Goal: Information Seeking & Learning: Learn about a topic

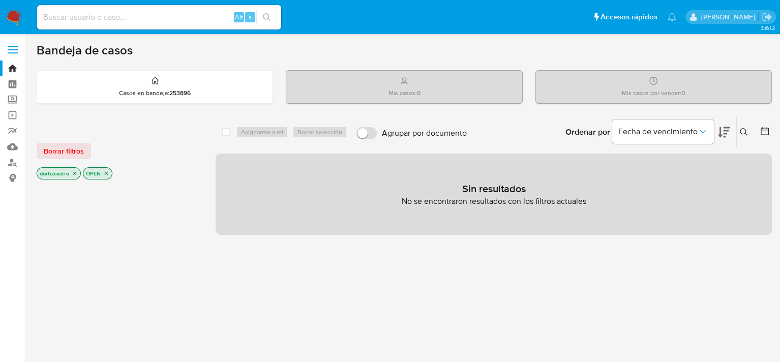
drag, startPoint x: 756, startPoint y: 1, endPoint x: 623, endPoint y: 277, distance: 307.0
click at [623, 277] on div "select-all-cases-checkbox Asignarme a mí Borrar selección Agrupar por documento…" at bounding box center [494, 346] width 556 height 460
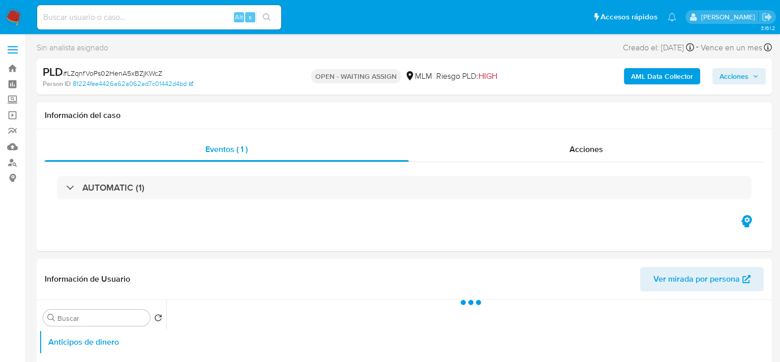
select select "10"
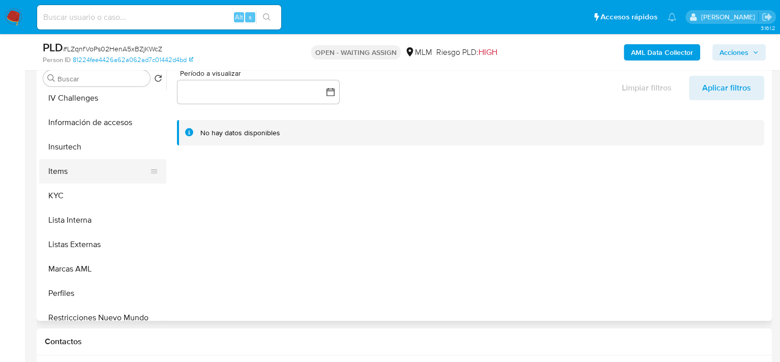
scroll to position [478, 0]
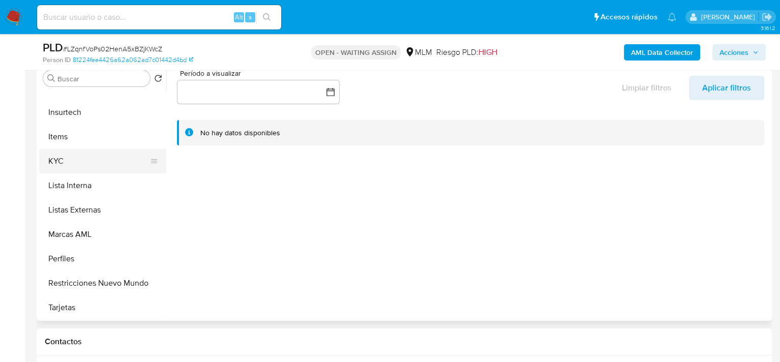
click at [84, 152] on button "KYC" at bounding box center [98, 161] width 119 height 24
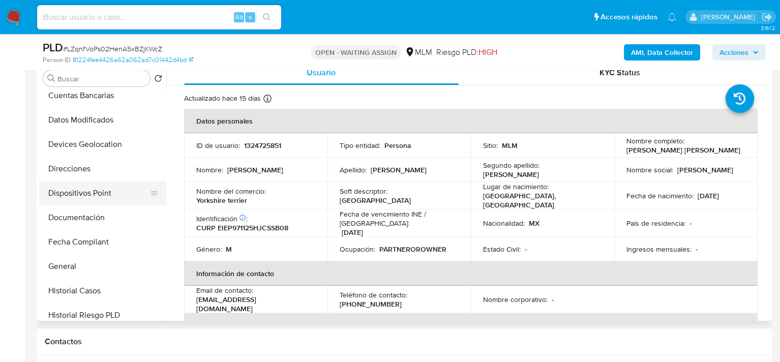
scroll to position [173, 0]
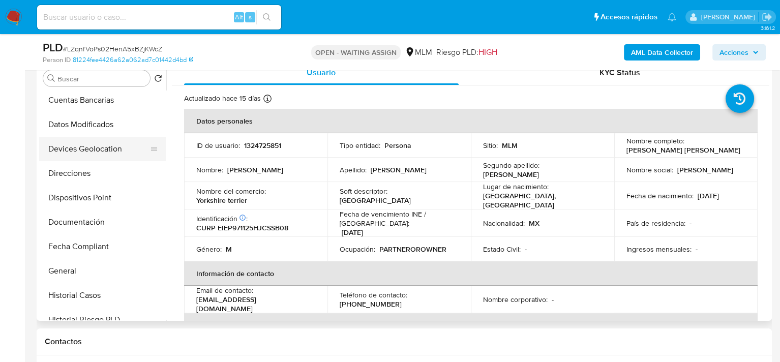
click at [86, 152] on button "Devices Geolocation" at bounding box center [98, 149] width 119 height 24
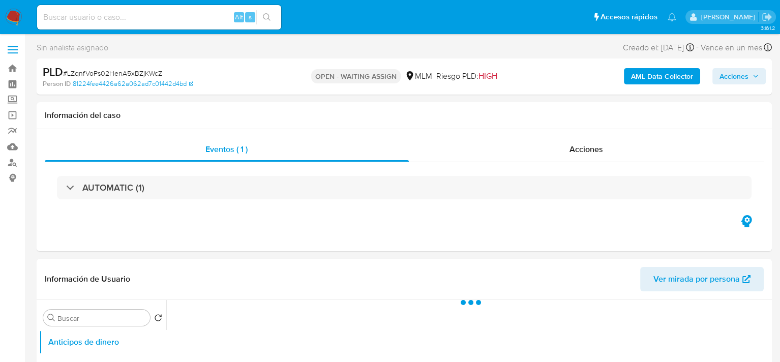
select select "10"
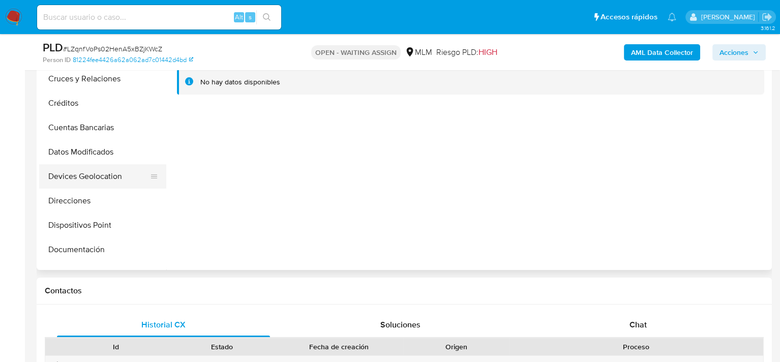
scroll to position [102, 0]
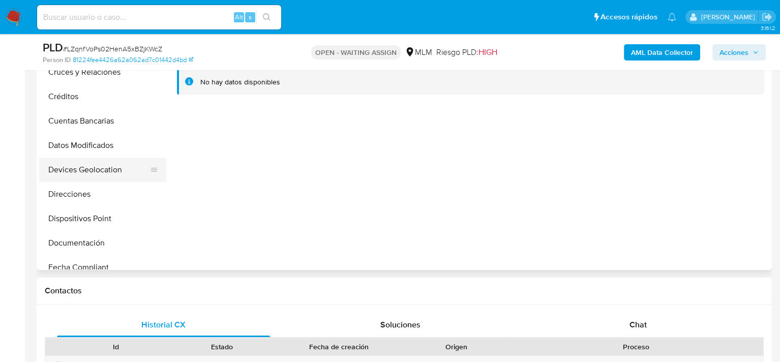
click at [102, 170] on button "Devices Geolocation" at bounding box center [98, 170] width 119 height 24
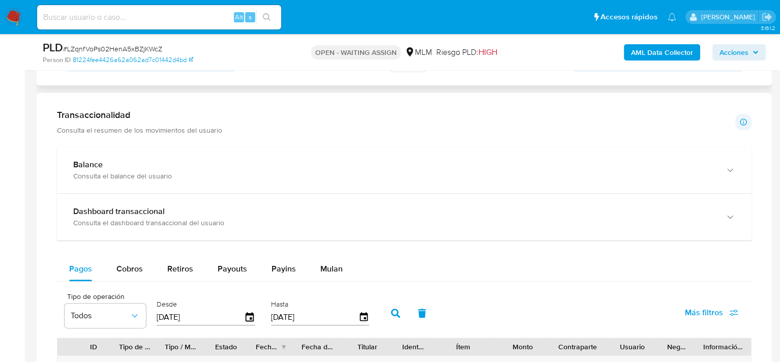
scroll to position [508, 0]
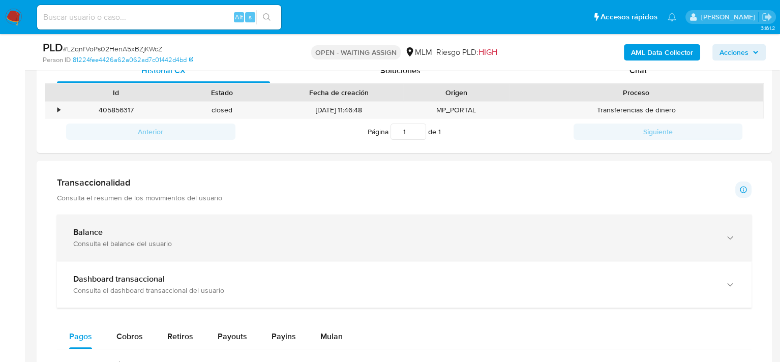
click at [119, 235] on div "Balance" at bounding box center [394, 232] width 642 height 10
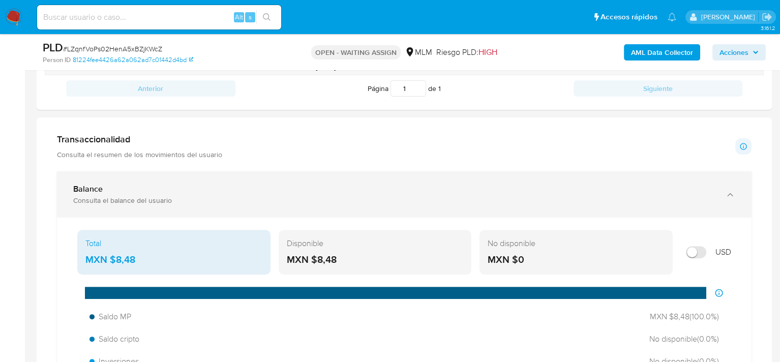
scroll to position [610, 0]
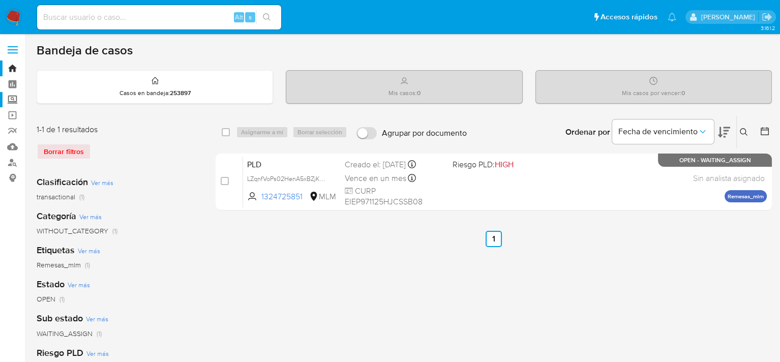
click at [15, 97] on label "Screening" at bounding box center [60, 100] width 121 height 16
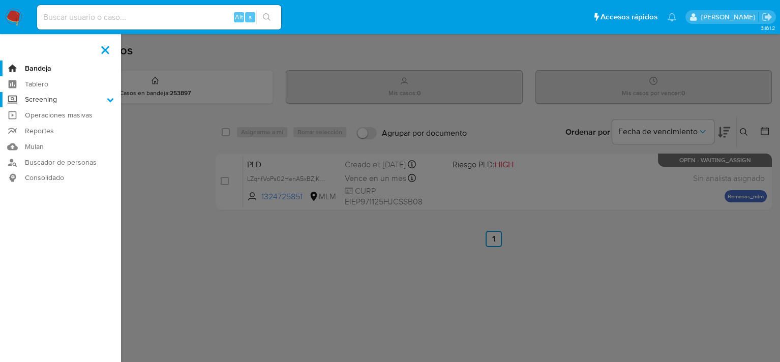
click at [0, 0] on input "Screening" at bounding box center [0, 0] width 0 height 0
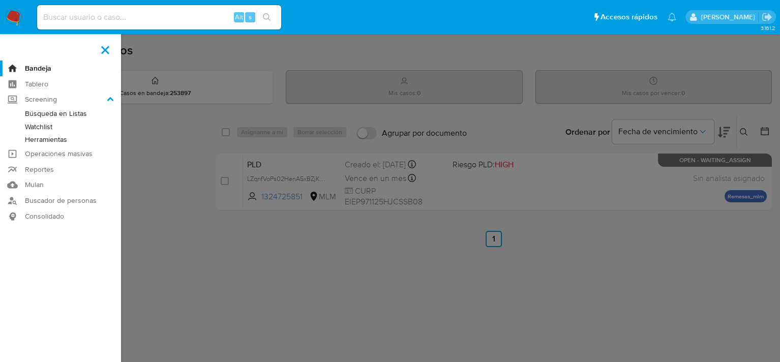
click at [59, 142] on link "Herramientas" at bounding box center [60, 139] width 121 height 13
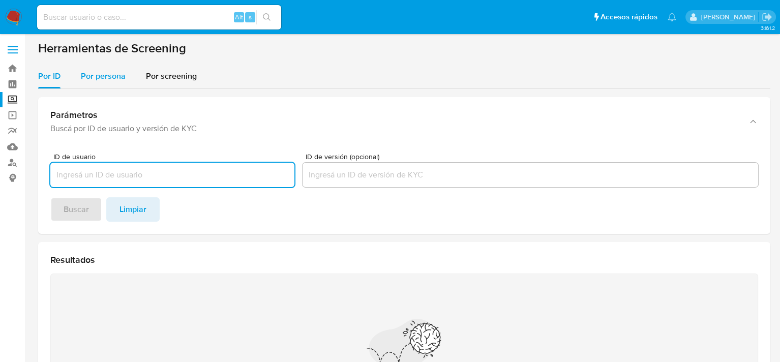
click at [96, 70] on span "Por persona" at bounding box center [103, 76] width 45 height 12
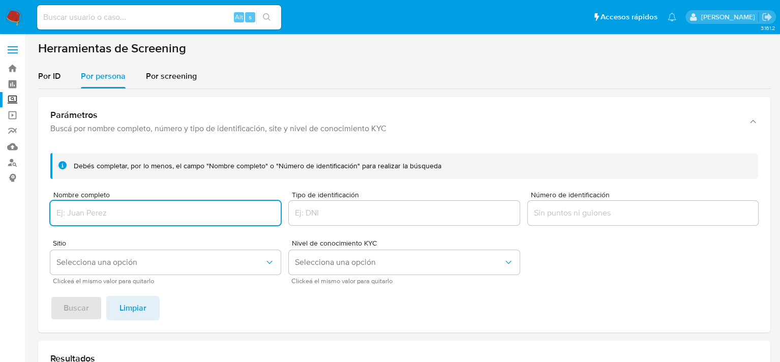
click at [95, 216] on input "Nombre completo" at bounding box center [165, 212] width 230 height 13
type input "f"
type input "CRISTIAN RAFAEL OLIVO CABA"
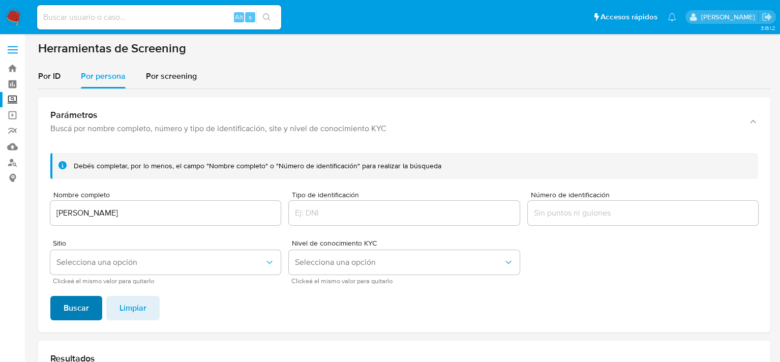
click at [75, 302] on span "Buscar" at bounding box center [76, 308] width 25 height 22
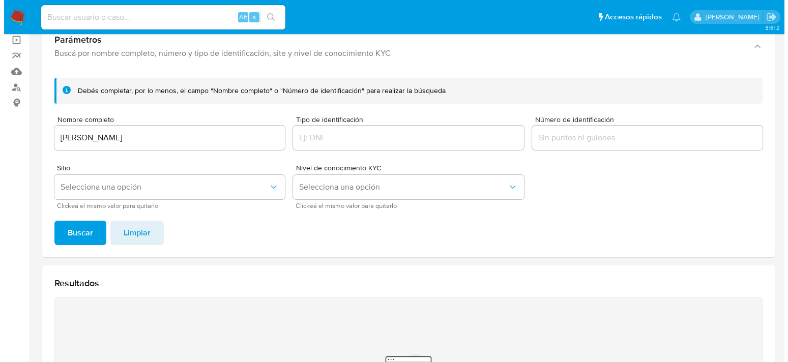
scroll to position [48, 0]
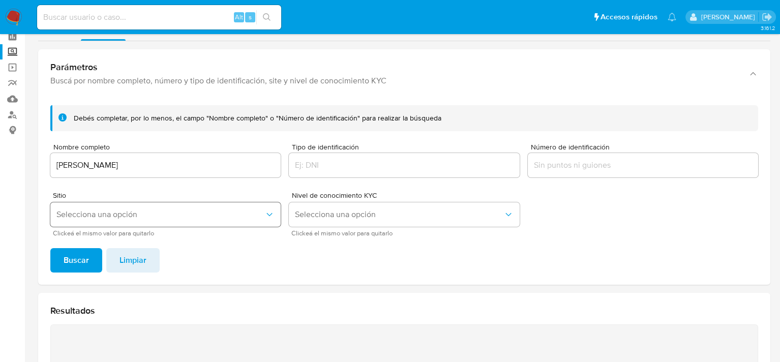
click at [217, 224] on button "Selecciona una opción" at bounding box center [165, 214] width 230 height 24
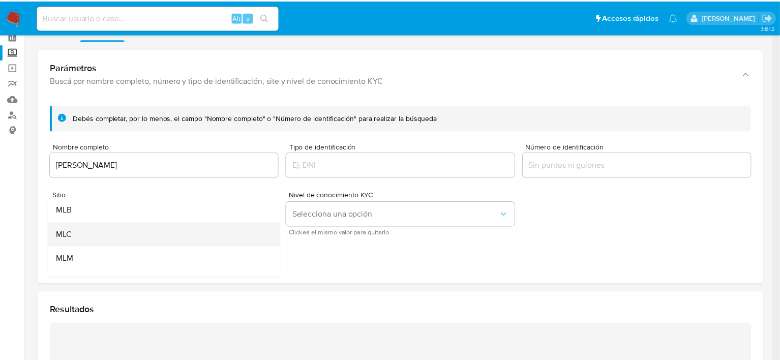
scroll to position [19, 0]
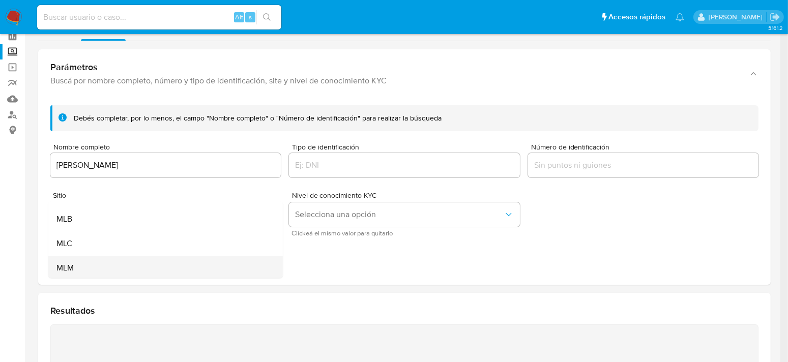
click at [115, 260] on div "MLM" at bounding box center [162, 268] width 212 height 24
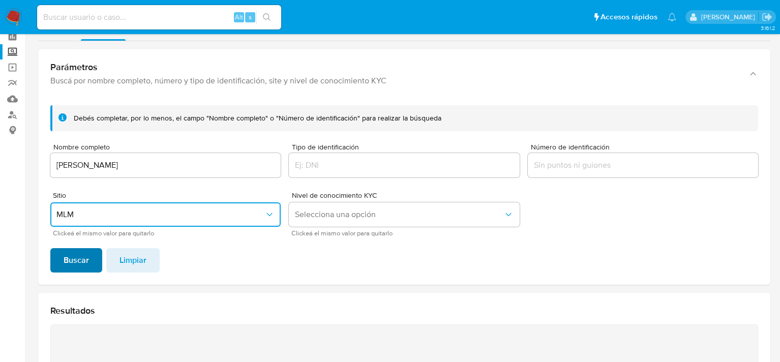
click at [82, 255] on span "Buscar" at bounding box center [76, 260] width 25 height 22
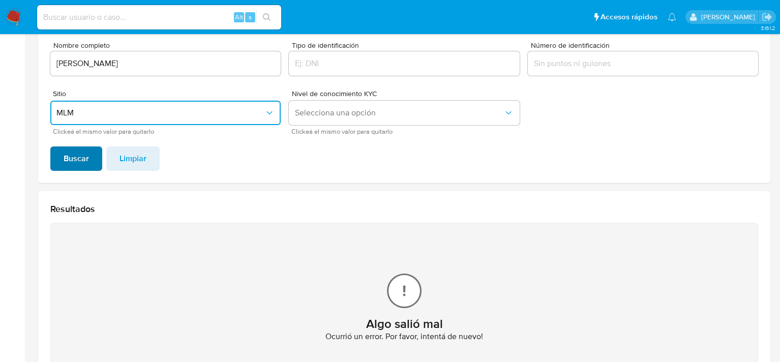
click at [76, 162] on span "Buscar" at bounding box center [76, 158] width 25 height 22
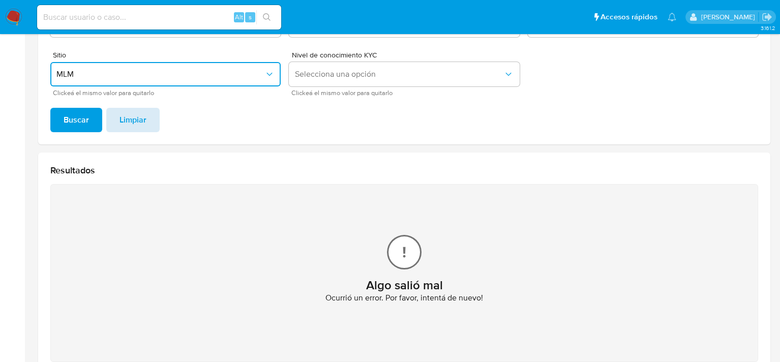
scroll to position [149, 0]
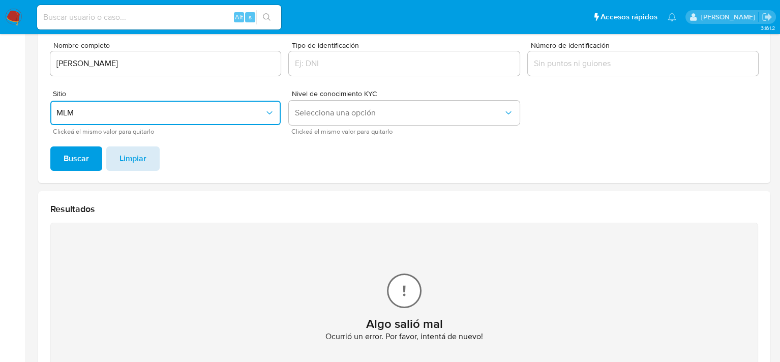
click at [131, 158] on span "Limpiar" at bounding box center [132, 158] width 27 height 22
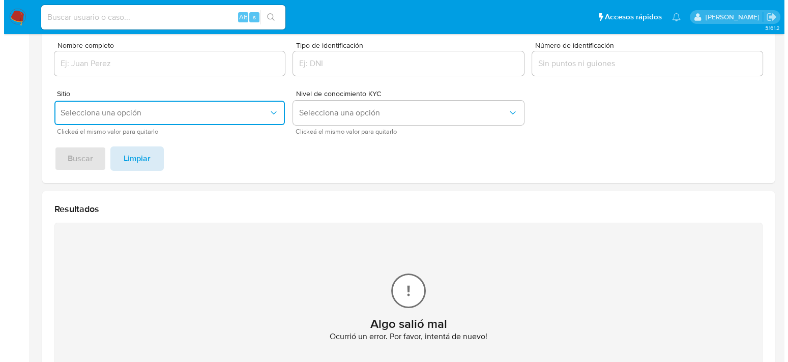
scroll to position [0, 0]
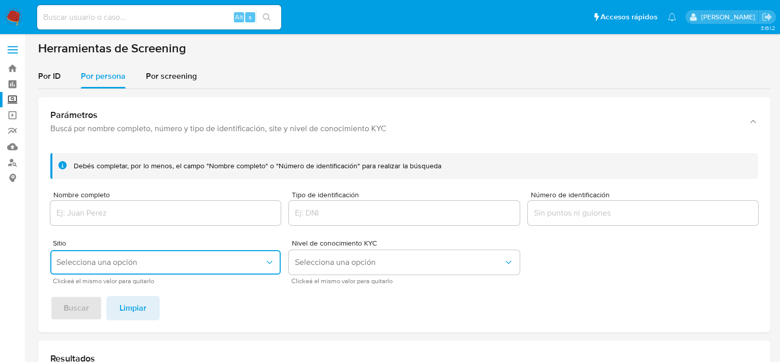
click at [110, 261] on span "Selecciona una opción" at bounding box center [160, 262] width 208 height 10
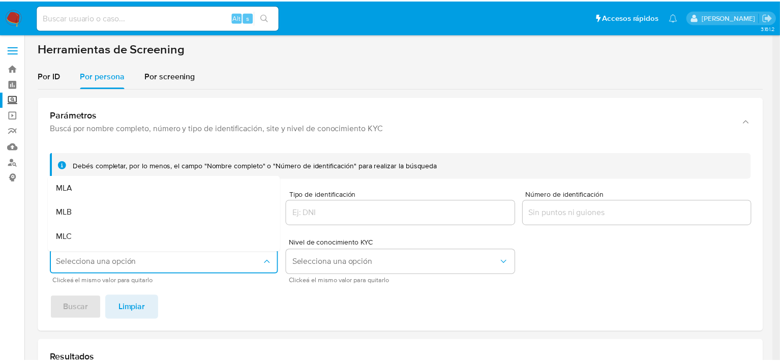
scroll to position [21, 0]
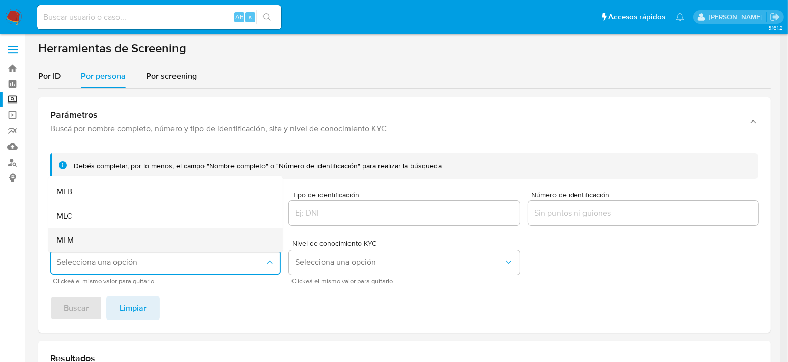
click at [91, 232] on div "MLM" at bounding box center [162, 240] width 212 height 24
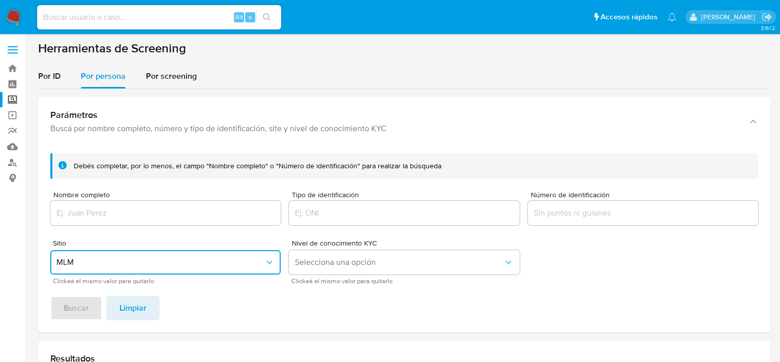
click at [137, 203] on div at bounding box center [165, 213] width 230 height 24
click at [136, 209] on input "Nombre completo" at bounding box center [165, 212] width 230 height 13
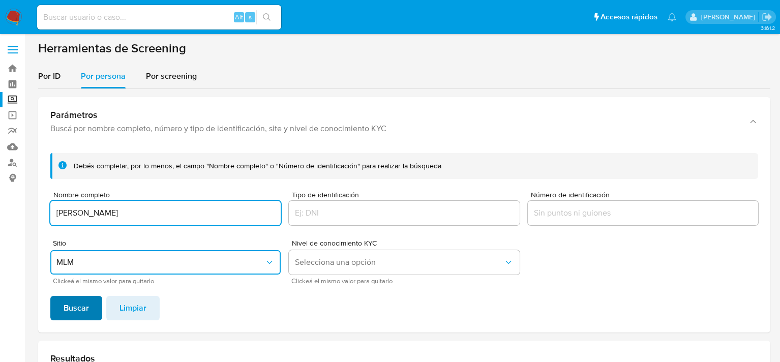
type input "CRISTIAN RAFAEL OLIVO CABA"
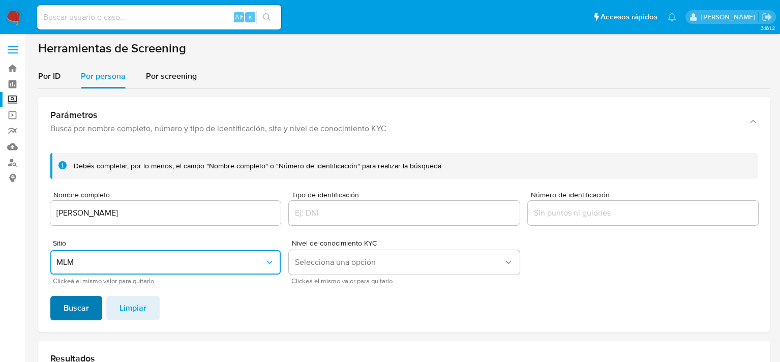
click at [71, 299] on span "Buscar" at bounding box center [76, 308] width 25 height 22
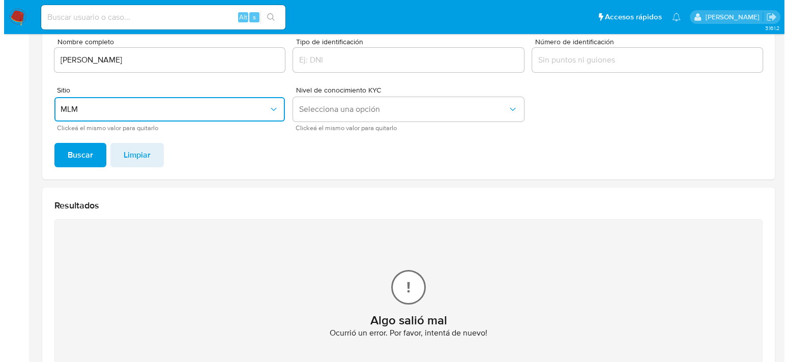
scroll to position [99, 0]
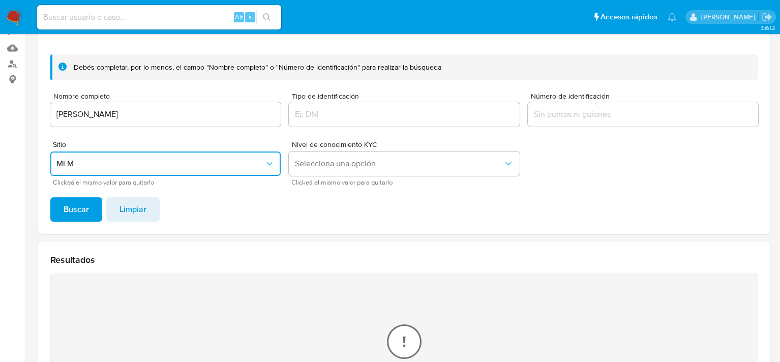
click at [168, 163] on span "MLM" at bounding box center [160, 164] width 208 height 10
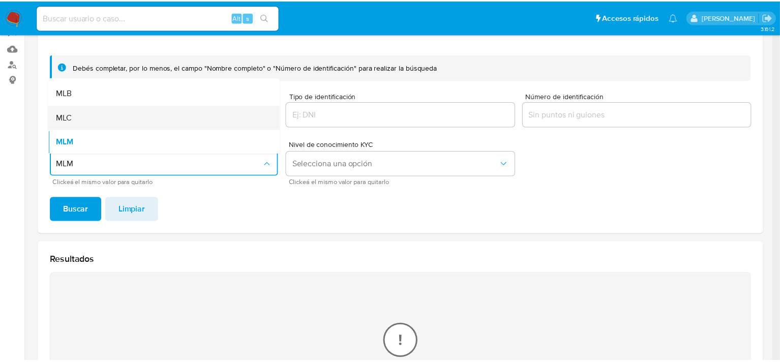
scroll to position [0, 0]
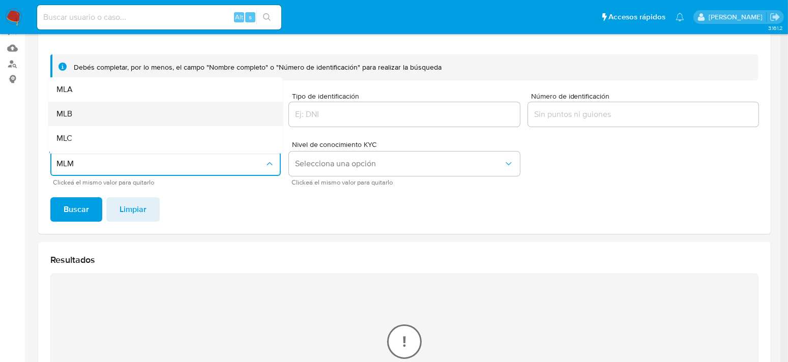
click at [92, 116] on div "MLB" at bounding box center [162, 114] width 212 height 24
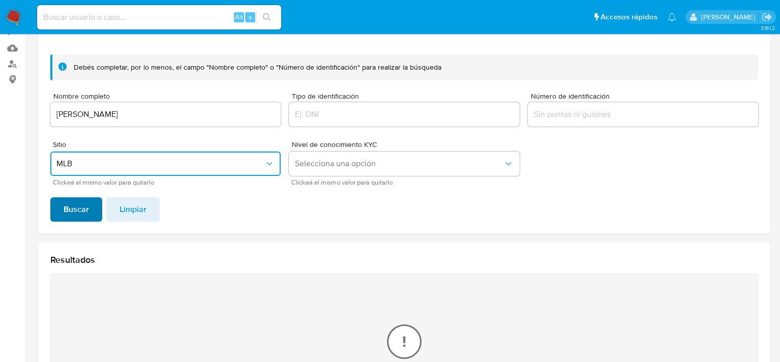
click at [81, 214] on span "Buscar" at bounding box center [76, 209] width 25 height 22
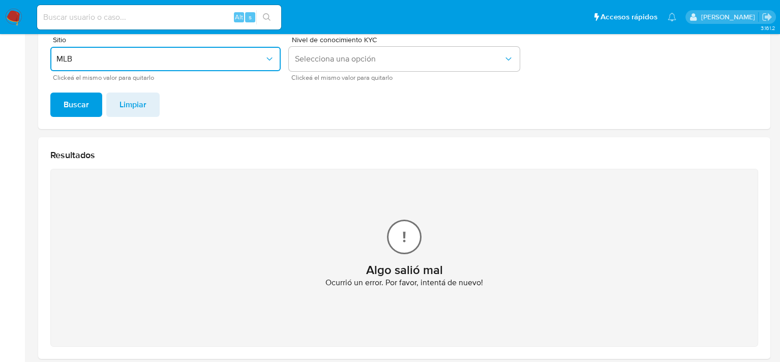
scroll to position [149, 0]
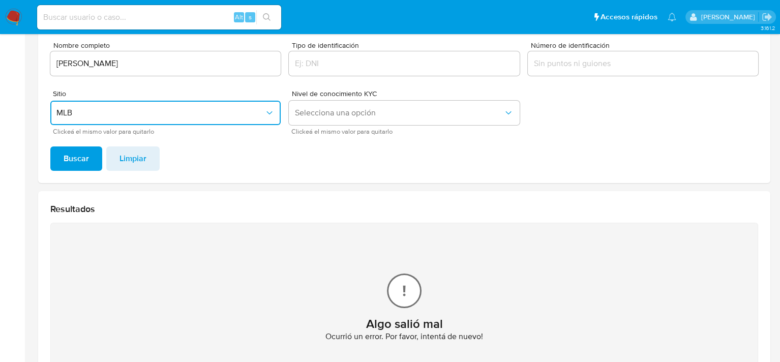
click at [223, 111] on span "MLB" at bounding box center [160, 113] width 208 height 10
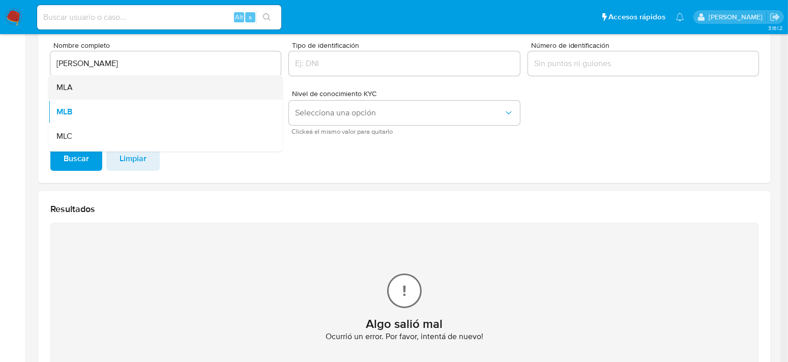
click at [89, 84] on div "MLA" at bounding box center [162, 87] width 212 height 24
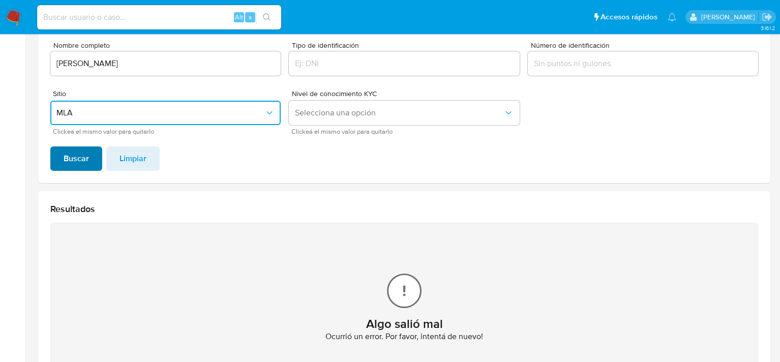
click at [83, 156] on span "Buscar" at bounding box center [76, 158] width 25 height 22
click at [168, 108] on span "MLA" at bounding box center [160, 113] width 208 height 10
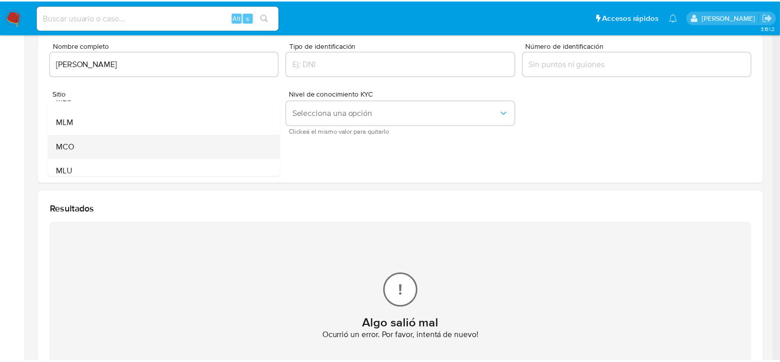
scroll to position [70, 0]
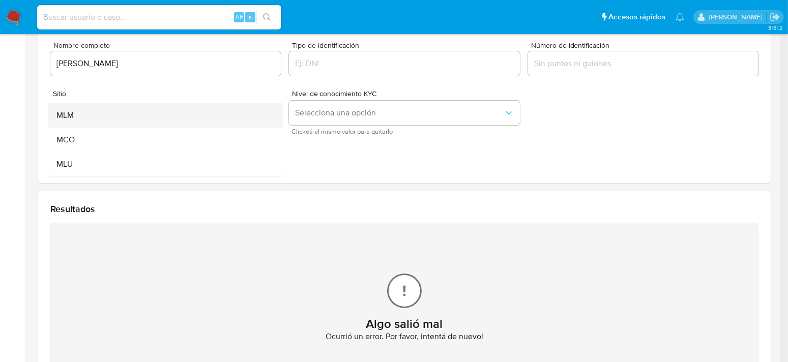
click at [102, 117] on div "MLM" at bounding box center [162, 115] width 212 height 24
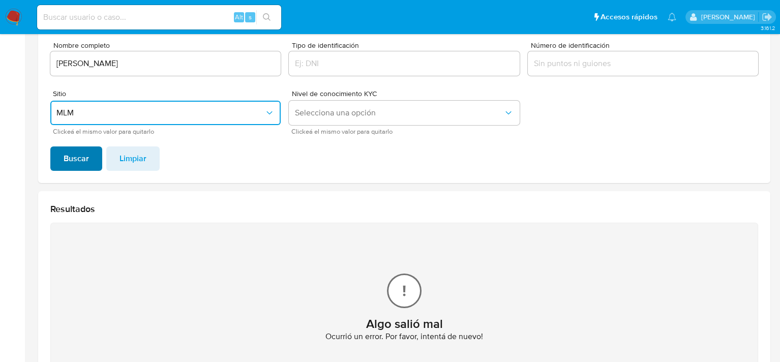
click at [72, 163] on span "Buscar" at bounding box center [76, 158] width 25 height 22
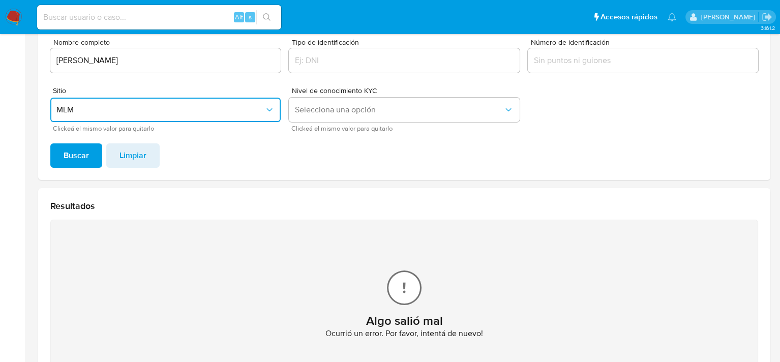
scroll to position [149, 0]
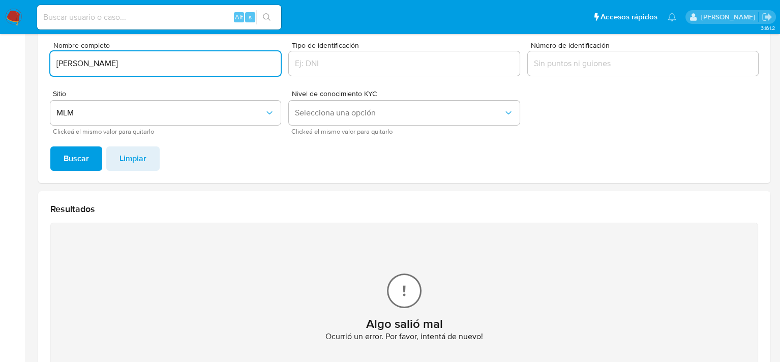
drag, startPoint x: 190, startPoint y: 68, endPoint x: 16, endPoint y: 65, distance: 173.4
click at [16, 65] on section "Bandeja Tablero Screening Búsqueda en Listas Watchlist Herramientas Operaciones…" at bounding box center [390, 158] width 780 height 614
click at [50, 146] on button "Buscar" at bounding box center [76, 158] width 52 height 24
drag, startPoint x: 182, startPoint y: 60, endPoint x: 6, endPoint y: 57, distance: 175.4
click at [6, 57] on section "Bandeja Tablero Screening Búsqueda en Listas Watchlist Herramientas Operaciones…" at bounding box center [390, 158] width 780 height 614
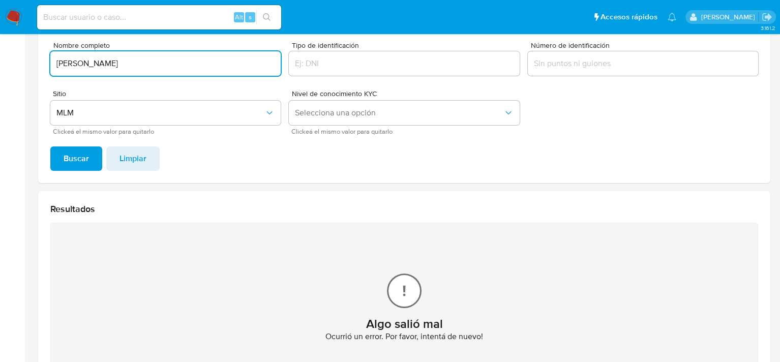
paste input "name: ERIKA MONTSERRAT ESPINOZA ESPARZA || alias:"
drag, startPoint x: 81, startPoint y: 63, endPoint x: 16, endPoint y: 65, distance: 65.1
click at [16, 63] on section "Bandeja Tablero Screening Búsqueda en Listas Watchlist Herramientas Operaciones…" at bounding box center [390, 158] width 780 height 614
type input "ERIKA MONTSERRAT ESPINOZA ESPARZA"
click at [50, 146] on button "Buscar" at bounding box center [76, 158] width 52 height 24
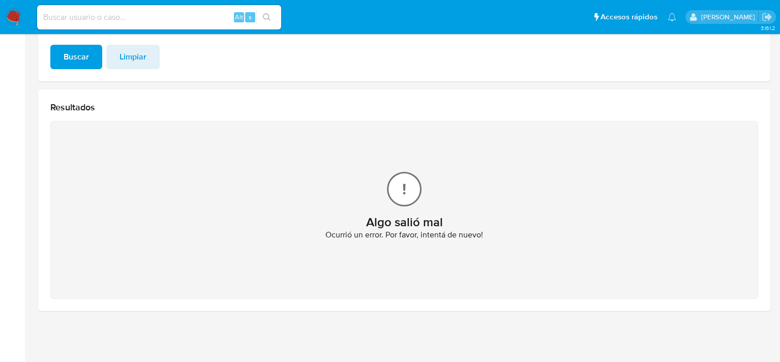
scroll to position [99, 0]
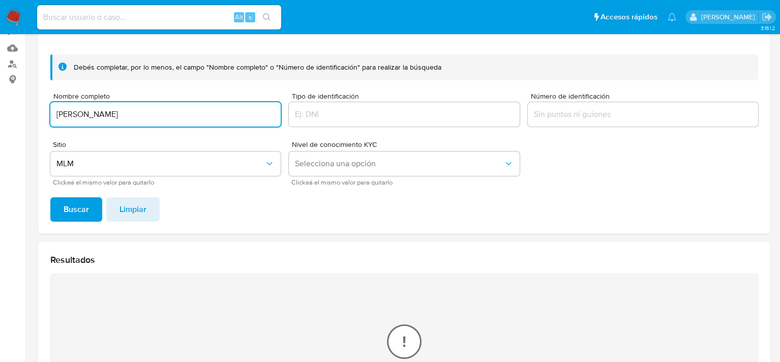
click at [129, 215] on span "Limpiar" at bounding box center [132, 209] width 27 height 22
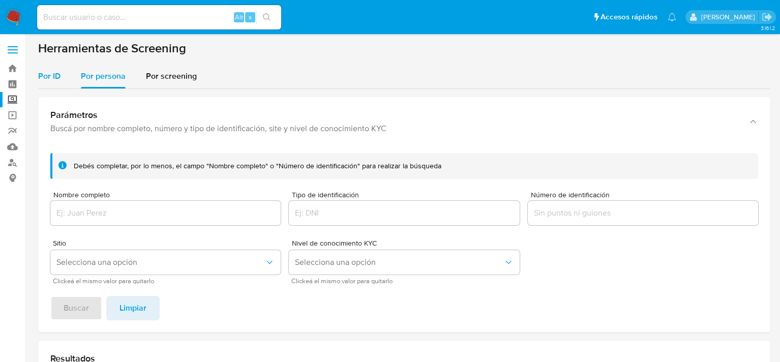
click at [43, 75] on span "Por ID" at bounding box center [49, 76] width 22 height 12
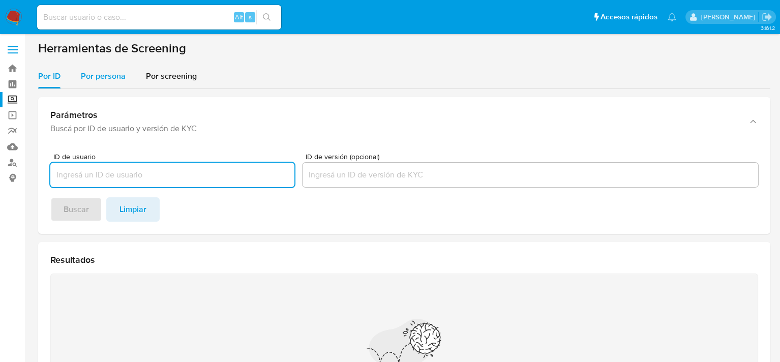
click at [99, 79] on span "Por persona" at bounding box center [103, 76] width 45 height 12
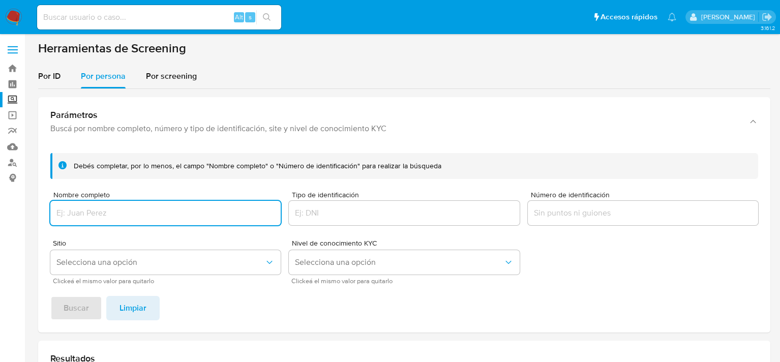
click at [91, 227] on form "Debés completar, por lo menos, el campo "Nombre completo" o "Número de identifi…" at bounding box center [404, 218] width 708 height 131
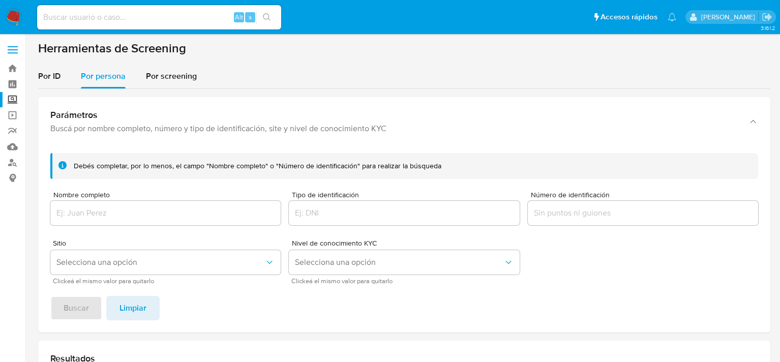
click at [92, 218] on input "Nombre completo" at bounding box center [165, 212] width 230 height 13
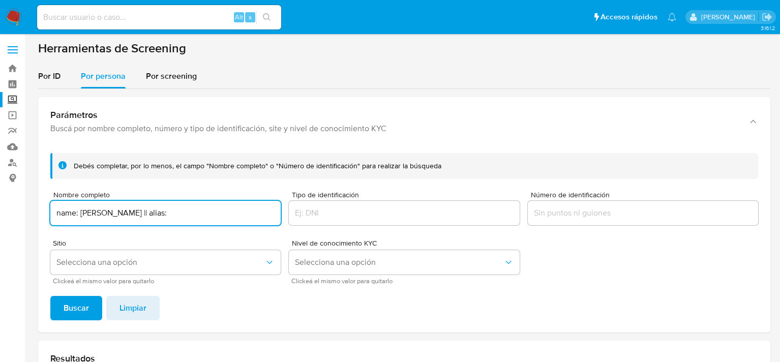
drag, startPoint x: 231, startPoint y: 212, endPoint x: 295, endPoint y: 215, distance: 64.1
click at [291, 219] on form "Debés completar, por lo menos, el campo "Nombre completo" o "Número de identifi…" at bounding box center [404, 218] width 708 height 131
drag, startPoint x: 80, startPoint y: 211, endPoint x: -76, endPoint y: 222, distance: 156.5
click at [0, 222] on html "Pausado Ver notificaciones Alt s Accesos rápidos Presiona las siguientes teclas…" at bounding box center [390, 307] width 780 height 614
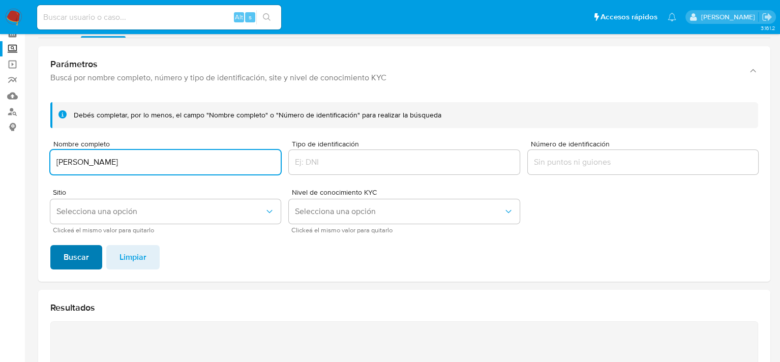
type input "ERIKA MONTSERRAT ESPINOZA ESPARZA"
click at [72, 262] on span "Buscar" at bounding box center [76, 257] width 25 height 22
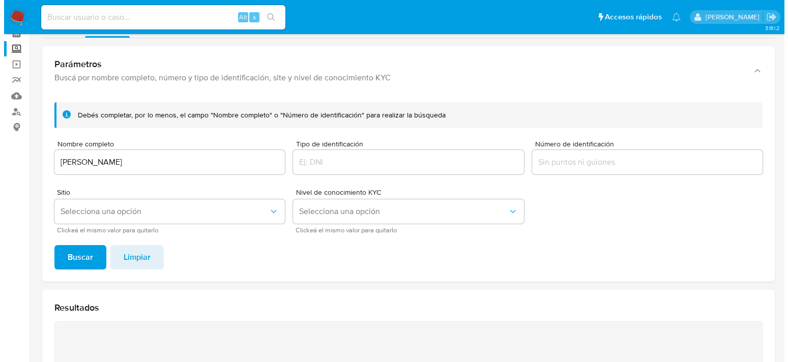
scroll to position [48, 0]
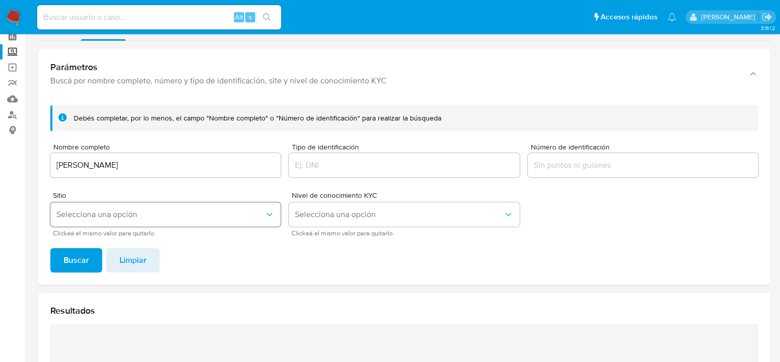
click at [119, 215] on span "Selecciona una opción" at bounding box center [160, 214] width 208 height 10
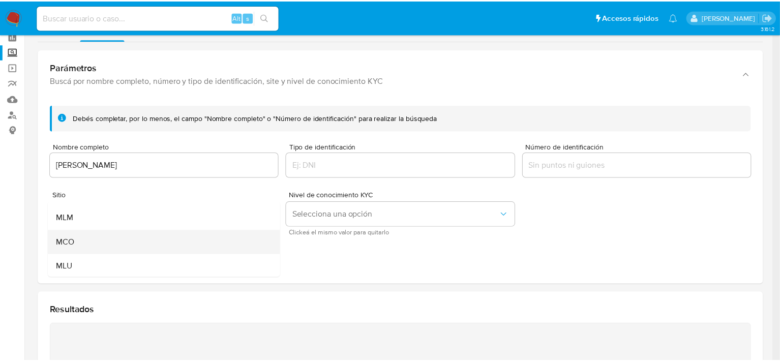
scroll to position [70, 0]
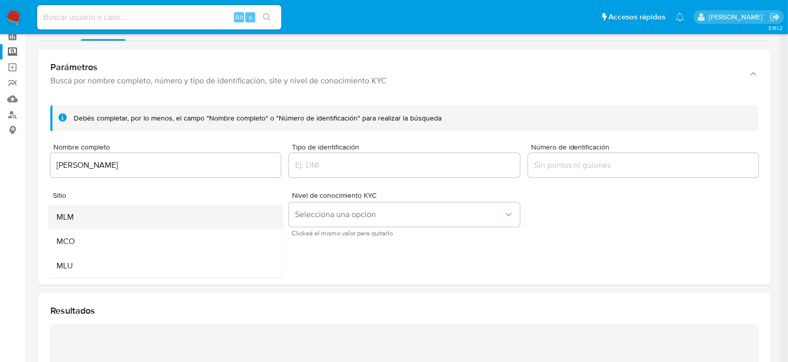
click at [76, 221] on div "MLM" at bounding box center [162, 217] width 212 height 24
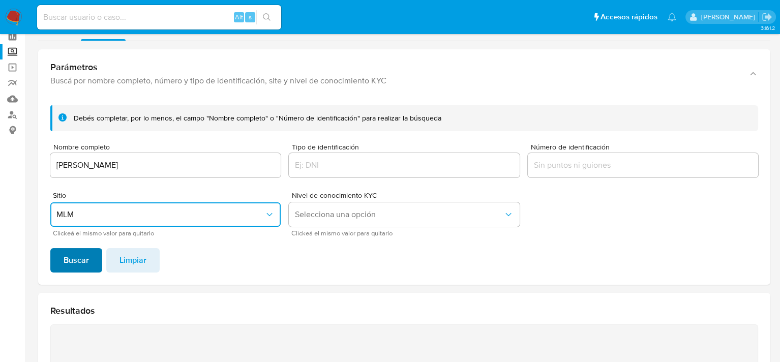
click at [75, 258] on span "Buscar" at bounding box center [76, 260] width 25 height 22
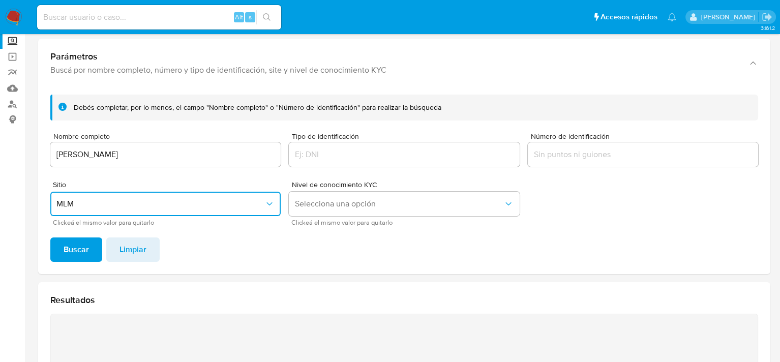
scroll to position [0, 0]
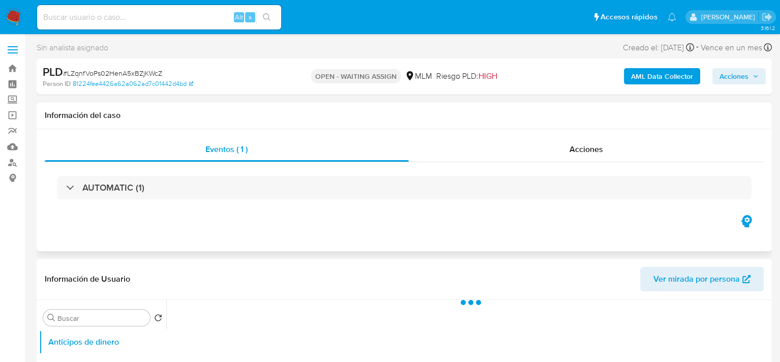
select select "10"
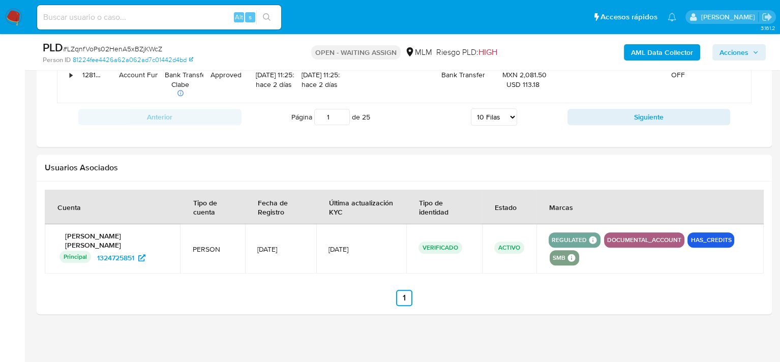
scroll to position [1128, 0]
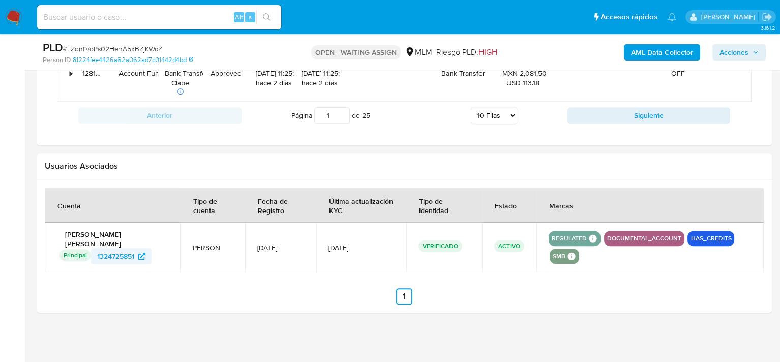
click at [118, 253] on span "1324725851" at bounding box center [115, 256] width 37 height 16
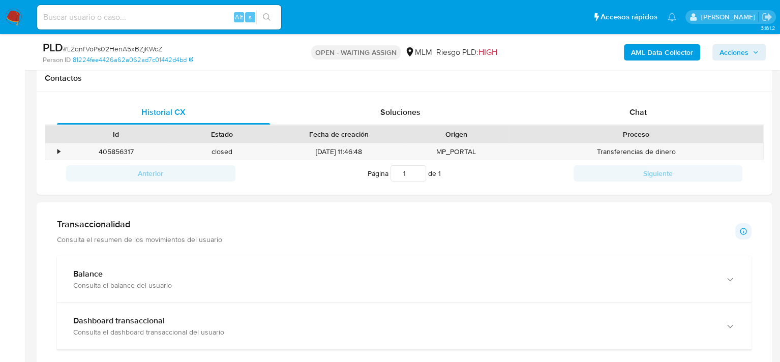
scroll to position [365, 0]
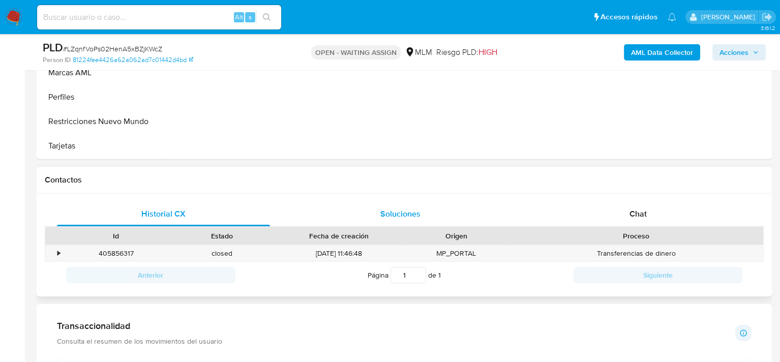
click at [381, 212] on span "Soluciones" at bounding box center [400, 214] width 40 height 12
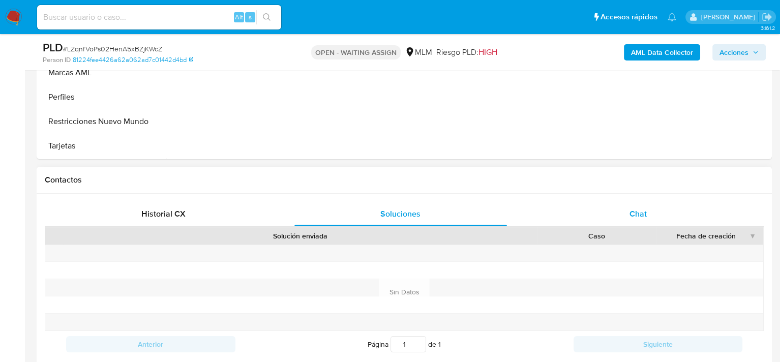
click at [666, 211] on div "Chat" at bounding box center [637, 214] width 213 height 24
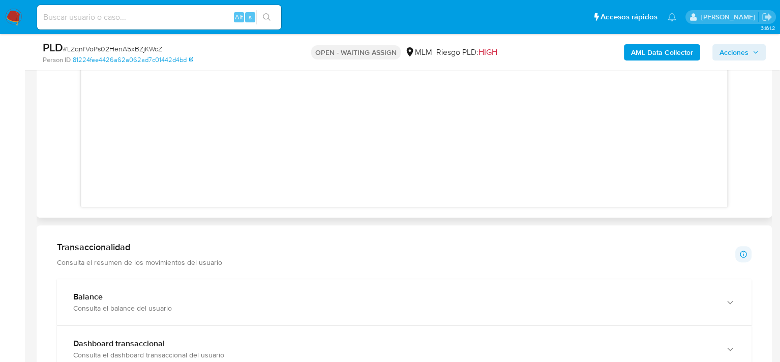
click at [470, 171] on div at bounding box center [404, 127] width 646 height 159
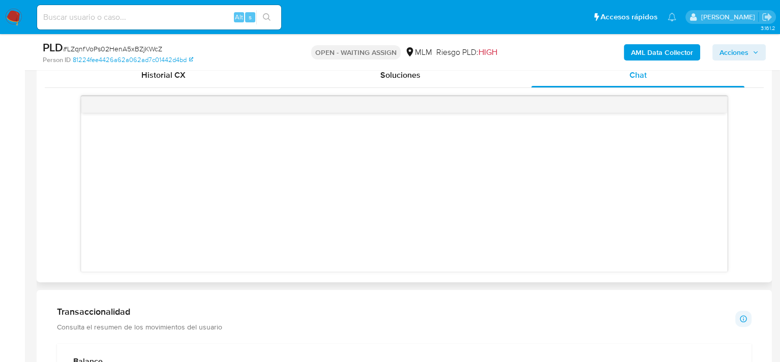
scroll to position [416, 0]
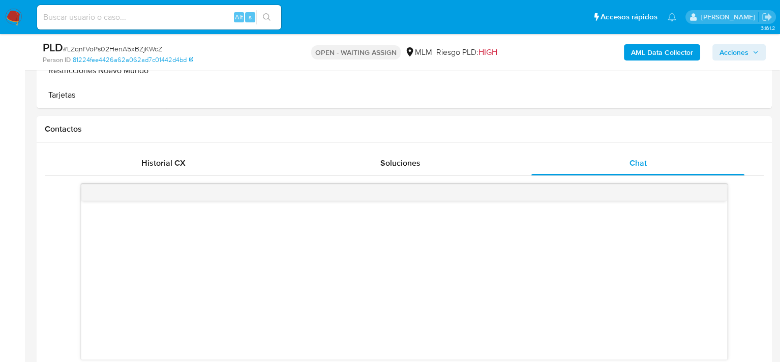
click at [757, 52] on icon "button" at bounding box center [756, 52] width 6 height 6
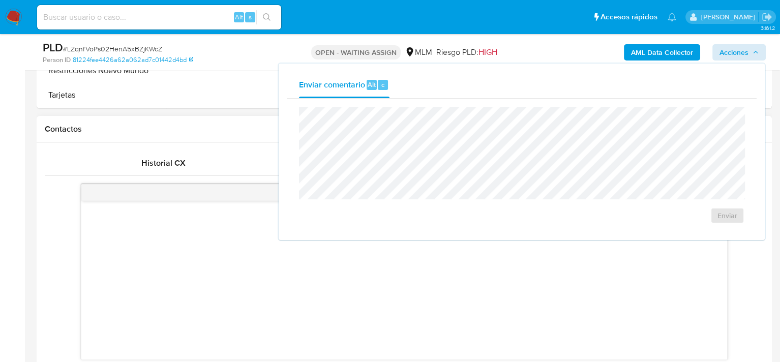
click at [219, 134] on div "Contactos" at bounding box center [404, 129] width 735 height 27
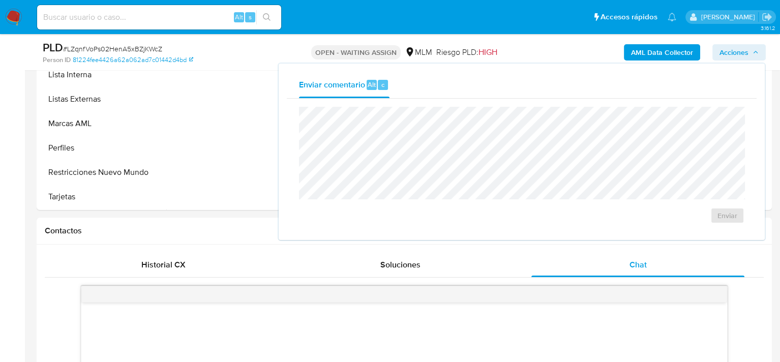
click at [756, 50] on icon "button" at bounding box center [756, 52] width 6 height 6
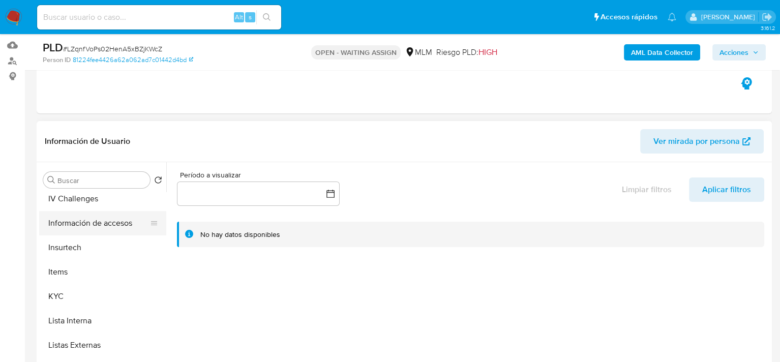
scroll to position [428, 0]
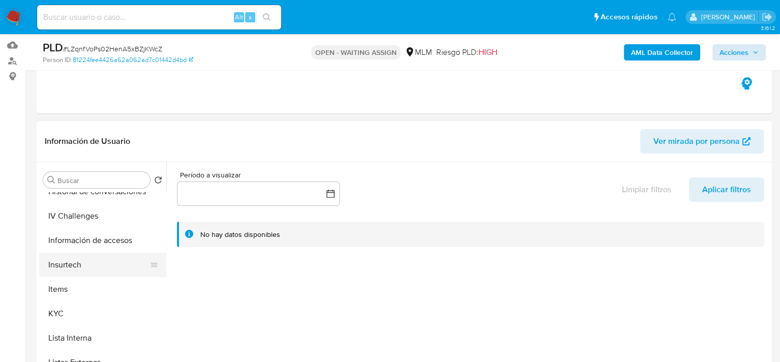
click at [87, 258] on button "Insurtech" at bounding box center [98, 265] width 119 height 24
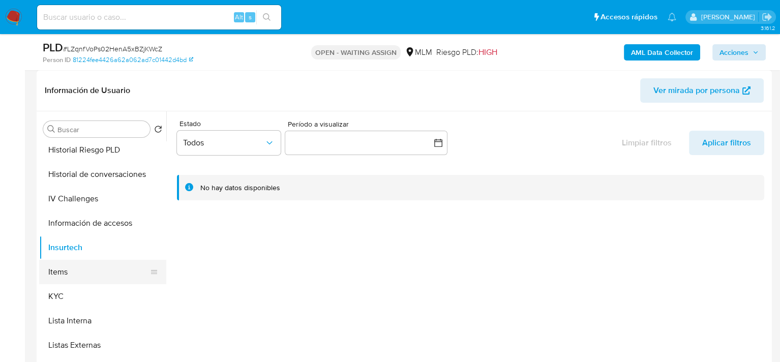
scroll to position [377, 0]
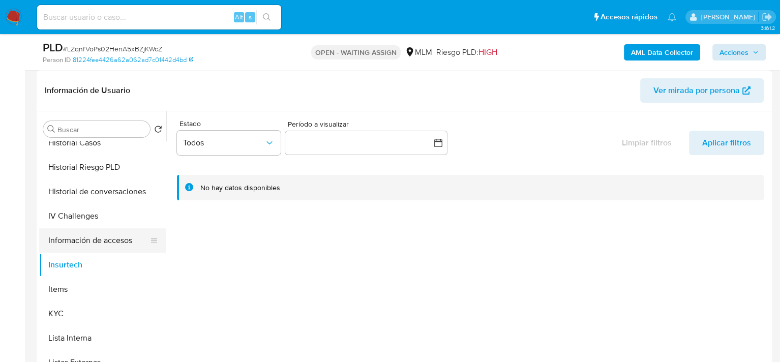
click at [110, 241] on button "Información de accesos" at bounding box center [98, 240] width 119 height 24
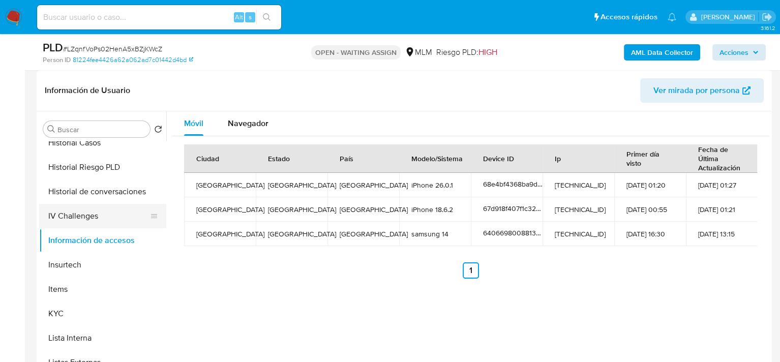
click at [97, 218] on button "IV Challenges" at bounding box center [98, 216] width 119 height 24
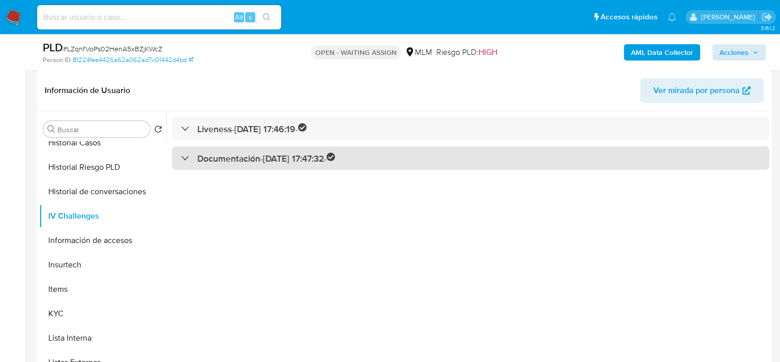
click at [193, 163] on div "Documentación - 18/04/2025 17:47:32 -" at bounding box center [258, 159] width 155 height 12
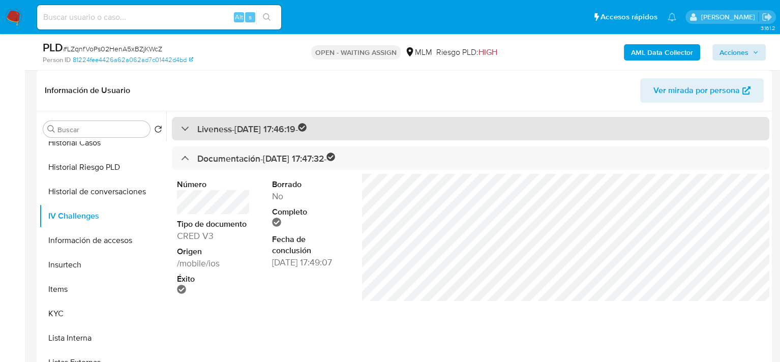
click at [192, 135] on div "Liveness - 18/04/2025 17:46:19 -" at bounding box center [470, 129] width 597 height 24
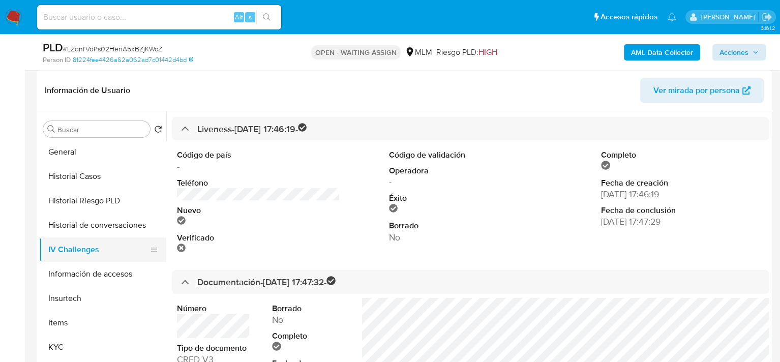
scroll to position [326, 0]
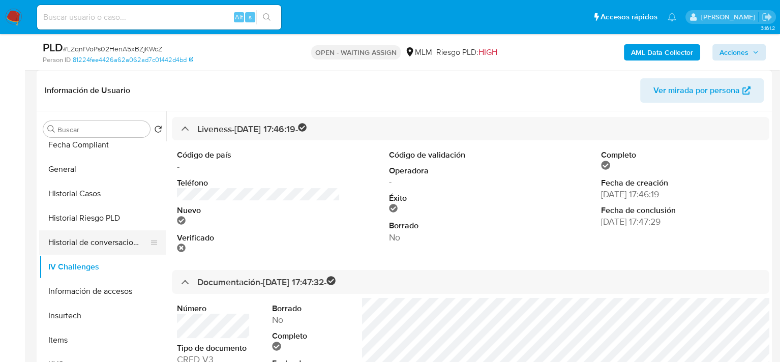
click at [93, 239] on button "Historial de conversaciones" at bounding box center [98, 242] width 119 height 24
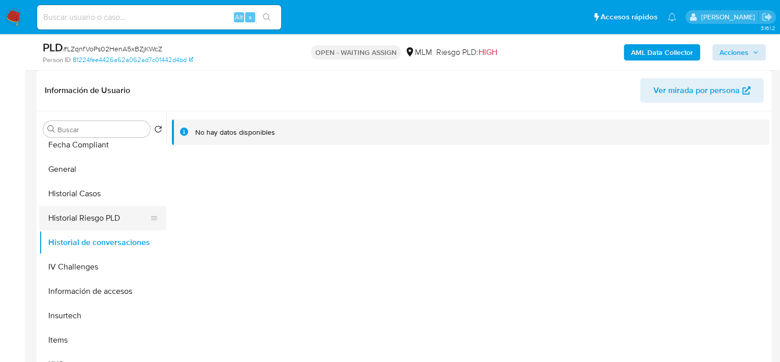
click at [94, 215] on button "Historial Riesgo PLD" at bounding box center [98, 218] width 119 height 24
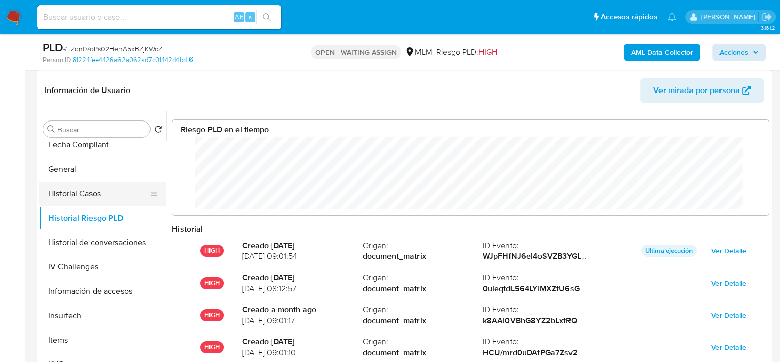
scroll to position [76, 577]
click at [89, 193] on button "Historial Casos" at bounding box center [98, 194] width 119 height 24
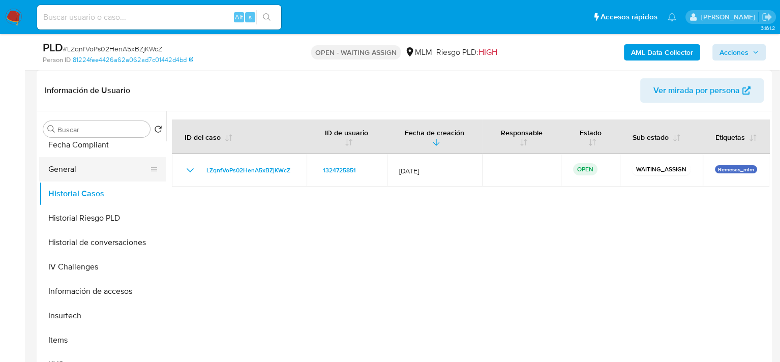
click at [82, 174] on button "General" at bounding box center [98, 169] width 119 height 24
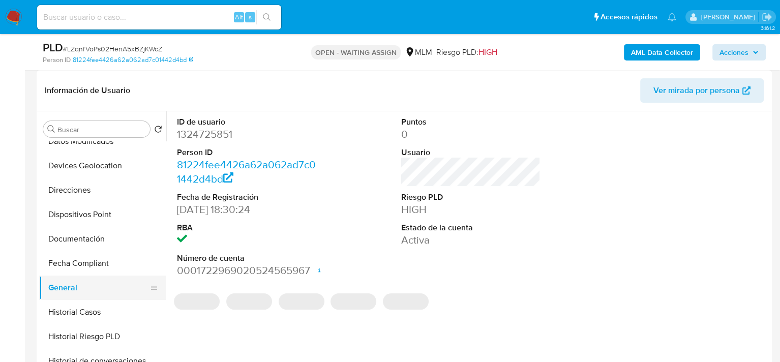
scroll to position [224, 0]
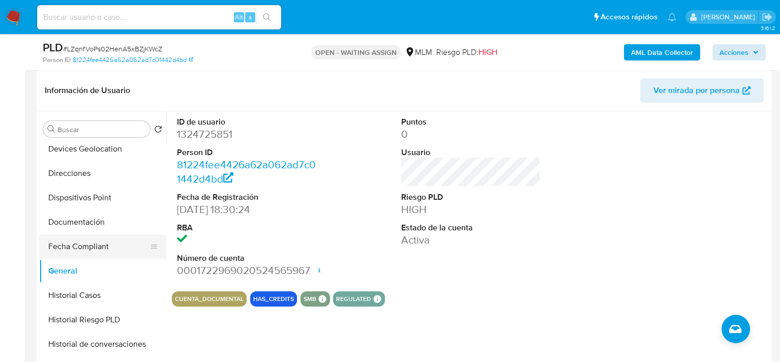
click at [87, 248] on button "Fecha Compliant" at bounding box center [98, 246] width 119 height 24
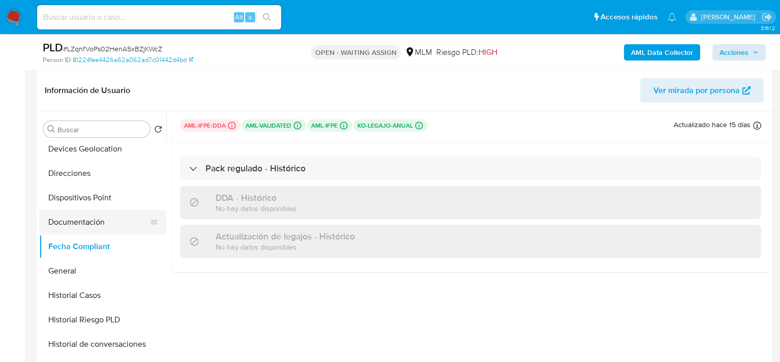
click at [89, 229] on button "Documentación" at bounding box center [98, 222] width 119 height 24
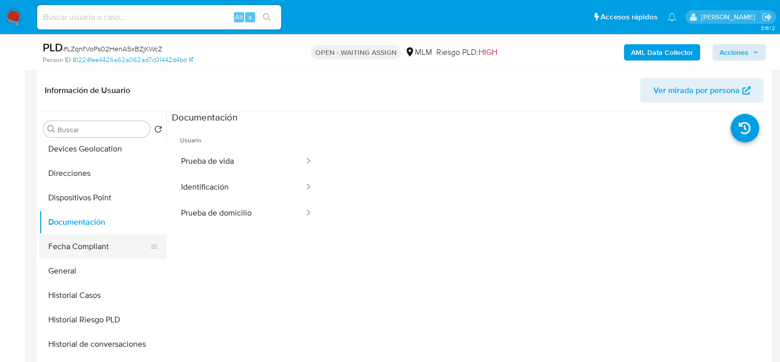
click at [90, 245] on button "Fecha Compliant" at bounding box center [98, 246] width 119 height 24
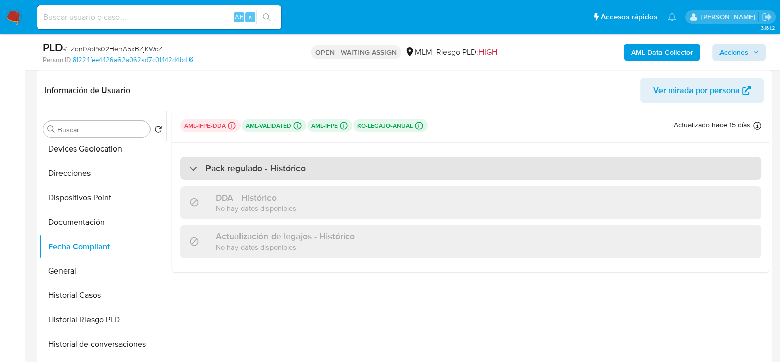
click at [196, 175] on div "Pack regulado - Histórico" at bounding box center [470, 168] width 581 height 23
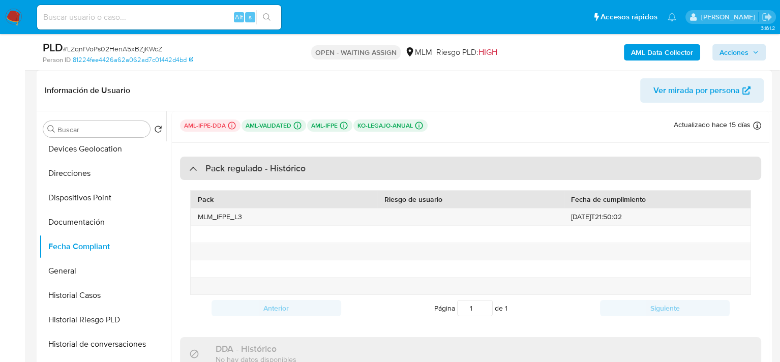
click at [196, 175] on div "Pack regulado - Histórico" at bounding box center [470, 168] width 581 height 23
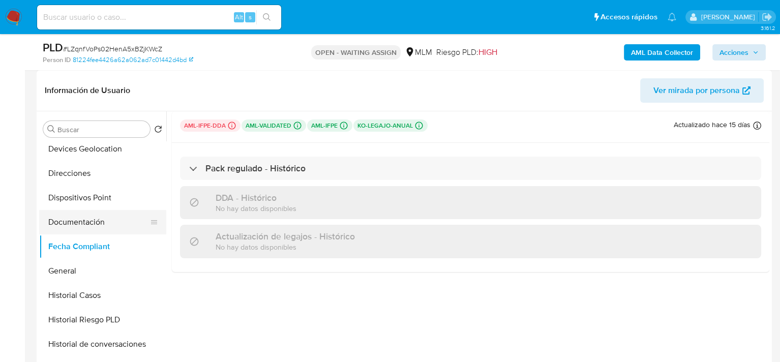
click at [84, 222] on button "Documentación" at bounding box center [98, 222] width 119 height 24
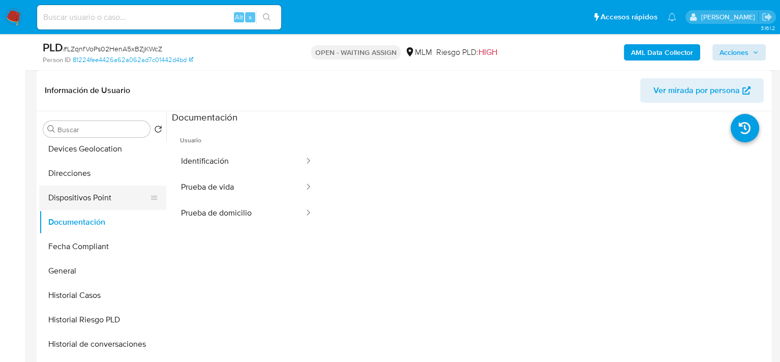
click at [101, 194] on button "Dispositivos Point" at bounding box center [98, 198] width 119 height 24
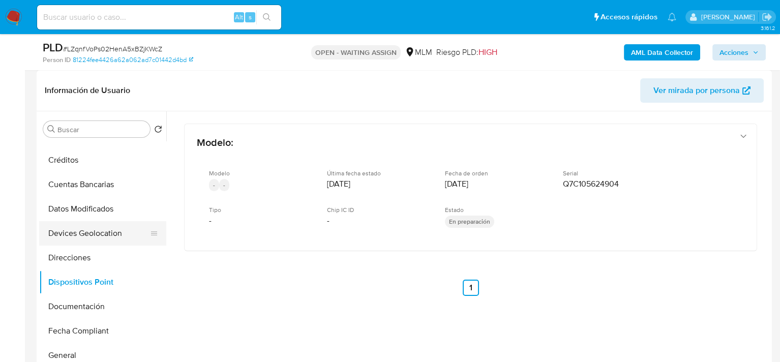
scroll to position [123, 0]
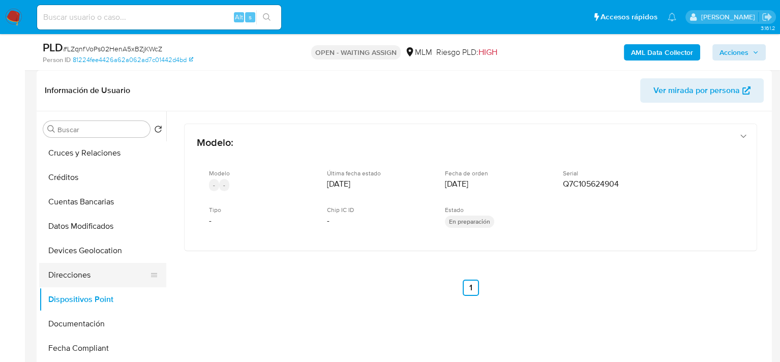
click at [91, 275] on button "Direcciones" at bounding box center [98, 275] width 119 height 24
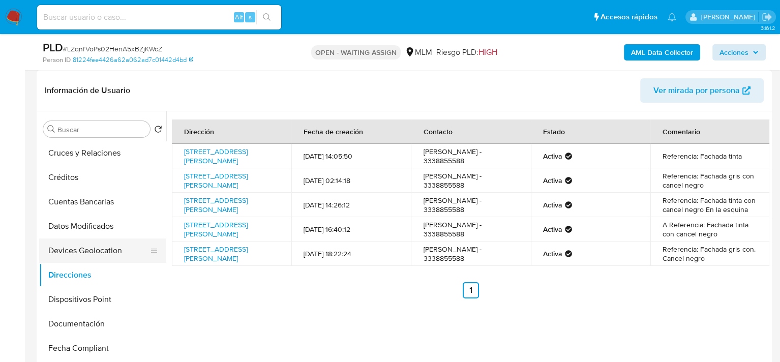
click at [104, 246] on button "Devices Geolocation" at bounding box center [98, 250] width 119 height 24
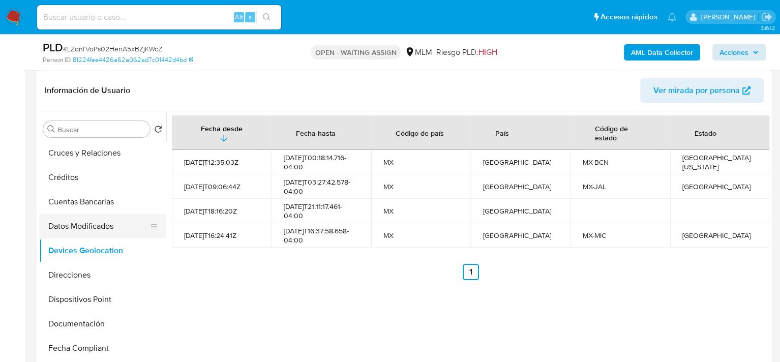
click at [104, 223] on button "Datos Modificados" at bounding box center [98, 226] width 119 height 24
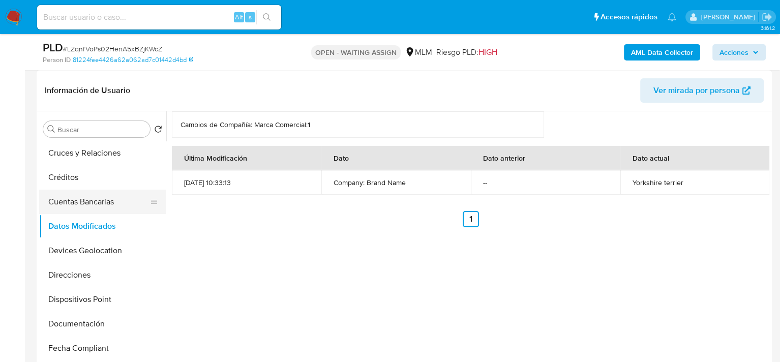
click at [92, 200] on button "Cuentas Bancarias" at bounding box center [98, 202] width 119 height 24
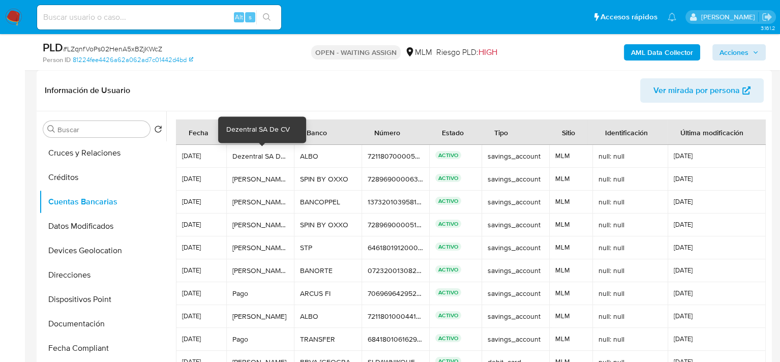
drag, startPoint x: 235, startPoint y: 158, endPoint x: 290, endPoint y: 159, distance: 54.4
click at [290, 159] on td "Dezentral SA De CV Dezentral SA De CV" at bounding box center [260, 156] width 68 height 23
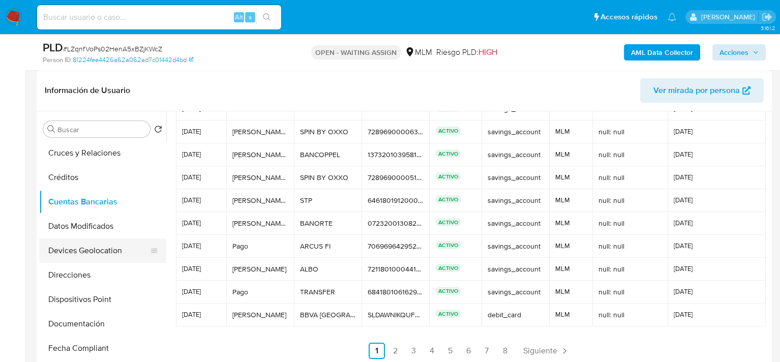
scroll to position [72, 0]
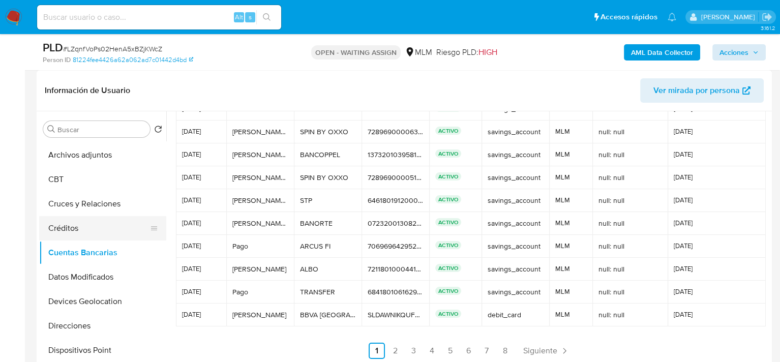
click at [82, 228] on button "Créditos" at bounding box center [98, 228] width 119 height 24
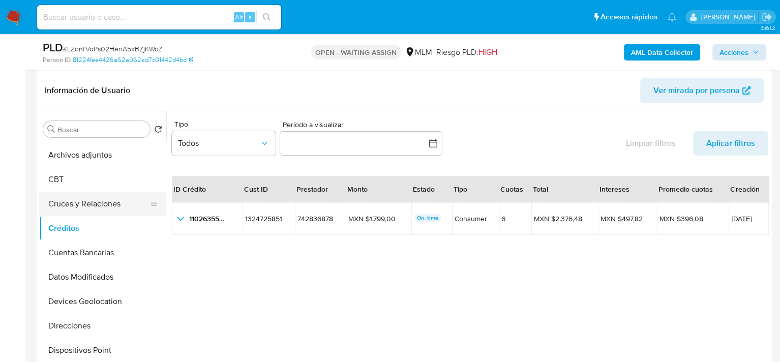
click at [93, 201] on button "Cruces y Relaciones" at bounding box center [98, 204] width 119 height 24
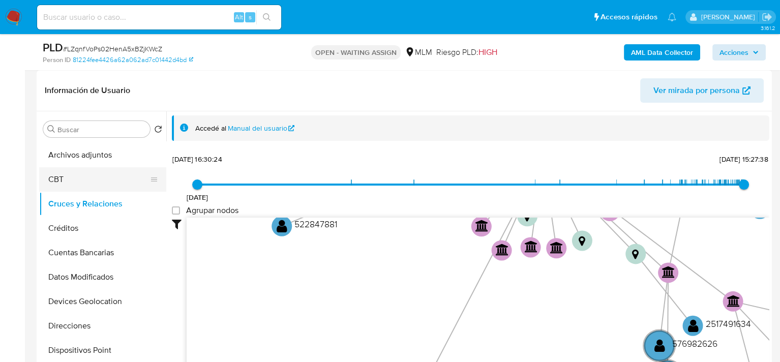
click at [97, 186] on button "CBT" at bounding box center [98, 179] width 119 height 24
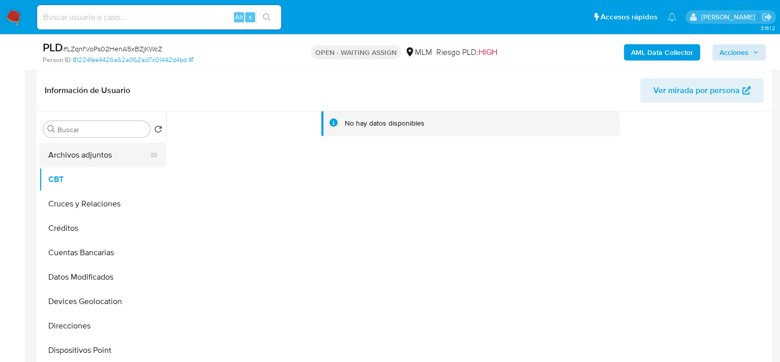
click at [112, 151] on button "Archivos adjuntos" at bounding box center [98, 155] width 119 height 24
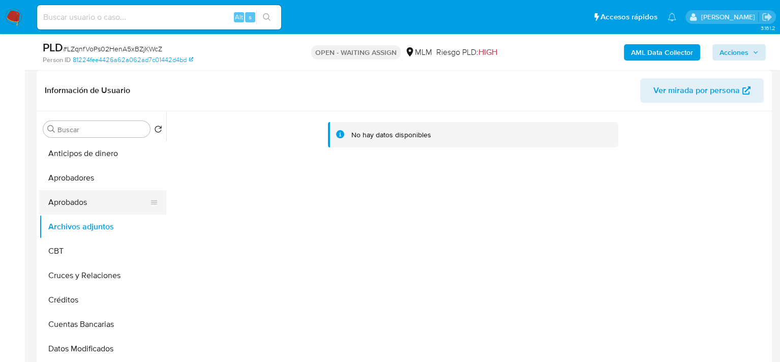
click at [98, 201] on button "Aprobados" at bounding box center [98, 202] width 119 height 24
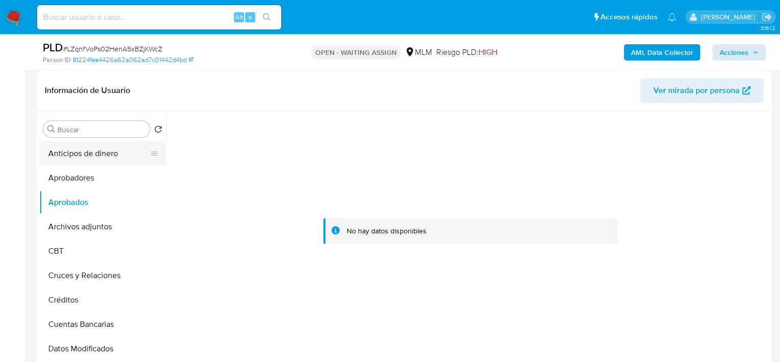
click at [102, 151] on button "Anticipos de dinero" at bounding box center [98, 153] width 119 height 24
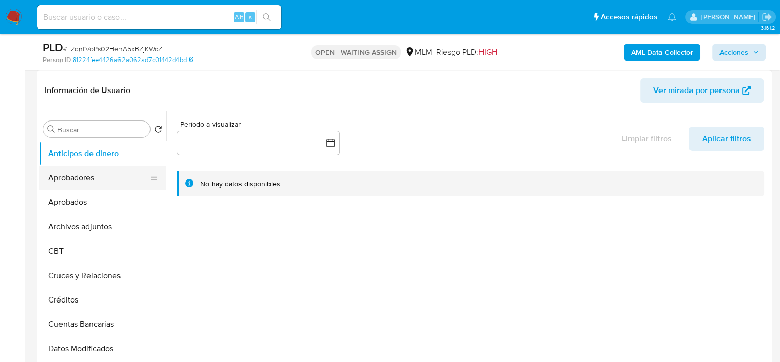
click at [99, 179] on button "Aprobadores" at bounding box center [98, 178] width 119 height 24
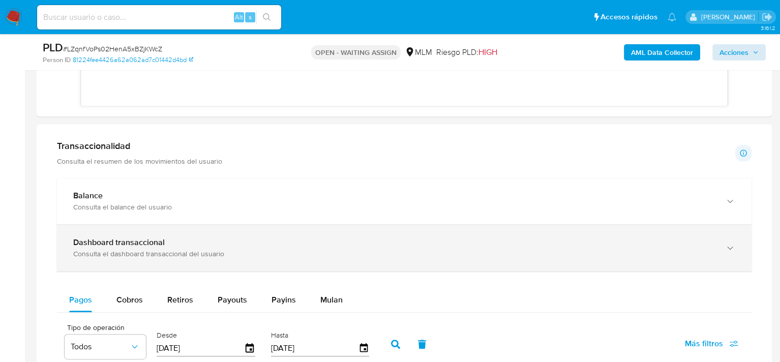
scroll to position [661, 0]
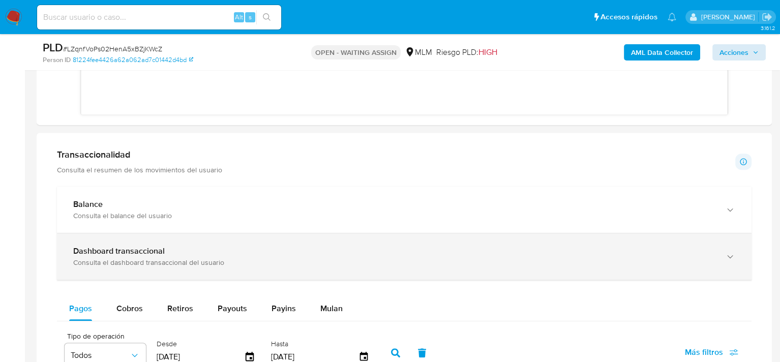
click at [168, 265] on div "Consulta el dashboard transaccional del usuario" at bounding box center [394, 262] width 642 height 9
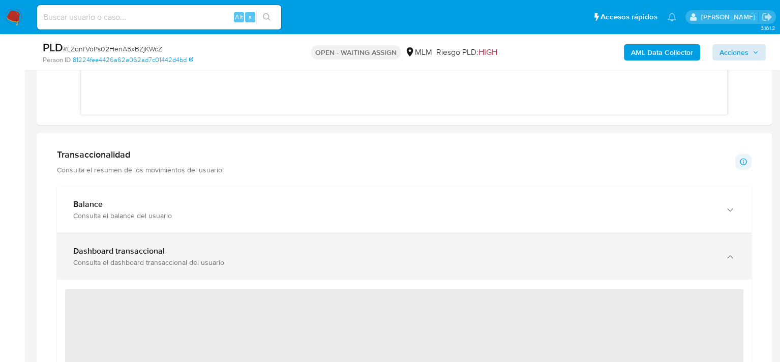
click at [167, 261] on div "Consulta el dashboard transaccional del usuario" at bounding box center [394, 262] width 642 height 9
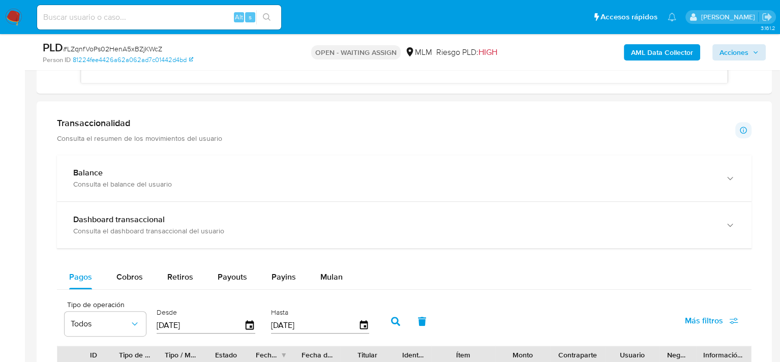
scroll to position [743, 0]
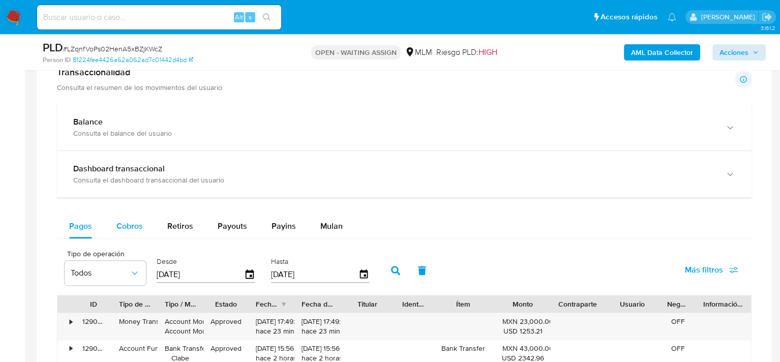
click at [135, 226] on span "Cobros" at bounding box center [129, 226] width 26 height 12
select select "10"
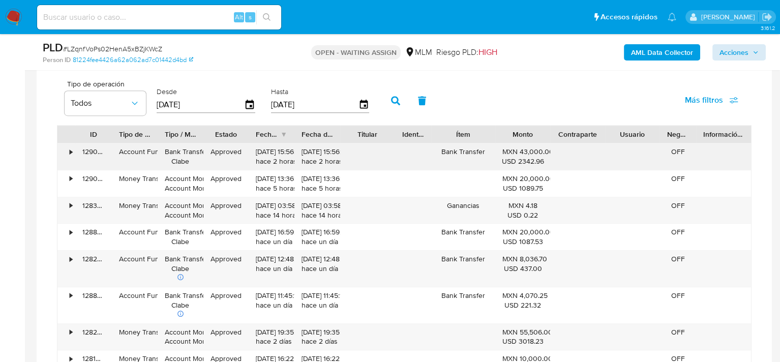
scroll to position [896, 0]
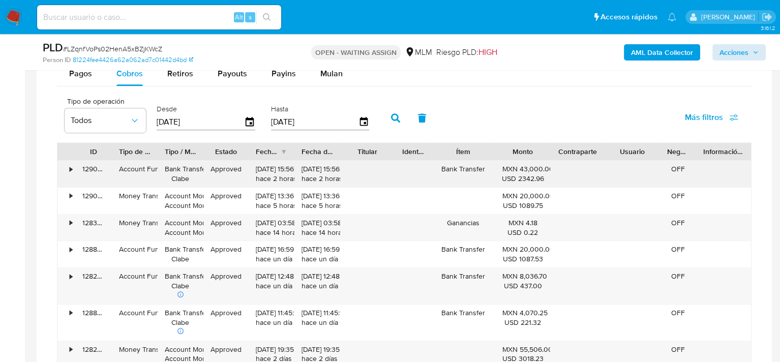
click at [70, 169] on div "•" at bounding box center [71, 169] width 3 height 10
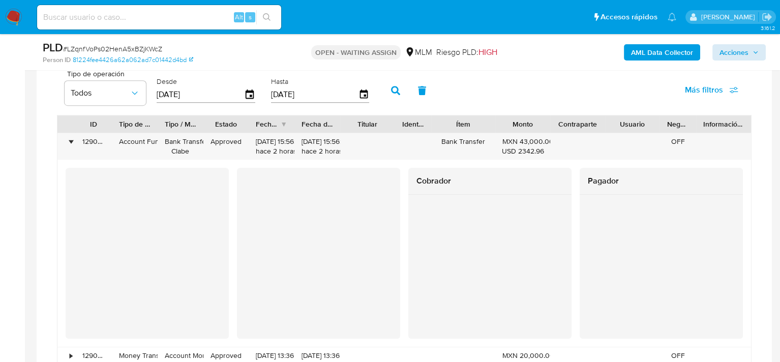
scroll to position [947, 0]
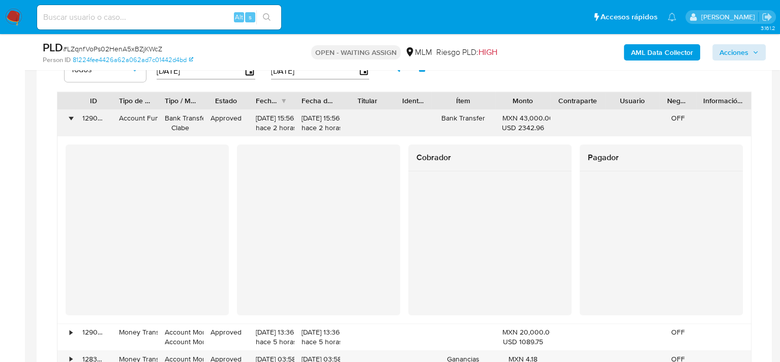
click at [72, 115] on div "•" at bounding box center [71, 118] width 3 height 10
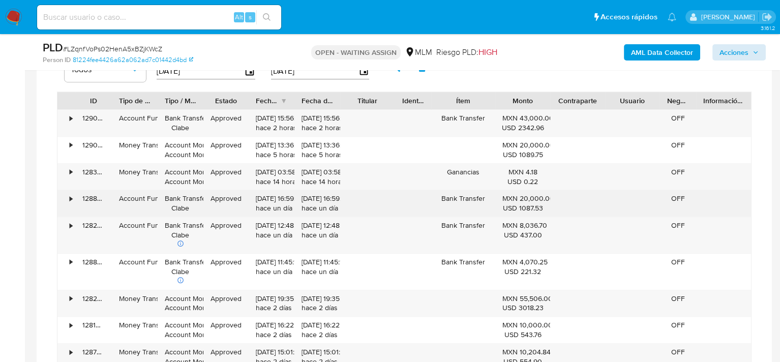
scroll to position [896, 0]
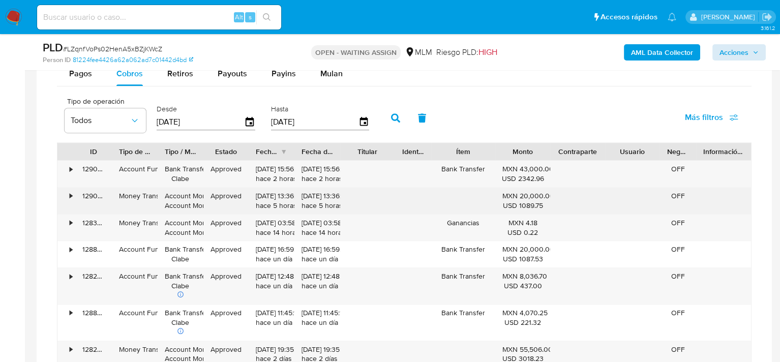
click at [70, 197] on div "•" at bounding box center [71, 196] width 3 height 10
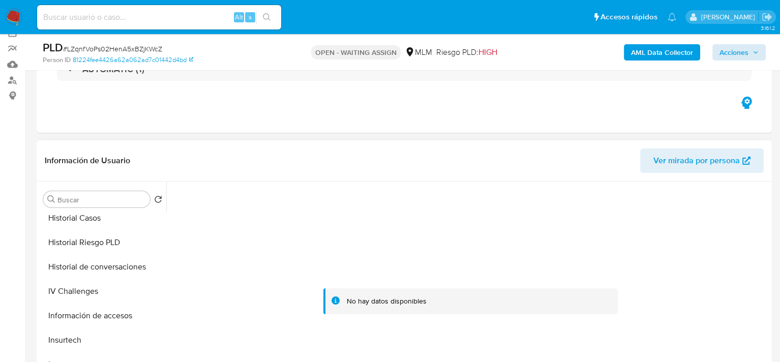
scroll to position [478, 0]
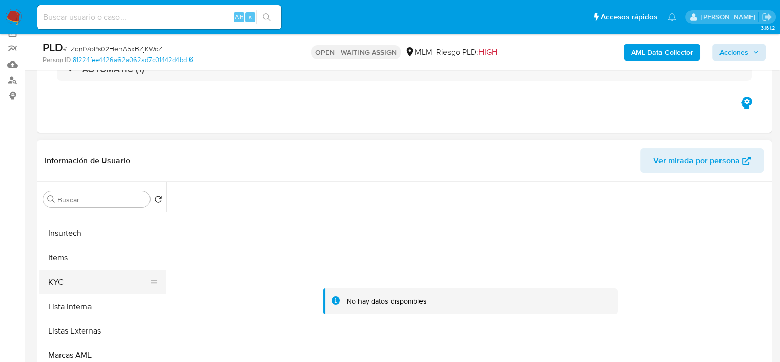
click at [69, 282] on button "KYC" at bounding box center [98, 282] width 119 height 24
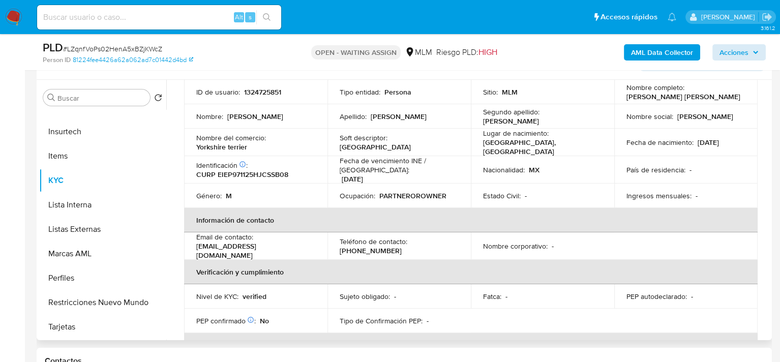
scroll to position [0, 0]
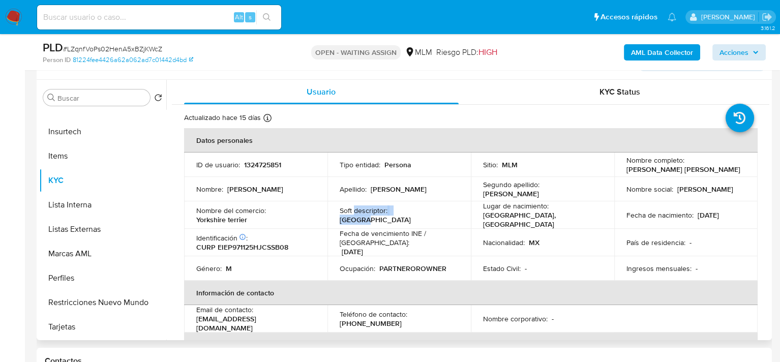
drag, startPoint x: 353, startPoint y: 216, endPoint x: 303, endPoint y: 218, distance: 50.9
click at [419, 216] on div "Soft descriptor : YORKSHIRE" at bounding box center [399, 215] width 119 height 18
drag, startPoint x: 267, startPoint y: 220, endPoint x: 189, endPoint y: 213, distance: 78.6
click at [189, 213] on td "Nombre del comercio : Yorkshire terrier" at bounding box center [255, 214] width 143 height 27
drag, startPoint x: 401, startPoint y: 214, endPoint x: 534, endPoint y: 220, distance: 132.9
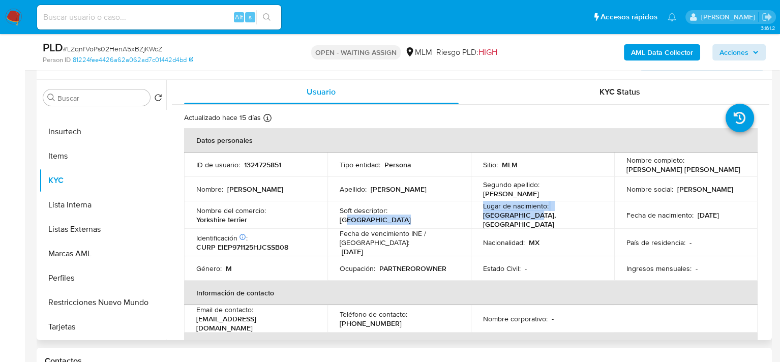
click at [534, 220] on tr "Nombre del comercio : Yorkshire terrier Soft descriptor : YORKSHIRE Lugar de na…" at bounding box center [471, 214] width 574 height 27
click at [515, 216] on p "MEXICO, JALISCO" at bounding box center [540, 220] width 115 height 18
drag, startPoint x: 553, startPoint y: 220, endPoint x: 493, endPoint y: 212, distance: 60.0
click at [493, 212] on div "Lugar de nacimiento : MEXICO, JALISCO" at bounding box center [542, 214] width 119 height 27
click at [531, 213] on p "MEXICO, JALISCO" at bounding box center [540, 220] width 115 height 18
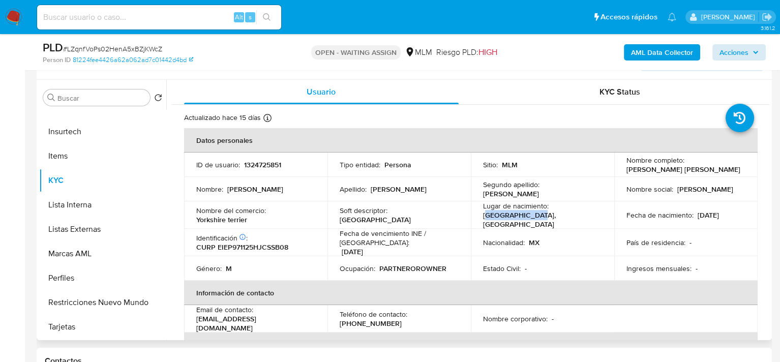
drag, startPoint x: 544, startPoint y: 217, endPoint x: 486, endPoint y: 219, distance: 57.5
click at [486, 219] on div "Lugar de nacimiento : MEXICO, JALISCO" at bounding box center [542, 214] width 119 height 27
click at [581, 217] on div "Lugar de nacimiento : MEXICO, JALISCO" at bounding box center [542, 214] width 119 height 27
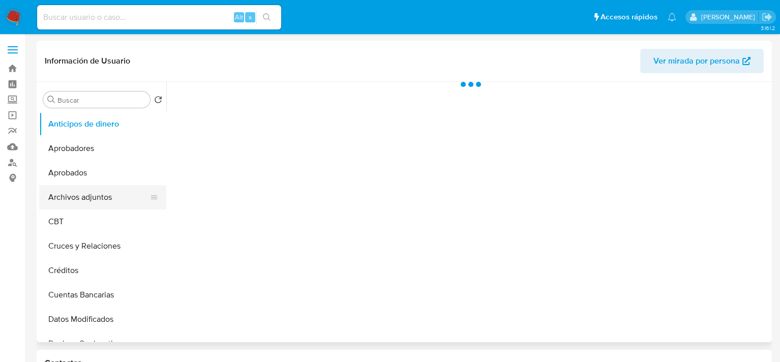
select select "10"
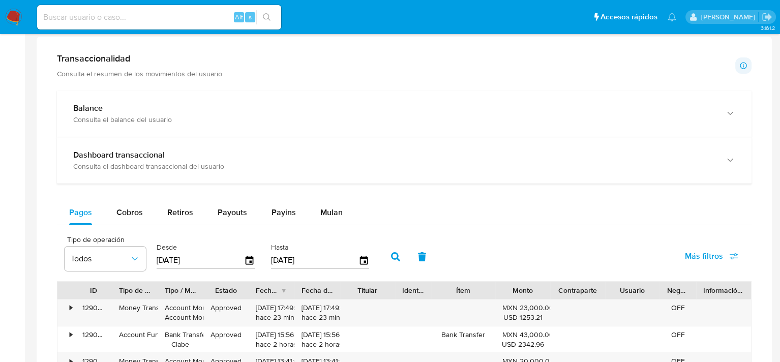
scroll to position [458, 0]
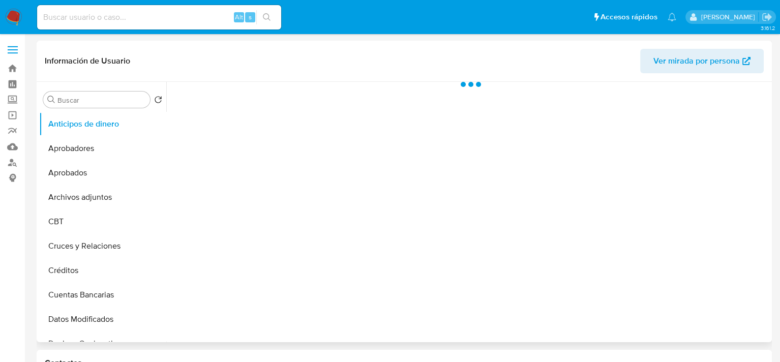
select select "10"
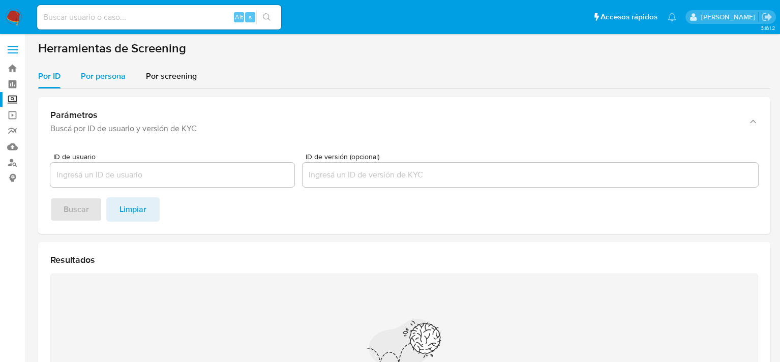
drag, startPoint x: 108, startPoint y: 73, endPoint x: 114, endPoint y: 79, distance: 9.0
click at [108, 72] on span "Por persona" at bounding box center [103, 76] width 45 height 12
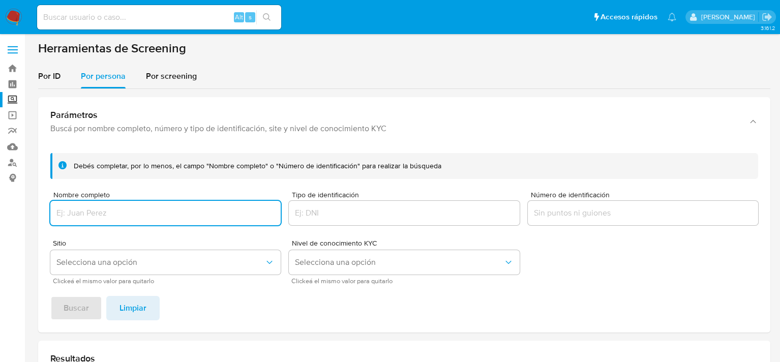
click at [102, 217] on input "Nombre completo" at bounding box center [165, 212] width 230 height 13
type input "ANAHI REYES MATEOS"
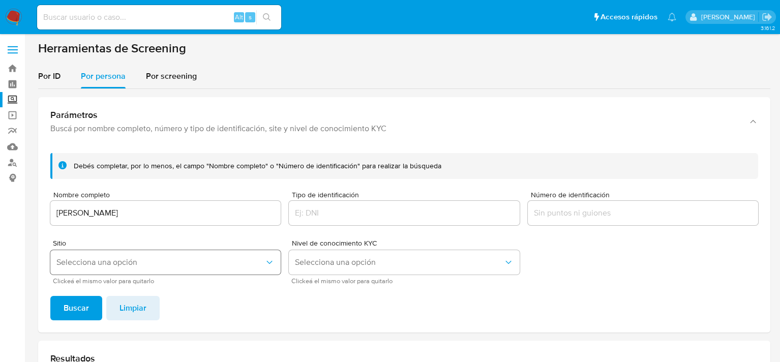
click at [159, 257] on button "Selecciona una opción" at bounding box center [165, 262] width 230 height 24
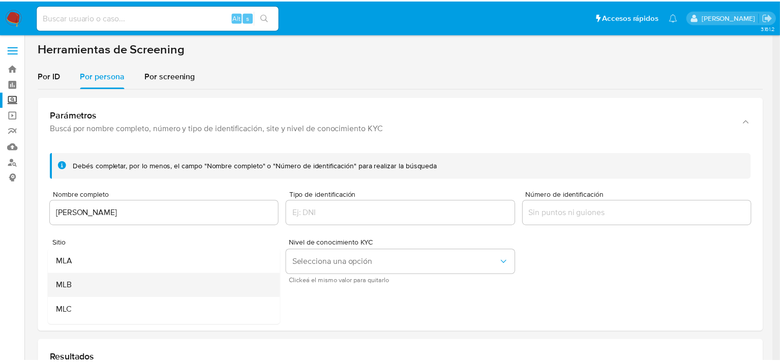
scroll to position [70, 0]
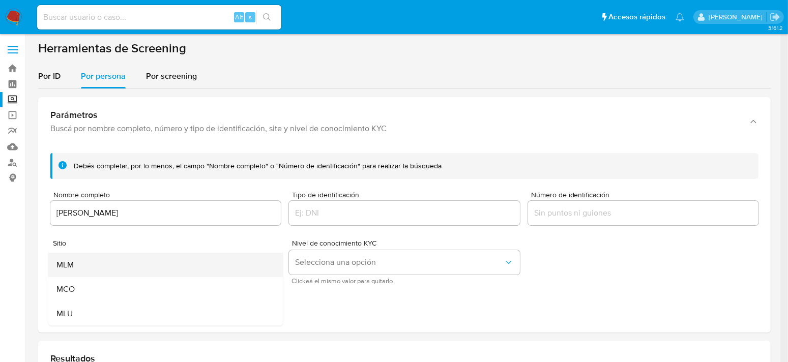
click at [86, 260] on div "MLM" at bounding box center [162, 265] width 212 height 24
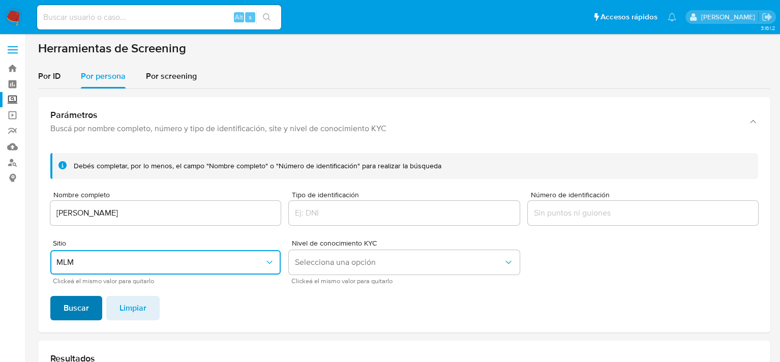
click at [77, 307] on span "Buscar" at bounding box center [76, 308] width 25 height 22
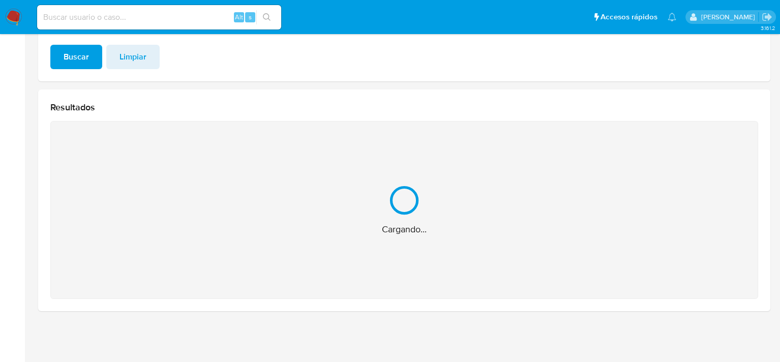
scroll to position [89, 0]
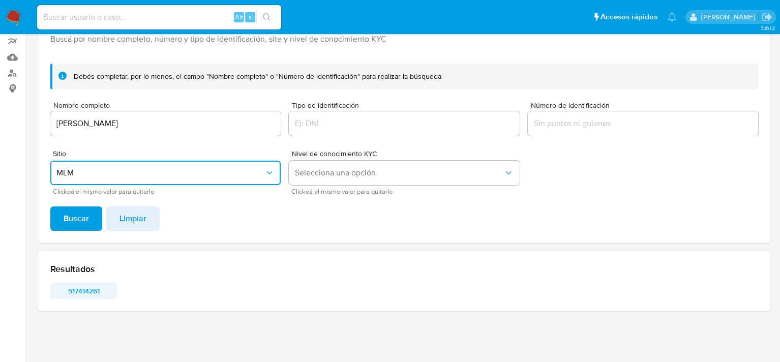
click at [84, 289] on span "517414261" at bounding box center [83, 291] width 53 height 14
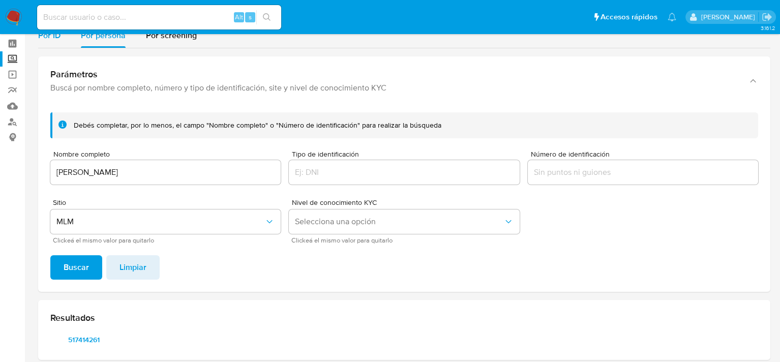
scroll to position [0, 0]
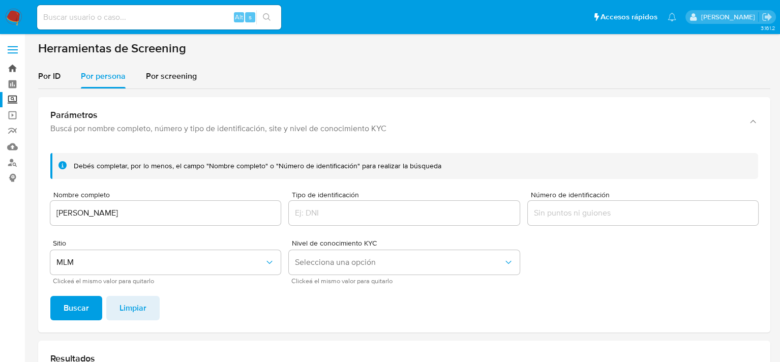
click at [10, 64] on link "Bandeja" at bounding box center [60, 69] width 121 height 16
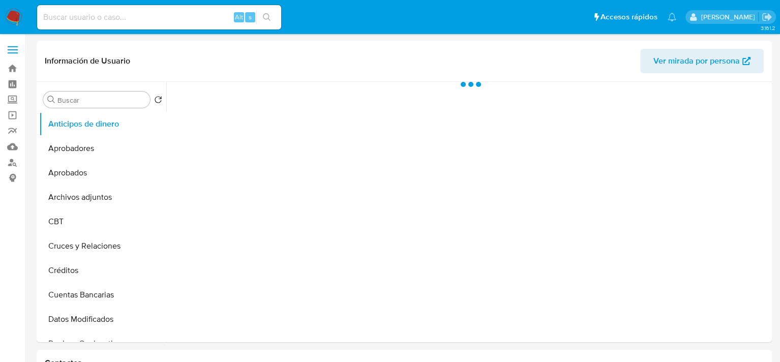
select select "10"
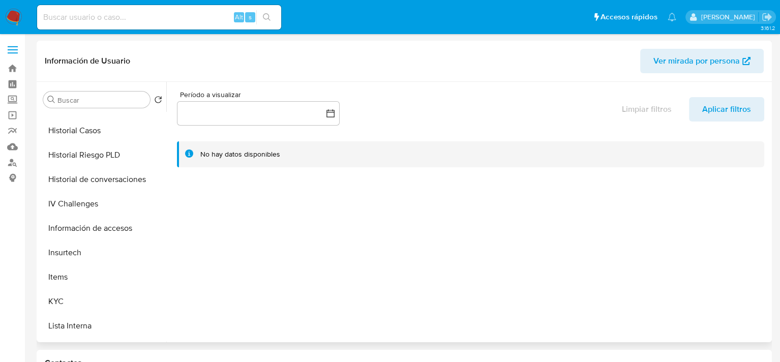
scroll to position [458, 0]
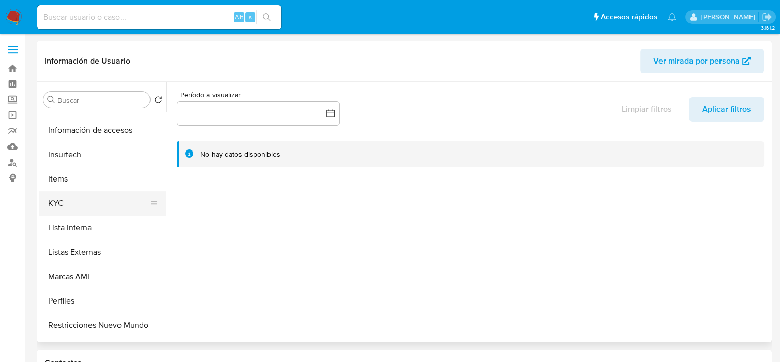
click at [76, 208] on button "KYC" at bounding box center [98, 203] width 119 height 24
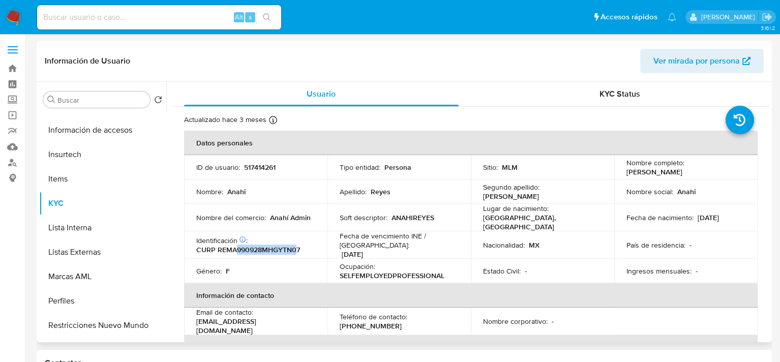
drag, startPoint x: 237, startPoint y: 246, endPoint x: 297, endPoint y: 249, distance: 60.6
click at [297, 249] on p "CURP REMA990928MHGYTN07" at bounding box center [248, 249] width 104 height 9
click at [289, 207] on td "Nombre del comercio : [PERSON_NAME]" at bounding box center [255, 217] width 143 height 27
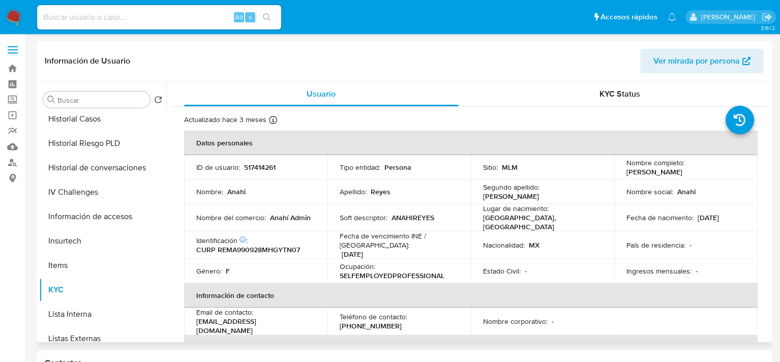
scroll to position [254, 0]
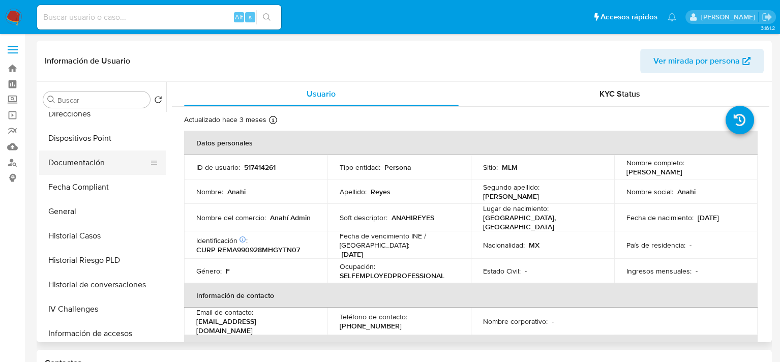
click at [91, 158] on button "Documentación" at bounding box center [98, 163] width 119 height 24
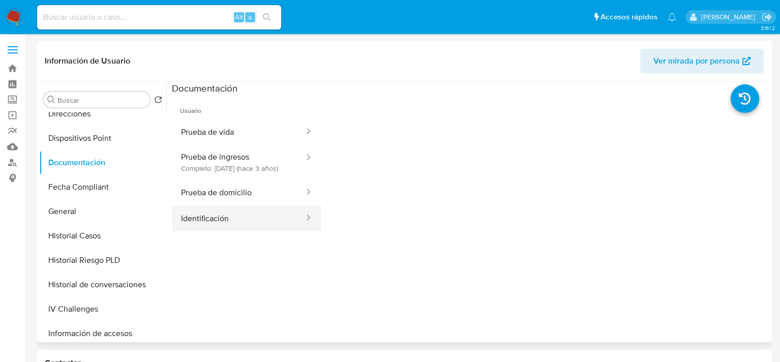
click at [241, 224] on button "Identificación" at bounding box center [238, 218] width 133 height 26
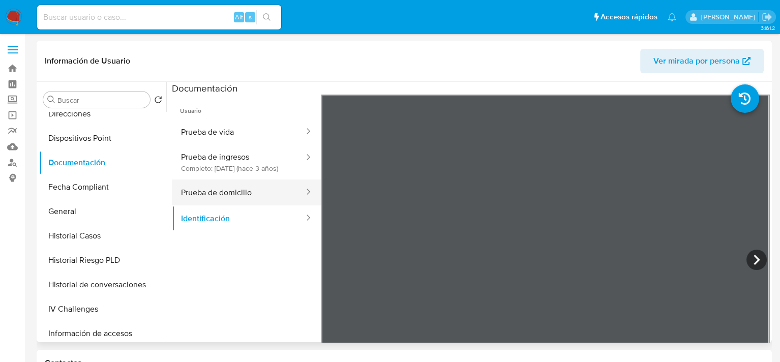
click at [264, 200] on button "Prueba de domicilio" at bounding box center [238, 192] width 133 height 26
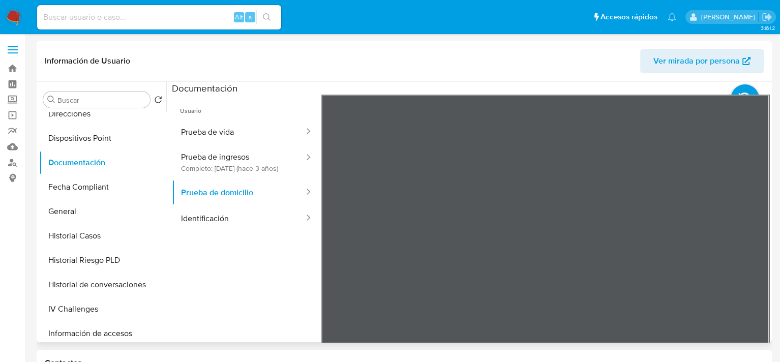
click at [250, 117] on span "Usuario" at bounding box center [246, 107] width 149 height 24
click at [246, 127] on button "Prueba de vida" at bounding box center [238, 132] width 133 height 26
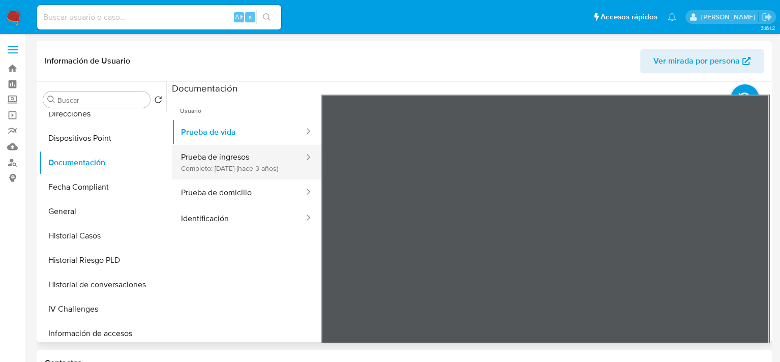
click at [256, 155] on button "Prueba de ingresos Completo: [DATE] (hace 3 años)" at bounding box center [238, 162] width 133 height 35
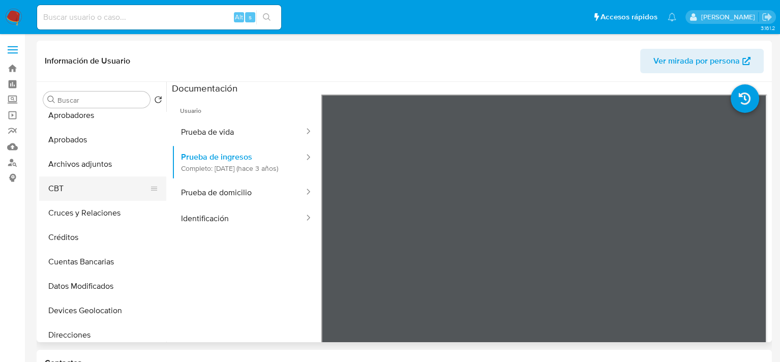
scroll to position [51, 0]
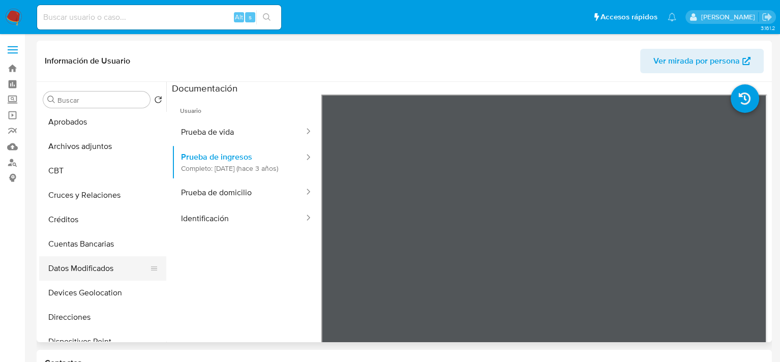
click at [99, 270] on button "Datos Modificados" at bounding box center [98, 268] width 119 height 24
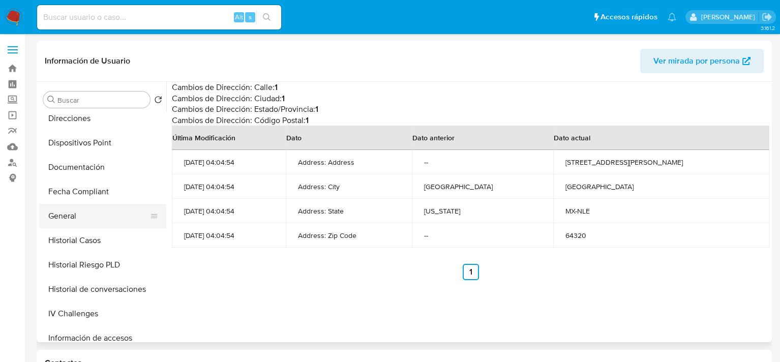
scroll to position [356, 0]
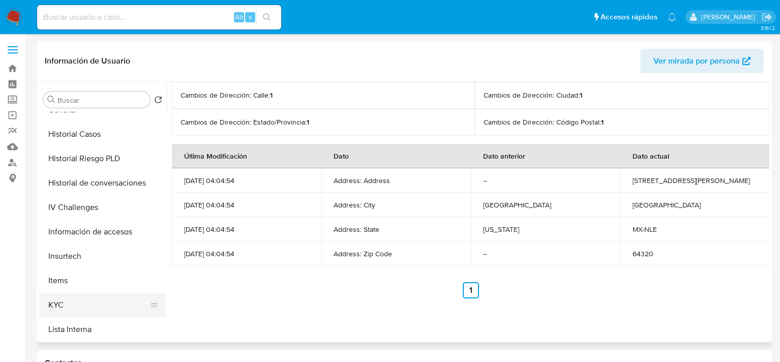
click at [69, 298] on button "KYC" at bounding box center [98, 305] width 119 height 24
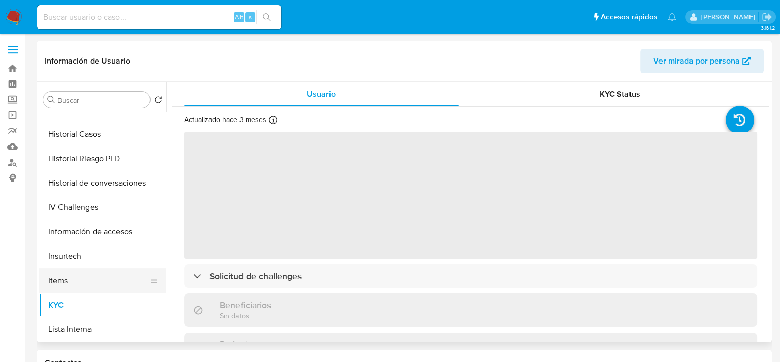
click at [107, 275] on button "Items" at bounding box center [98, 280] width 119 height 24
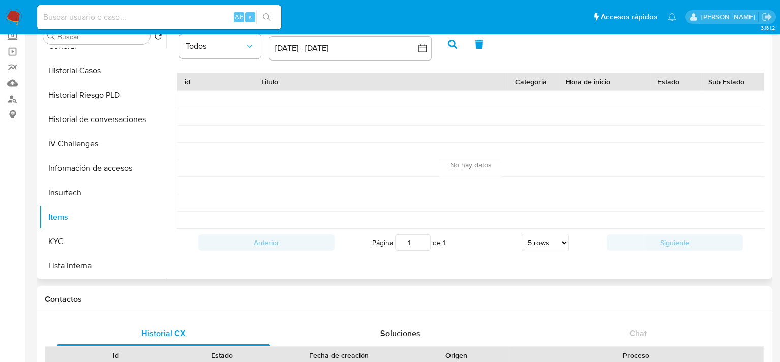
scroll to position [203, 0]
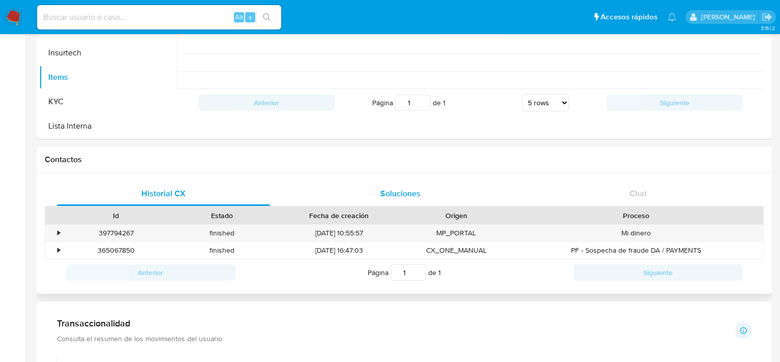
click at [409, 197] on span "Soluciones" at bounding box center [400, 194] width 40 height 12
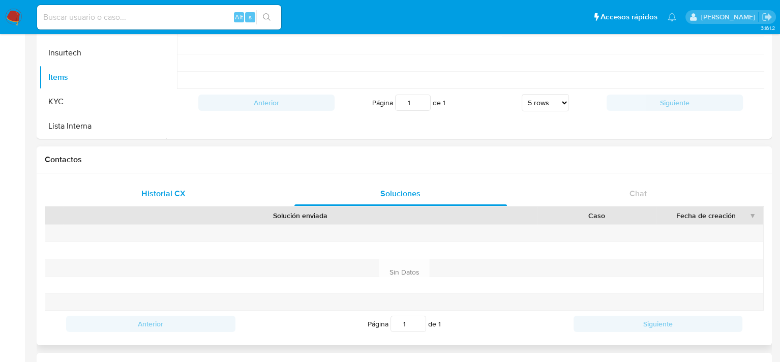
click at [184, 193] on span "Historial CX" at bounding box center [163, 194] width 44 height 12
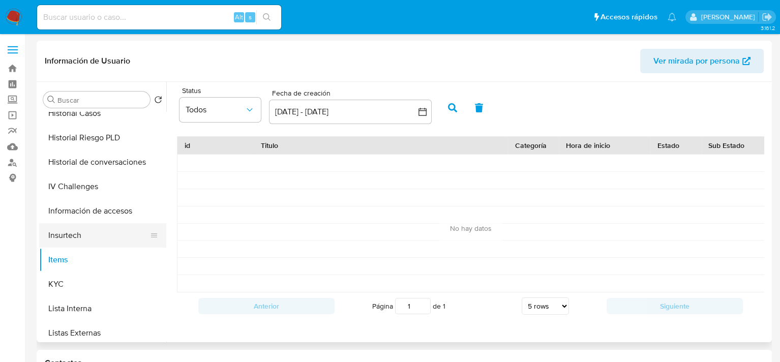
scroll to position [478, 0]
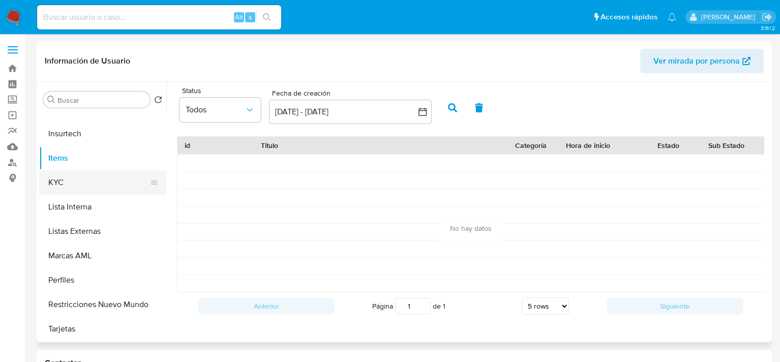
click at [64, 184] on button "KYC" at bounding box center [98, 182] width 119 height 24
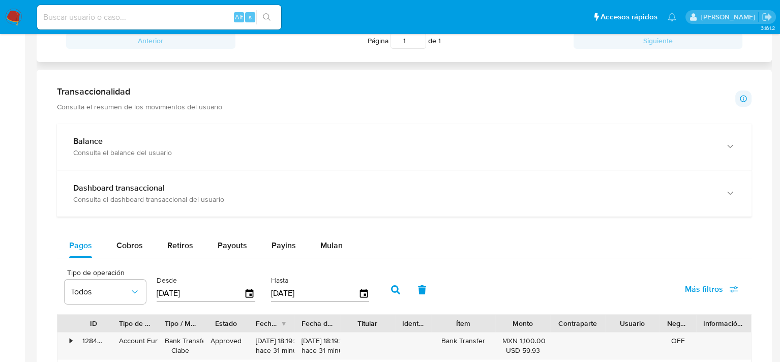
scroll to position [458, 0]
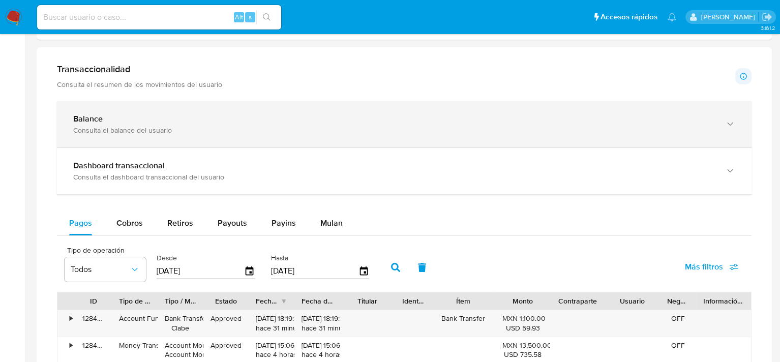
click at [119, 121] on div "Balance" at bounding box center [394, 119] width 642 height 10
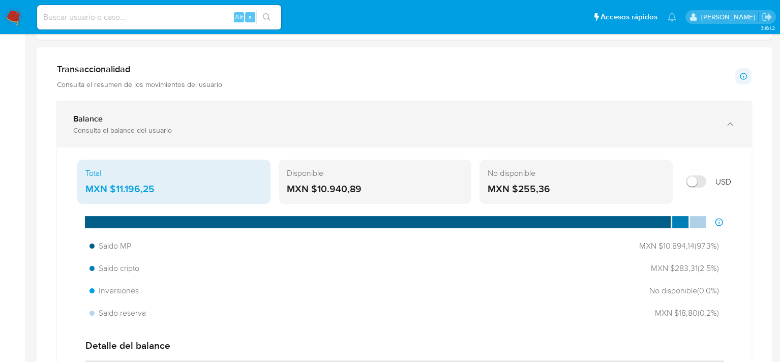
click at [127, 127] on div "Consulta el balance del usuario" at bounding box center [394, 130] width 642 height 9
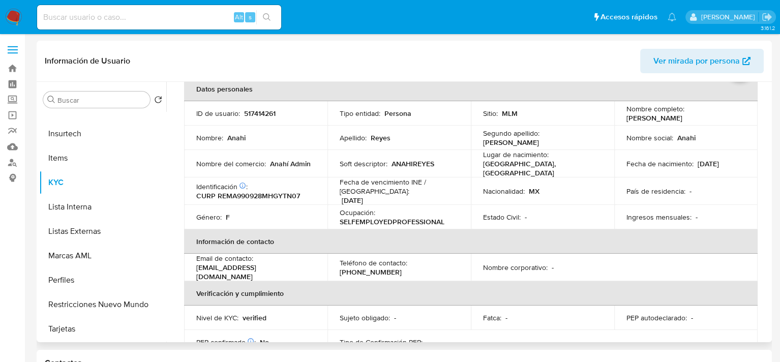
scroll to position [0, 0]
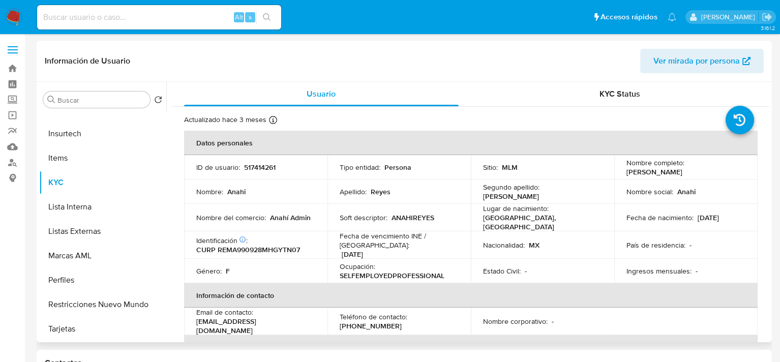
click at [269, 166] on p "517414261" at bounding box center [260, 167] width 32 height 9
copy p "517414261"
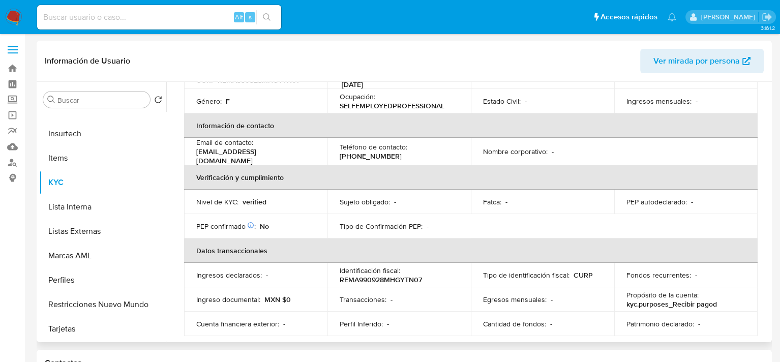
scroll to position [153, 0]
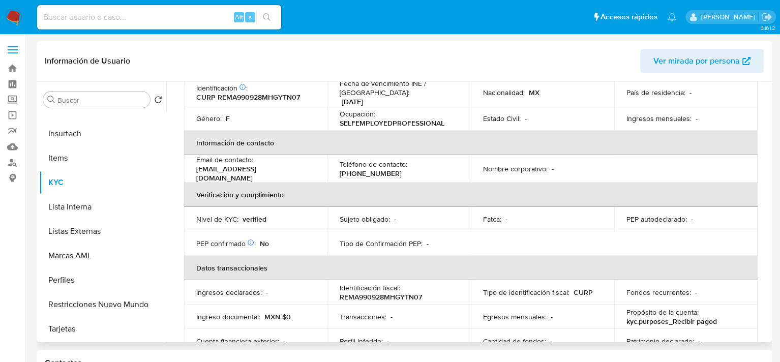
click at [385, 170] on p "(833) 3435362" at bounding box center [371, 173] width 62 height 9
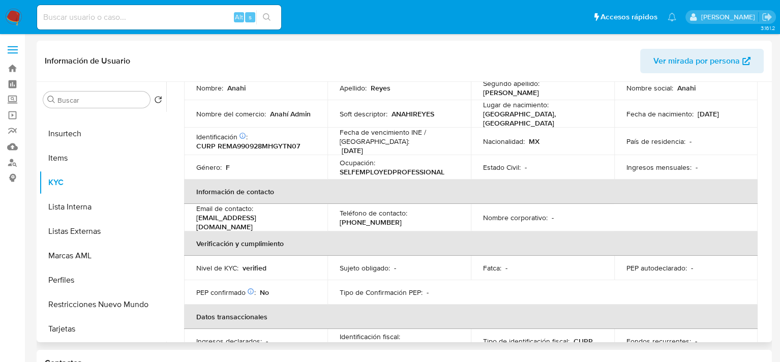
scroll to position [51, 0]
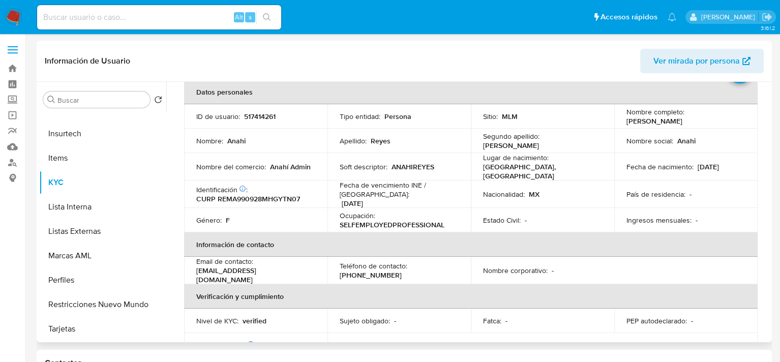
drag, startPoint x: 624, startPoint y: 121, endPoint x: 688, endPoint y: 121, distance: 64.1
click at [688, 121] on div "Nombre completo : Anahi Reyes Mateos" at bounding box center [685, 116] width 119 height 18
copy p "Anahi Reyes Mateos"
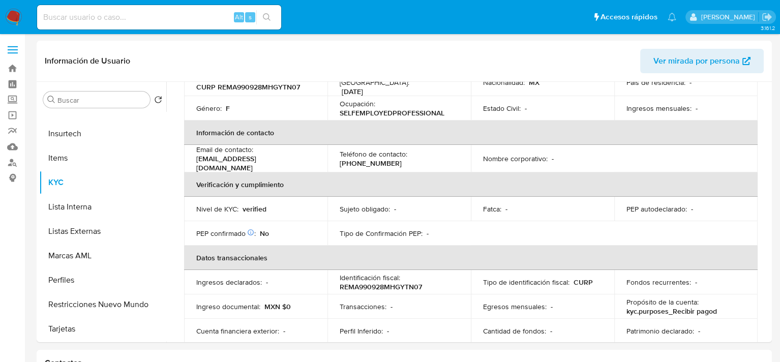
scroll to position [73, 0]
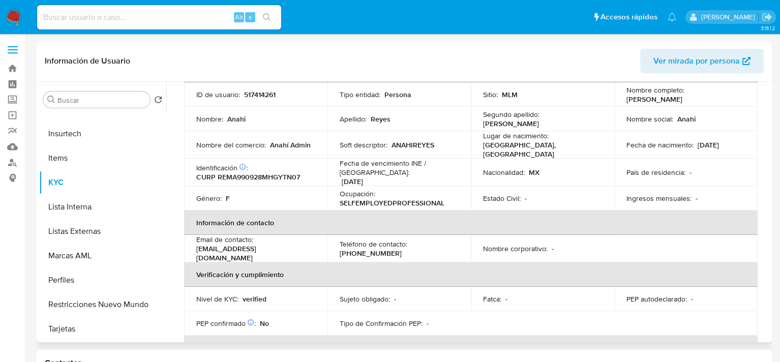
click at [256, 94] on p "517414261" at bounding box center [260, 94] width 32 height 9
copy p "517414261"
drag, startPoint x: 335, startPoint y: 197, endPoint x: 442, endPoint y: 197, distance: 107.8
click at [442, 197] on td "Ocupación : SELFEMPLOYEDPROFESSIONAL" at bounding box center [398, 198] width 143 height 24
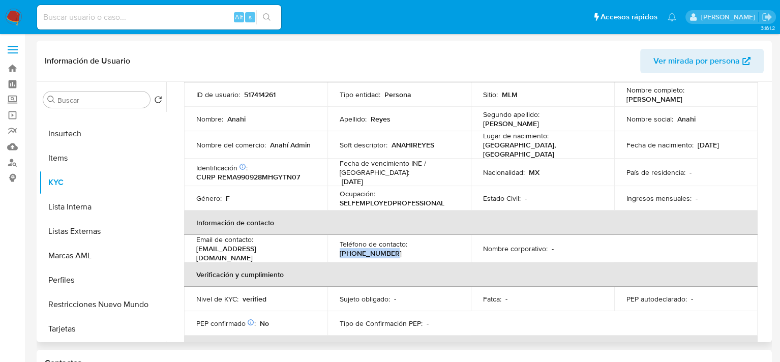
drag, startPoint x: 388, startPoint y: 250, endPoint x: 337, endPoint y: 250, distance: 51.4
click at [337, 250] on td "Teléfono de contacto : (833) 3435362" at bounding box center [398, 248] width 143 height 27
copy p "(833) 3435362"
click at [247, 248] on p "anahi.reyesm@icloud.com" at bounding box center [253, 253] width 115 height 18
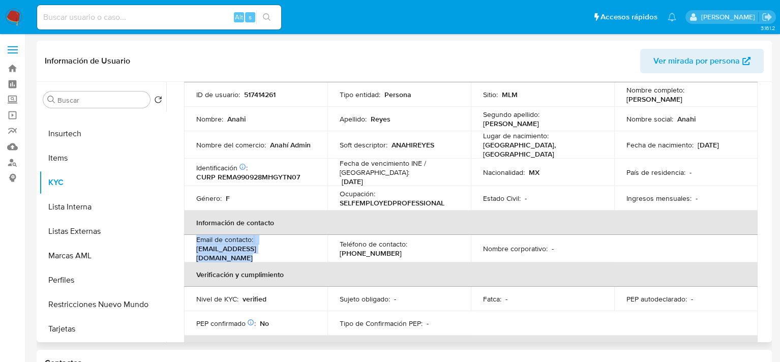
click at [247, 248] on p "anahi.reyesm@icloud.com" at bounding box center [253, 253] width 115 height 18
click at [284, 247] on div "Email de contacto : anahi.reyesm@icloud.com" at bounding box center [255, 248] width 119 height 27
drag, startPoint x: 283, startPoint y: 247, endPoint x: 277, endPoint y: 248, distance: 6.1
click at [277, 248] on div "Email de contacto : anahi.reyesm@icloud.com" at bounding box center [255, 248] width 119 height 27
drag, startPoint x: 279, startPoint y: 248, endPoint x: 195, endPoint y: 250, distance: 83.4
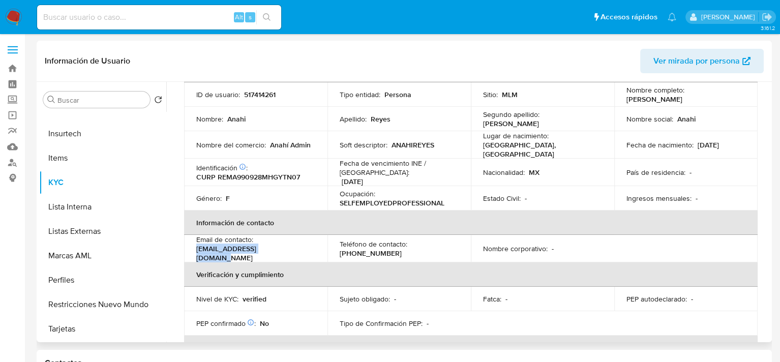
click at [195, 250] on td "Email de contacto : anahi.reyesm@icloud.com" at bounding box center [255, 248] width 143 height 27
copy p "anahi.reyesm@icloud.com"
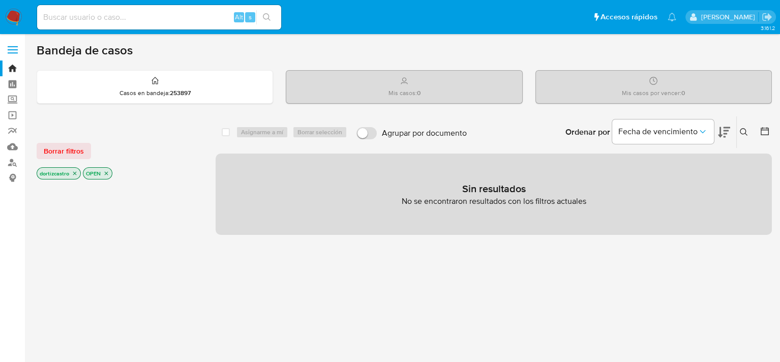
click at [14, 20] on img at bounding box center [13, 17] width 17 height 17
click at [64, 159] on div "Borrar filtros dortizcastro OPEN" at bounding box center [118, 152] width 163 height 57
click at [64, 149] on span "Borrar filtros" at bounding box center [64, 151] width 40 height 14
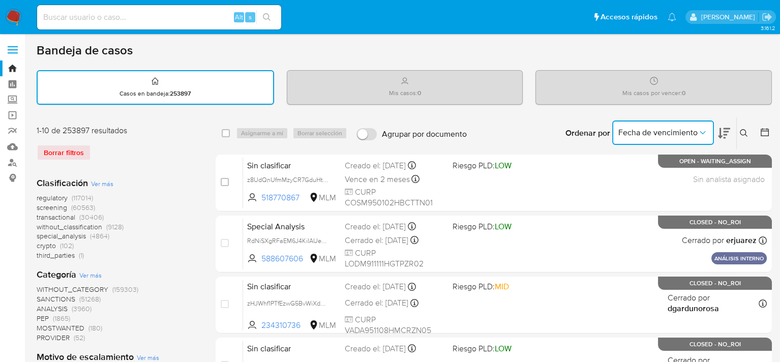
click at [680, 132] on span "Fecha de vencimiento" at bounding box center [657, 133] width 79 height 10
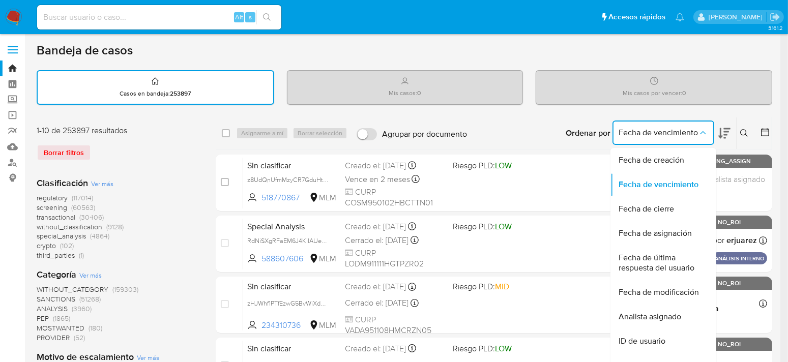
click at [737, 137] on button at bounding box center [745, 133] width 17 height 12
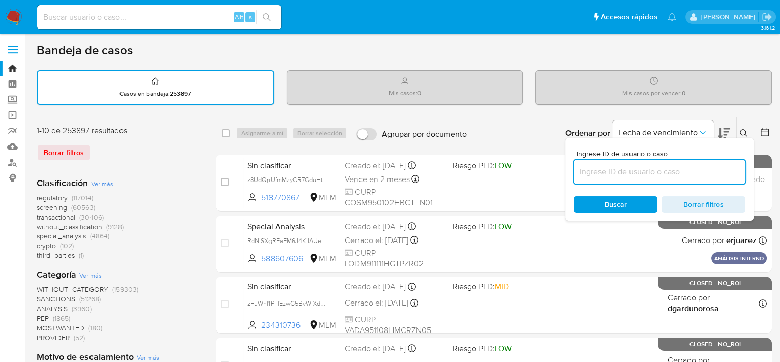
click at [680, 174] on input at bounding box center [660, 171] width 172 height 13
paste input "517414261"
type input "517414261"
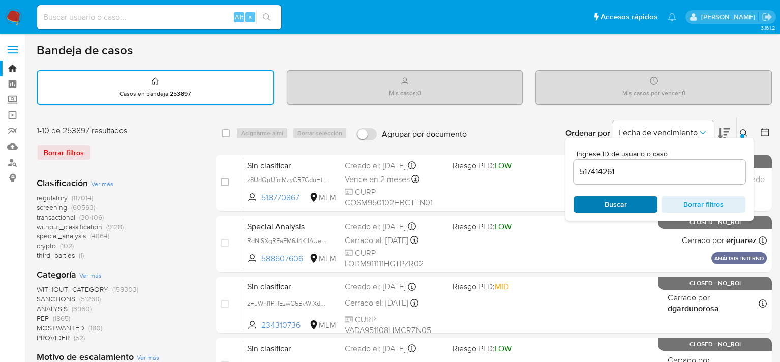
click at [625, 205] on span "Buscar" at bounding box center [616, 204] width 22 height 16
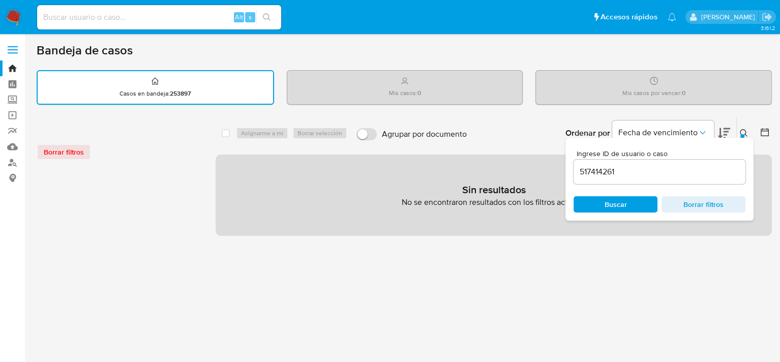
click at [477, 269] on div "select-all-cases-checkbox Asignarme a mí Borrar selección Agrupar por documento…" at bounding box center [494, 340] width 556 height 446
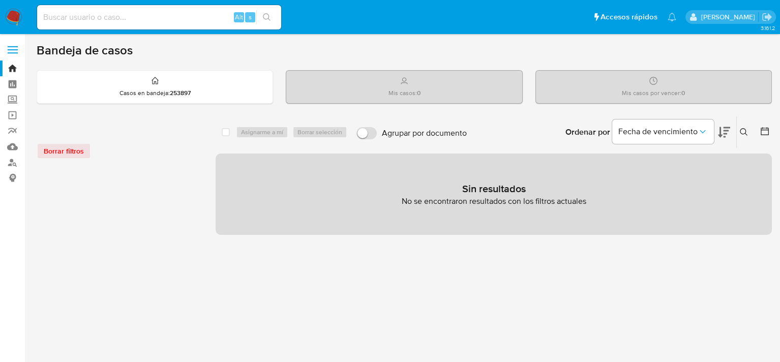
click at [72, 156] on div "Borrar filtros" at bounding box center [118, 151] width 163 height 16
click at [4, 85] on link "Tablero" at bounding box center [60, 84] width 121 height 16
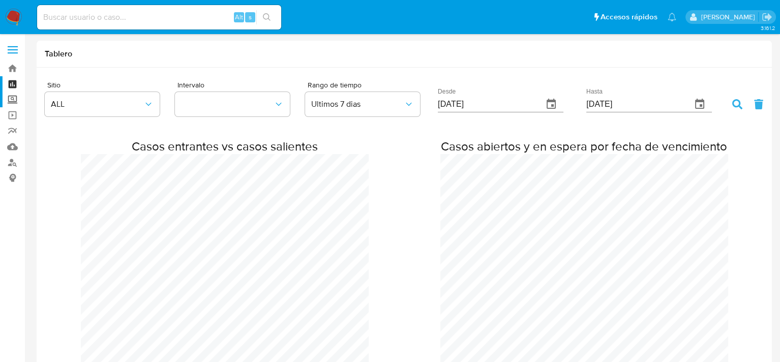
scroll to position [1491, 779]
click at [11, 98] on label "Screening" at bounding box center [60, 100] width 121 height 16
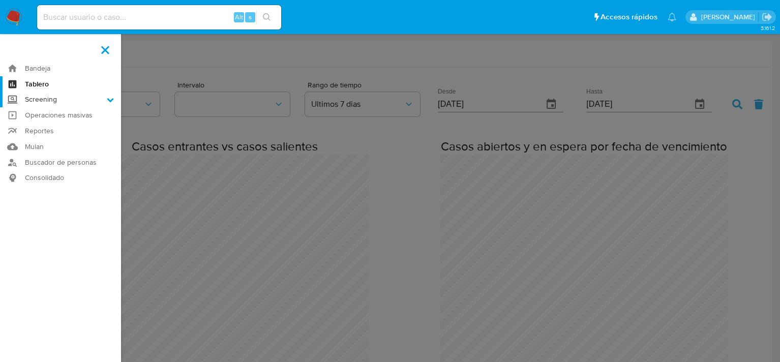
click at [0, 0] on input "Screening" at bounding box center [0, 0] width 0 height 0
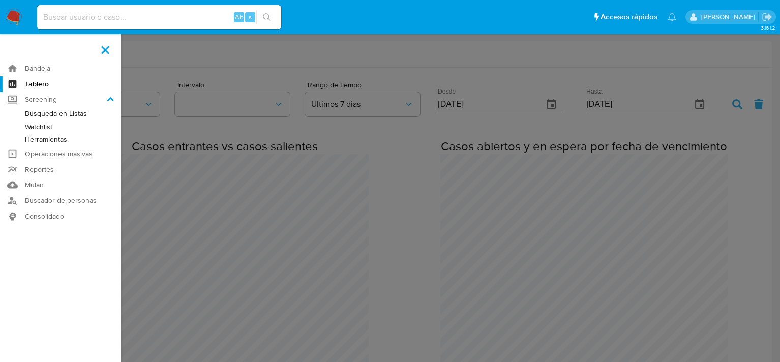
click at [58, 136] on link "Herramientas" at bounding box center [60, 139] width 121 height 13
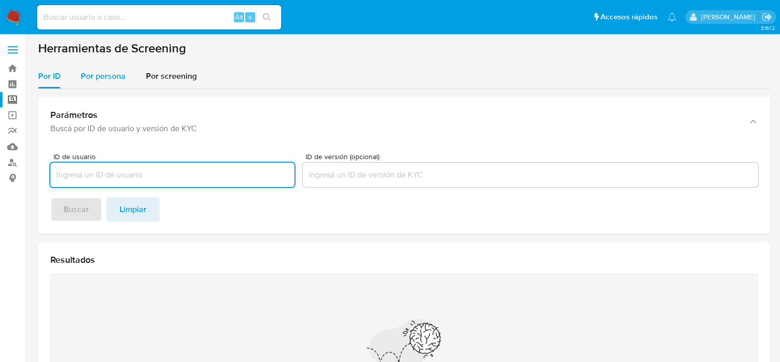
click at [105, 73] on span "Por persona" at bounding box center [103, 76] width 45 height 12
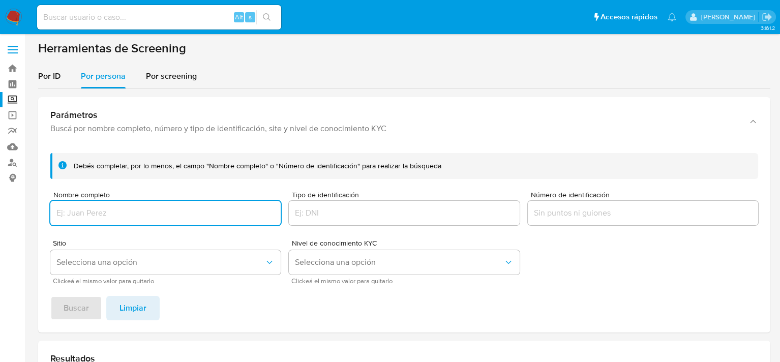
click at [104, 213] on input "Nombre completo" at bounding box center [165, 212] width 230 height 13
type input "Edgar Omar Ramirez Gonzalez"
click at [105, 266] on span "Selecciona una opción" at bounding box center [160, 262] width 208 height 10
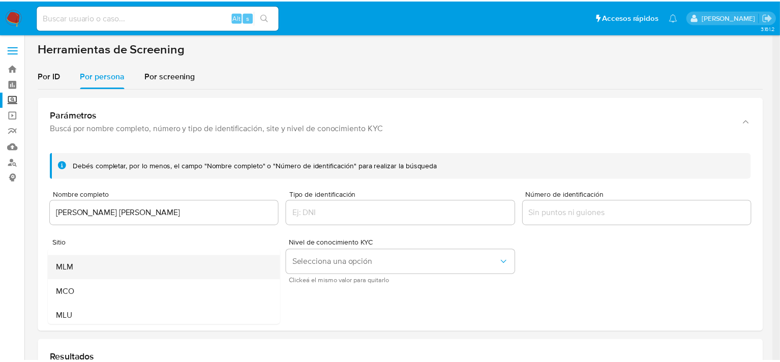
scroll to position [70, 0]
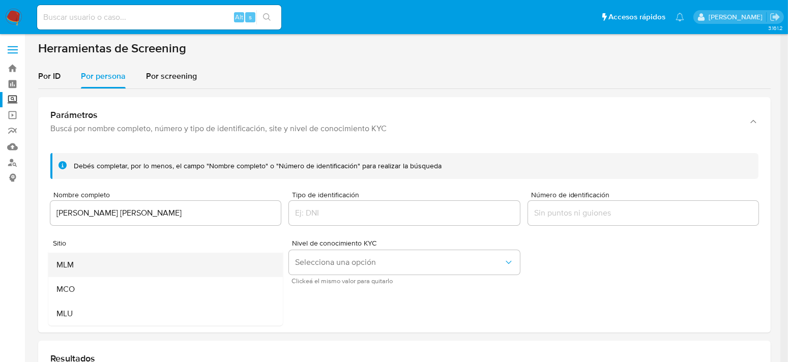
click at [79, 266] on div "MLM" at bounding box center [162, 265] width 212 height 24
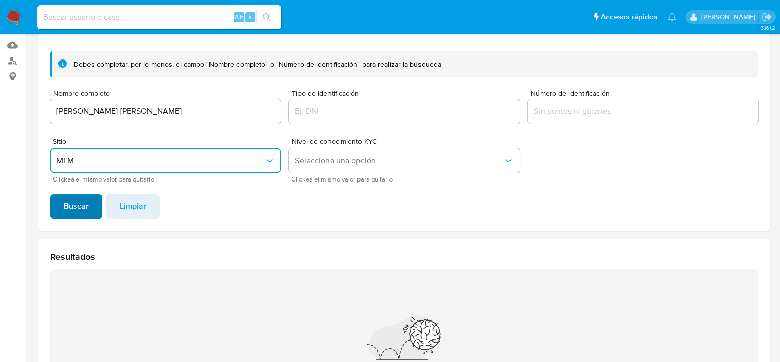
click at [72, 206] on span "Buscar" at bounding box center [76, 206] width 25 height 22
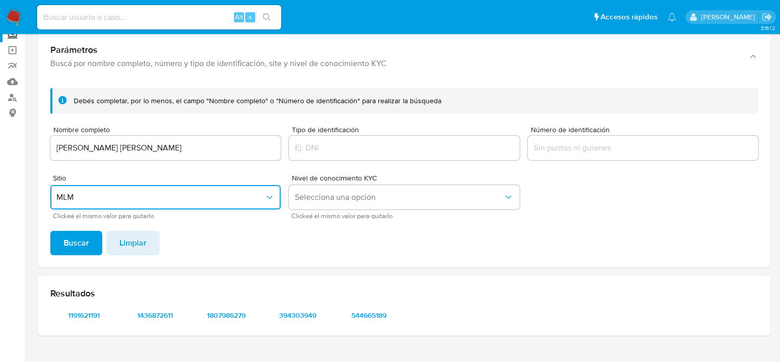
scroll to position [89, 0]
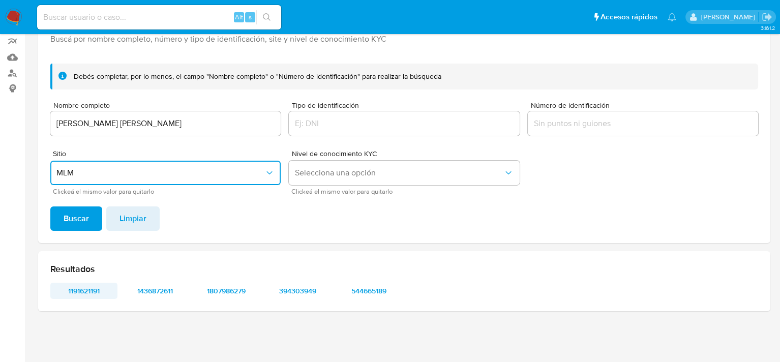
click at [75, 295] on span "1191621191" at bounding box center [83, 291] width 53 height 14
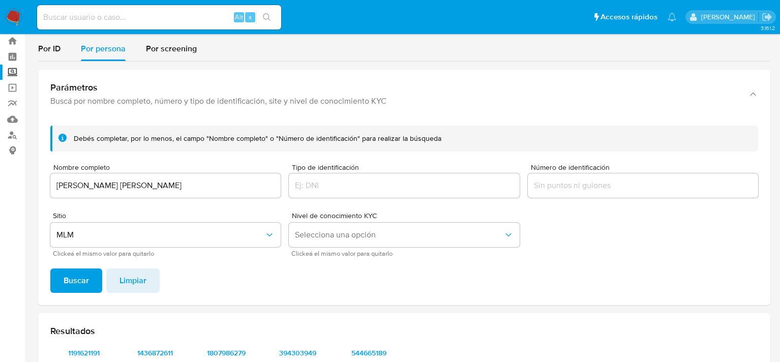
scroll to position [0, 0]
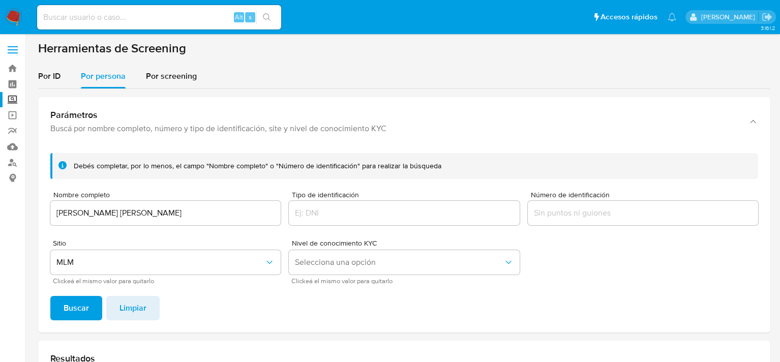
click at [12, 19] on img at bounding box center [13, 17] width 17 height 17
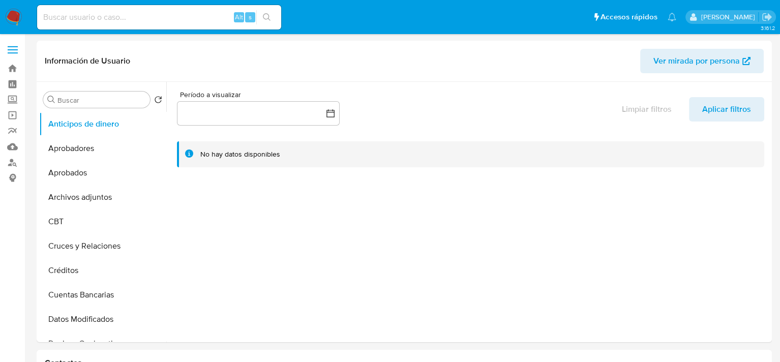
select select "10"
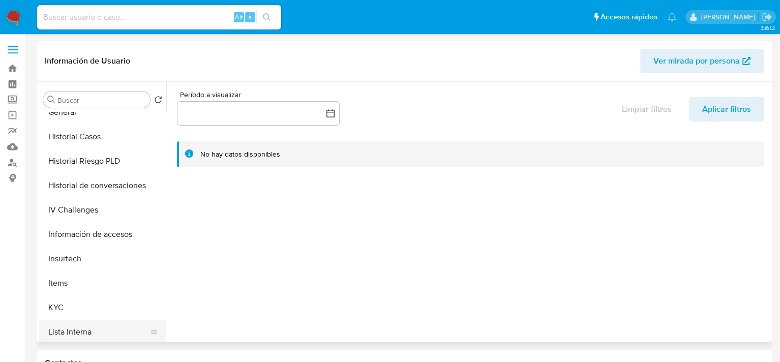
scroll to position [407, 0]
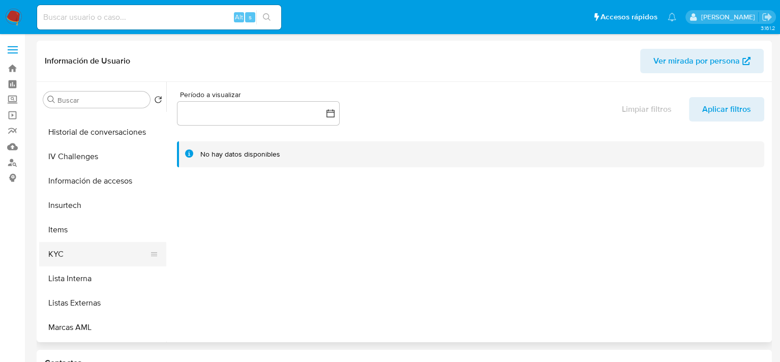
click at [73, 250] on button "KYC" at bounding box center [98, 254] width 119 height 24
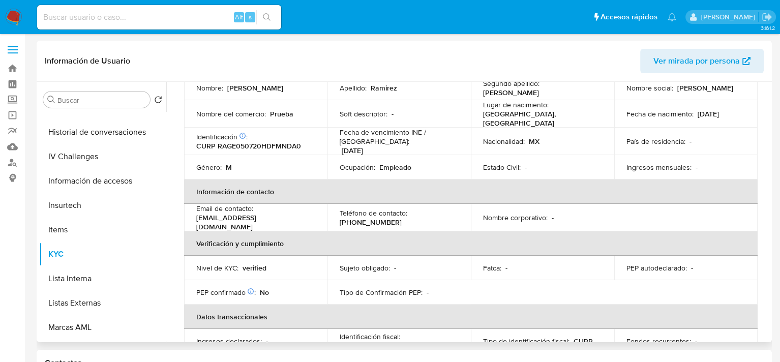
scroll to position [0, 0]
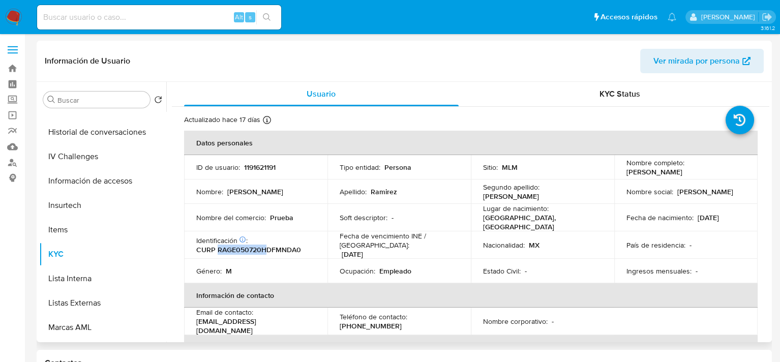
drag, startPoint x: 219, startPoint y: 247, endPoint x: 266, endPoint y: 249, distance: 47.8
click at [266, 249] on p "CURP RAGE050720HDFMNDA0" at bounding box center [248, 249] width 105 height 9
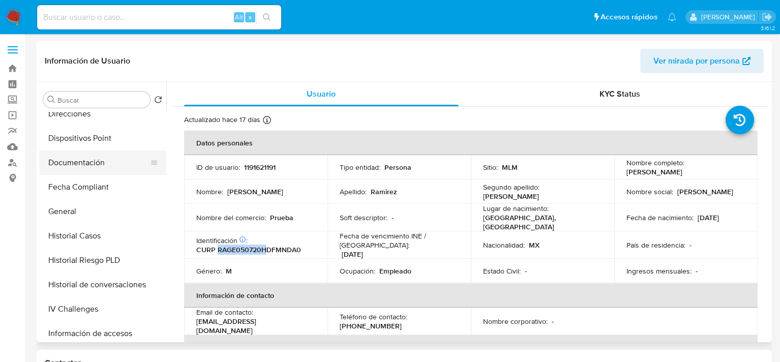
click at [84, 162] on button "Documentación" at bounding box center [98, 163] width 119 height 24
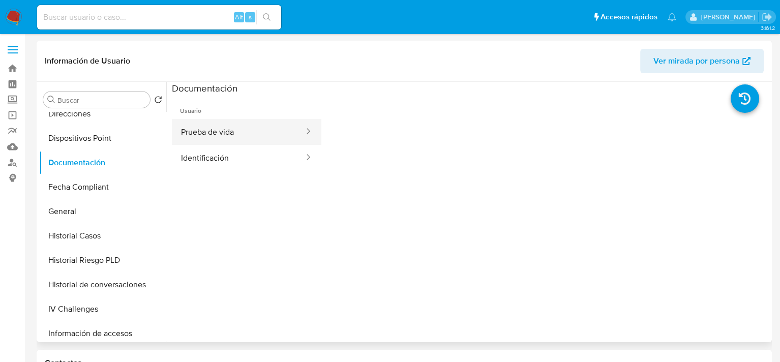
click at [262, 137] on button "Prueba de vida" at bounding box center [238, 132] width 133 height 26
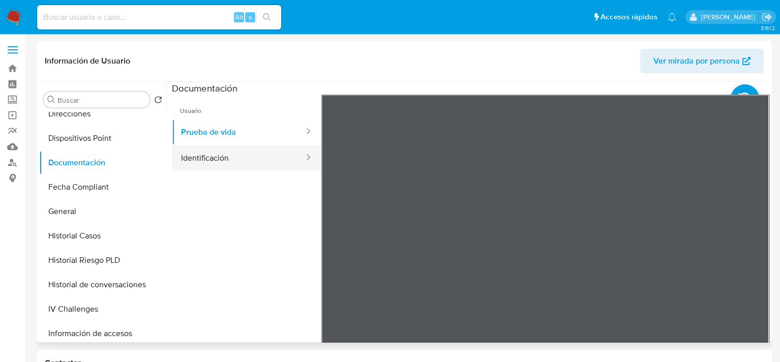
click at [183, 158] on button "Identificación" at bounding box center [238, 158] width 133 height 26
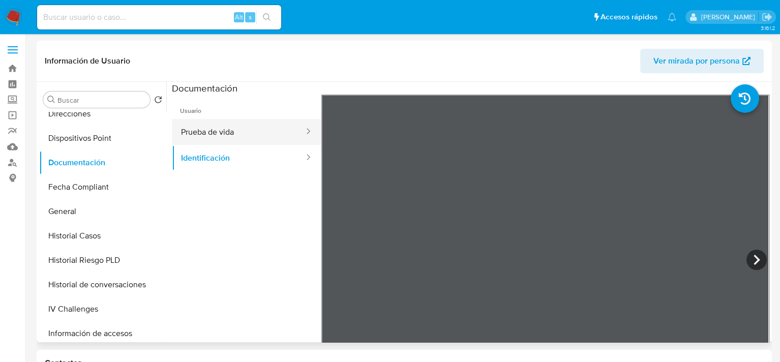
click at [195, 133] on button "Prueba de vida" at bounding box center [238, 132] width 133 height 26
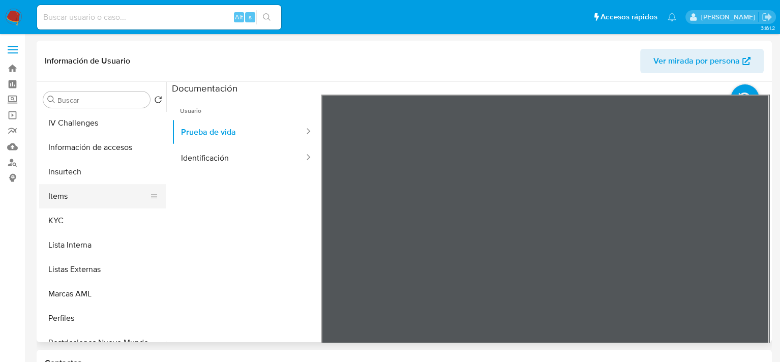
scroll to position [478, 0]
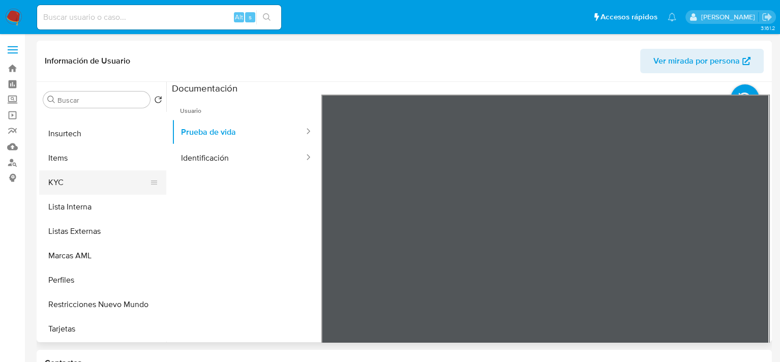
click at [79, 185] on button "KYC" at bounding box center [98, 182] width 119 height 24
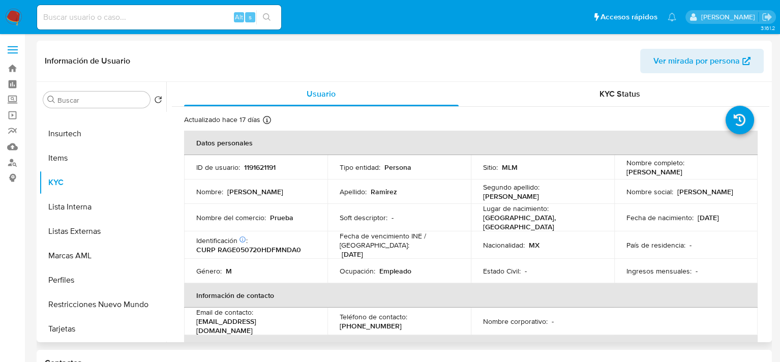
click at [262, 169] on p "1191621191" at bounding box center [260, 167] width 32 height 9
copy p "1191621191"
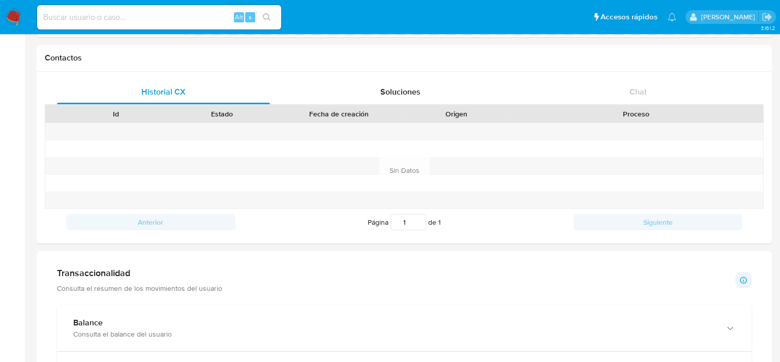
scroll to position [407, 0]
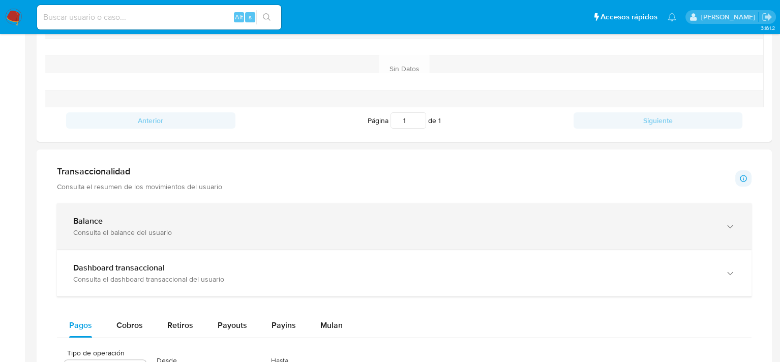
click at [134, 223] on div "Balance" at bounding box center [394, 221] width 642 height 10
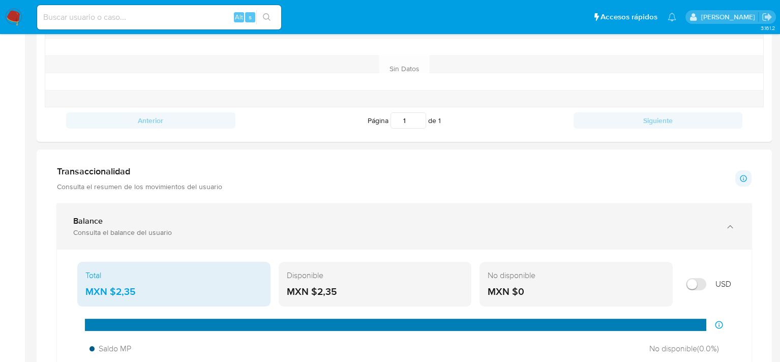
click at [134, 223] on div "Balance" at bounding box center [394, 221] width 642 height 10
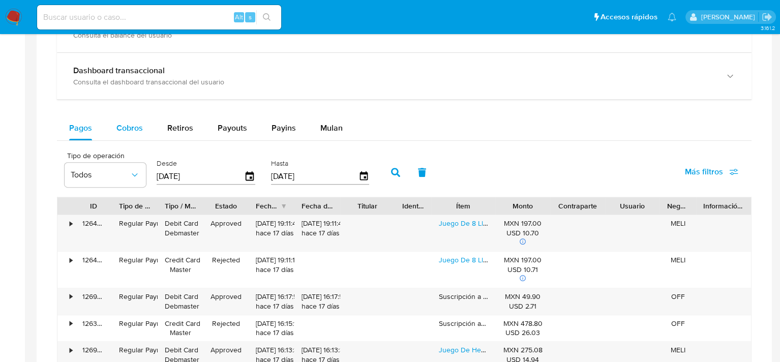
scroll to position [610, 0]
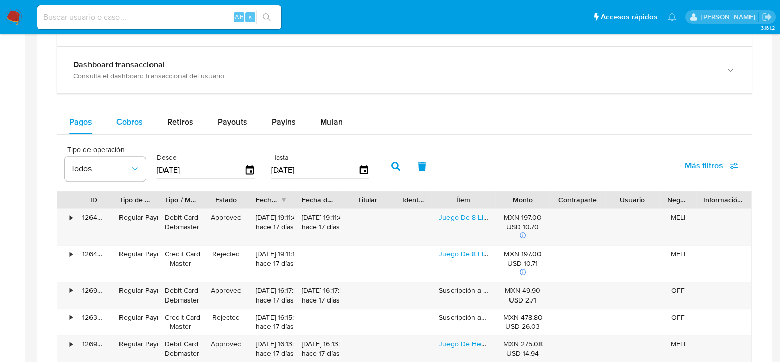
click at [129, 123] on span "Cobros" at bounding box center [129, 122] width 26 height 12
select select "10"
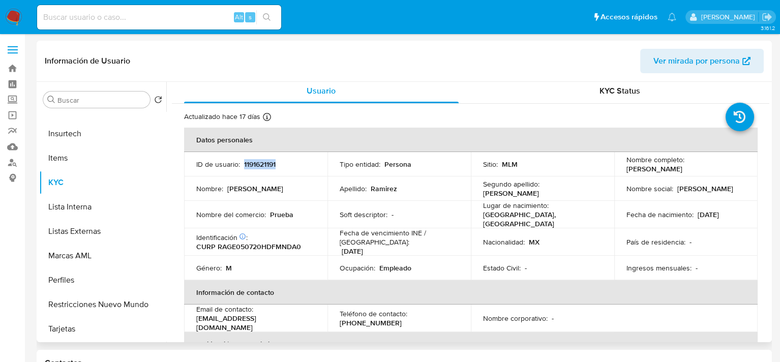
scroll to position [0, 0]
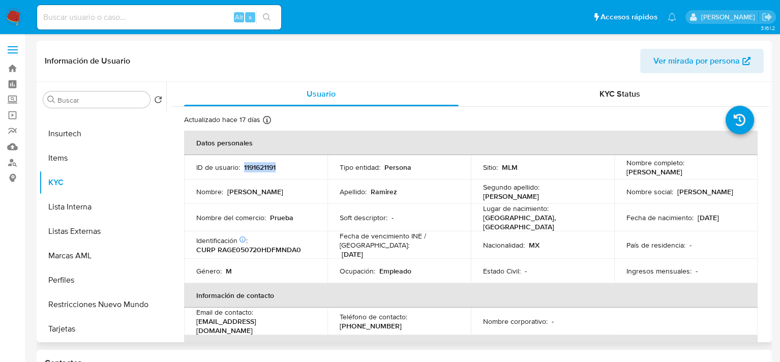
drag, startPoint x: 623, startPoint y: 172, endPoint x: 719, endPoint y: 172, distance: 95.6
click at [682, 172] on p "Edgar Omar Ramirez Gonzalez" at bounding box center [654, 171] width 56 height 9
copy p "Edgar Omar Ramirez Gonzalez"
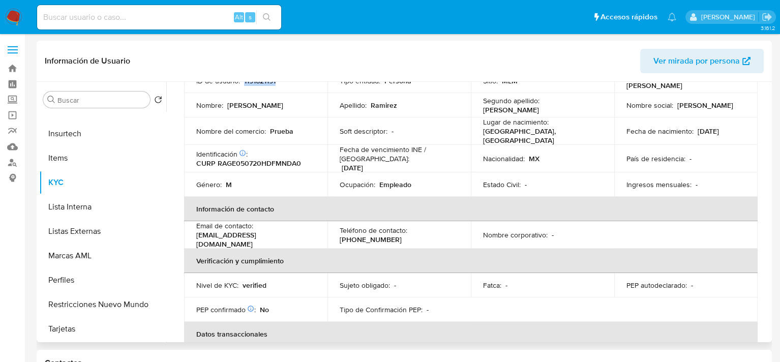
scroll to position [102, 0]
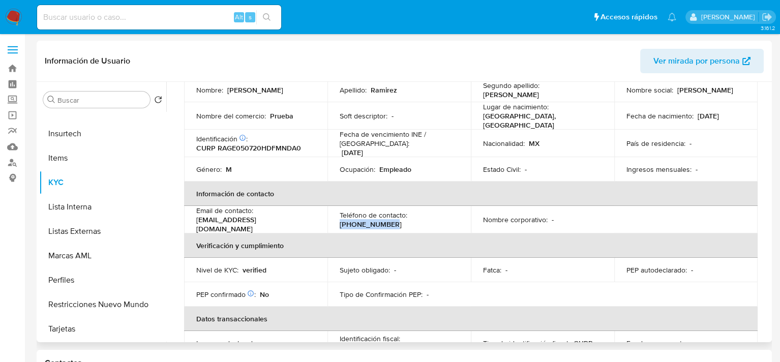
drag, startPoint x: 385, startPoint y: 218, endPoint x: 338, endPoint y: 219, distance: 47.3
click at [340, 219] on div "Teléfono de contacto : (55) 41440525" at bounding box center [399, 220] width 119 height 18
copy p "[PHONE_NUMBER]"
drag, startPoint x: 296, startPoint y: 220, endPoint x: 195, endPoint y: 220, distance: 101.2
click at [195, 220] on td "Email de contacto : edomarrangoon123@gmail.com" at bounding box center [255, 219] width 143 height 27
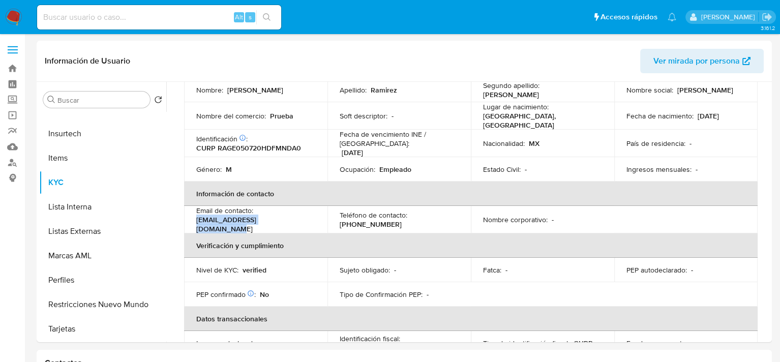
copy p "[EMAIL_ADDRESS][DOMAIN_NAME]"
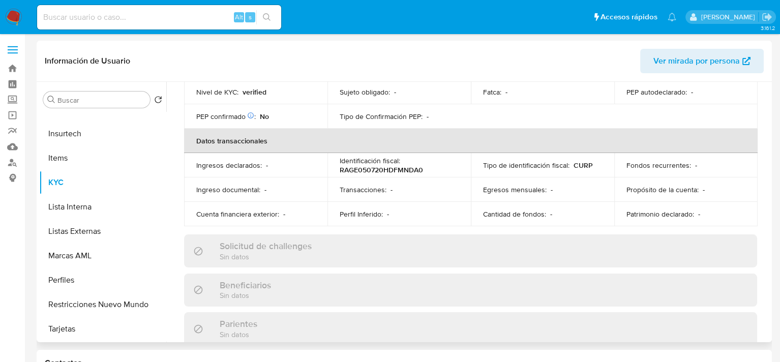
scroll to position [0, 0]
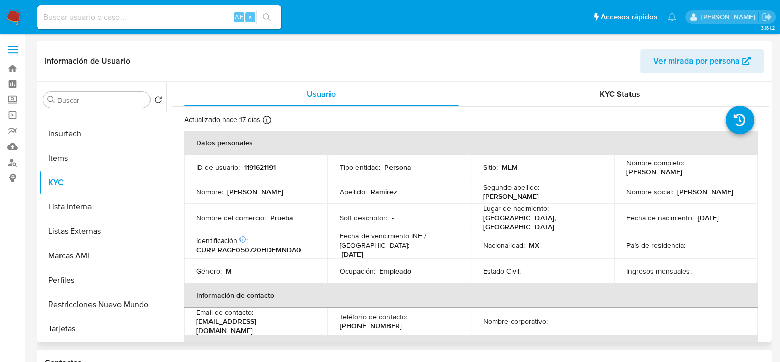
click at [253, 167] on p "1191621191" at bounding box center [260, 167] width 32 height 9
copy p "1191621191"
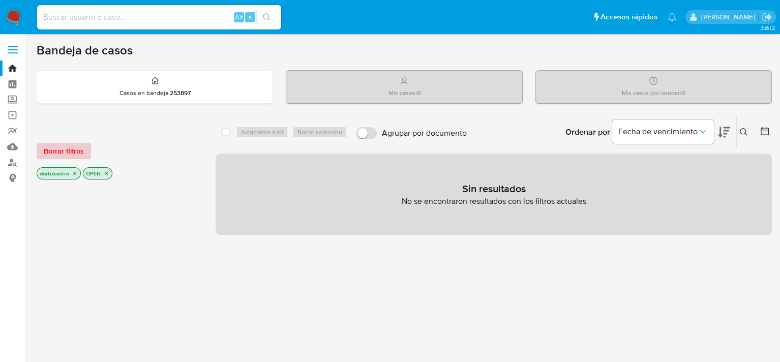
click at [57, 147] on span "Borrar filtros" at bounding box center [64, 151] width 40 height 14
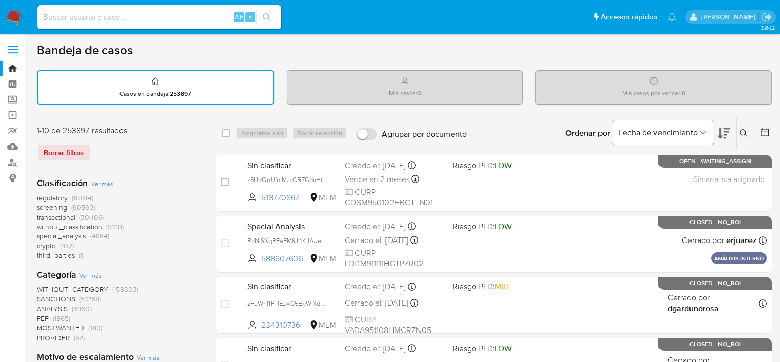
click at [744, 129] on icon at bounding box center [744, 133] width 8 height 8
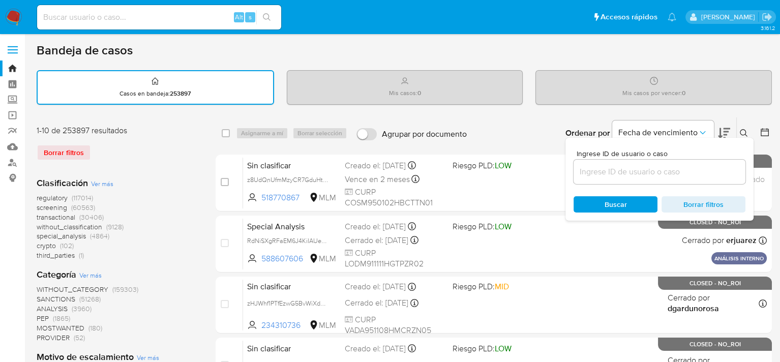
click at [638, 163] on div at bounding box center [660, 172] width 172 height 24
click at [628, 173] on input at bounding box center [660, 171] width 172 height 13
paste input "1191621191"
type input "1191621191"
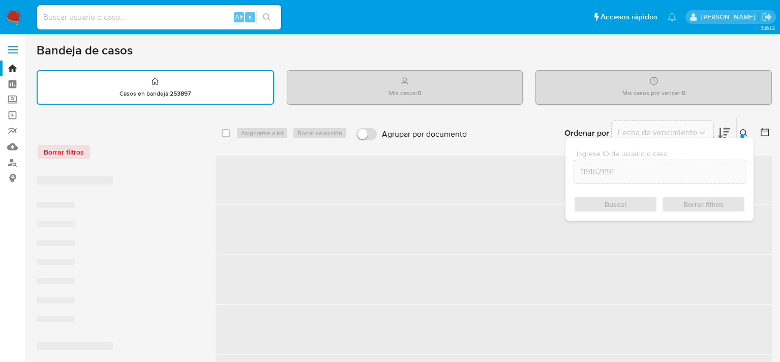
click at [616, 201] on div "Buscar Borrar filtros" at bounding box center [660, 204] width 172 height 16
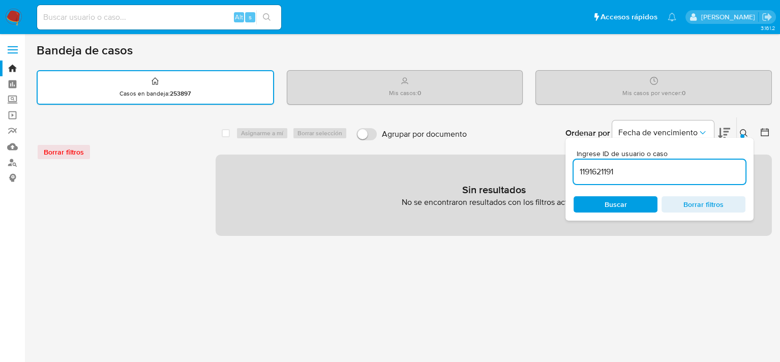
click at [611, 201] on span "Buscar" at bounding box center [616, 204] width 22 height 16
click at [610, 202] on span "Buscar" at bounding box center [616, 204] width 22 height 16
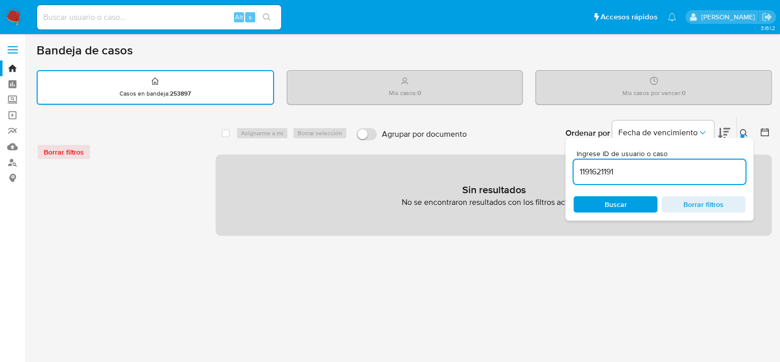
click at [610, 202] on span "Buscar" at bounding box center [616, 204] width 22 height 16
click at [508, 138] on div "Ordenar por Fecha de vencimiento No es posible ordenar los resultados mientras …" at bounding box center [622, 133] width 300 height 32
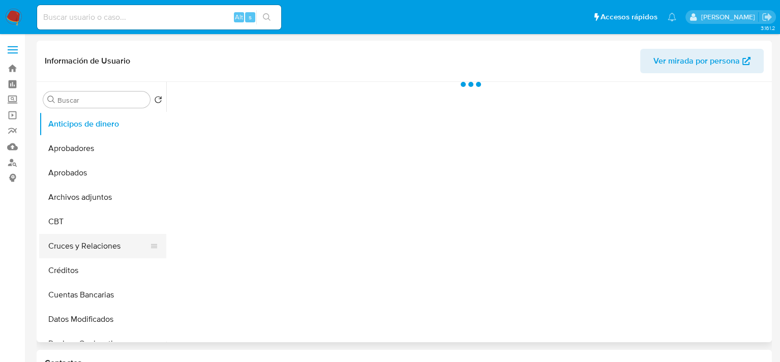
select select "10"
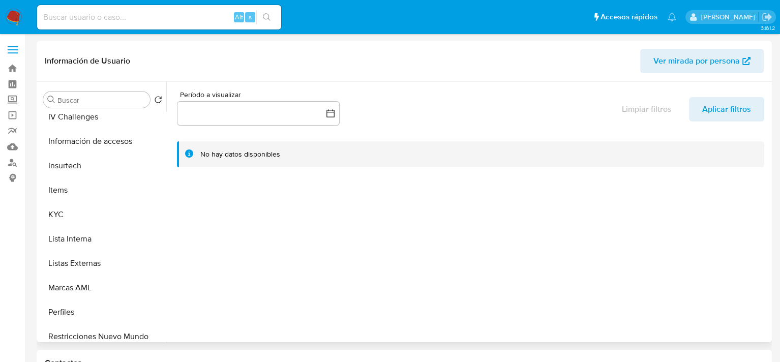
scroll to position [458, 0]
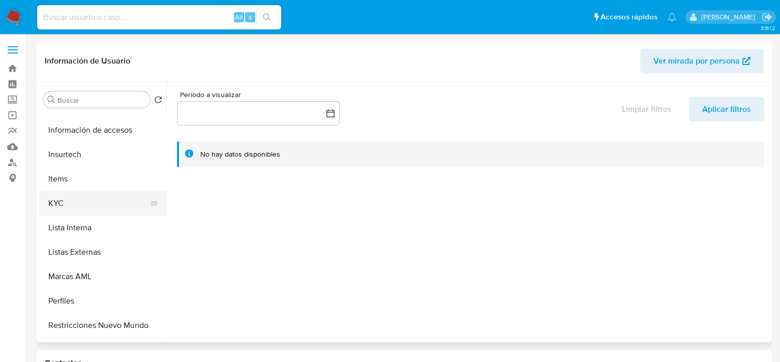
click at [77, 195] on button "KYC" at bounding box center [98, 203] width 119 height 24
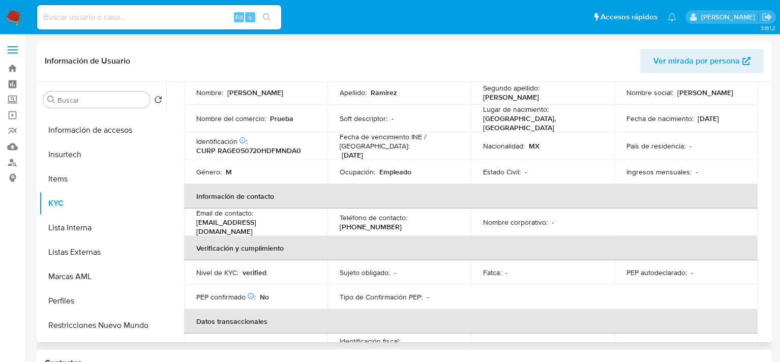
scroll to position [102, 0]
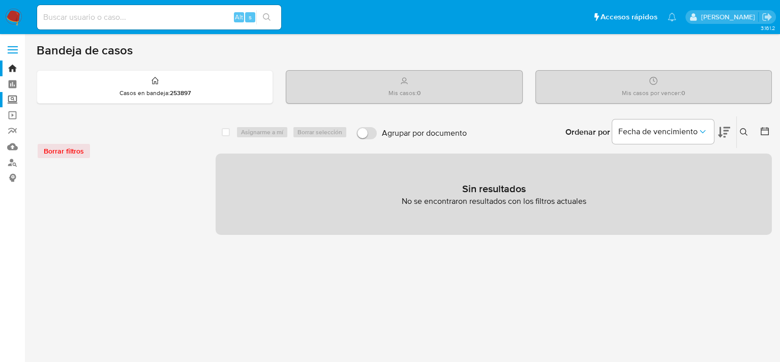
click at [13, 99] on label "Screening" at bounding box center [60, 100] width 121 height 16
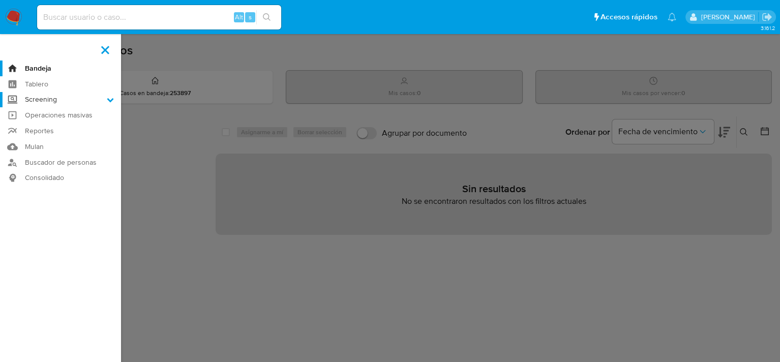
click at [0, 0] on input "Screening" at bounding box center [0, 0] width 0 height 0
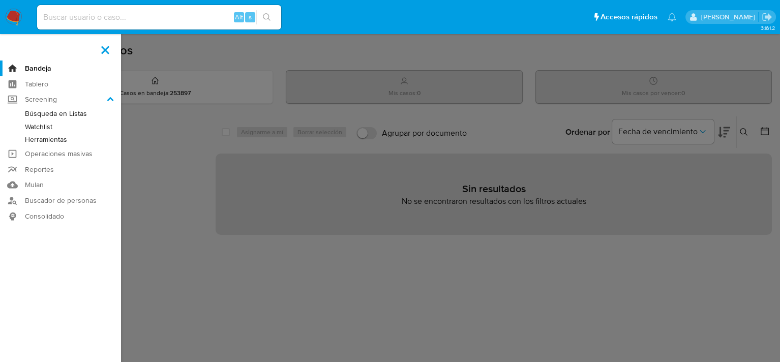
click at [47, 138] on link "Herramientas" at bounding box center [60, 139] width 121 height 13
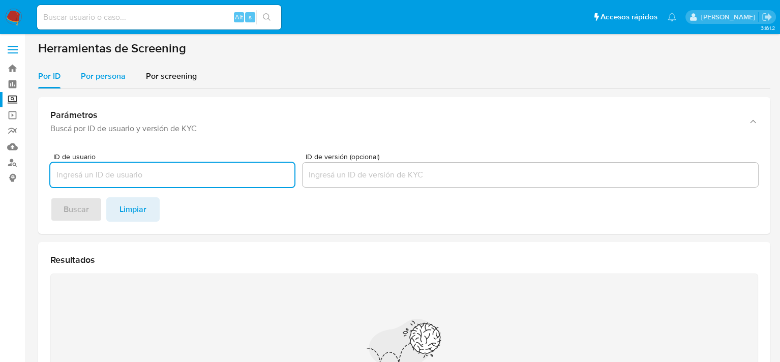
click at [111, 76] on span "Por persona" at bounding box center [103, 76] width 45 height 12
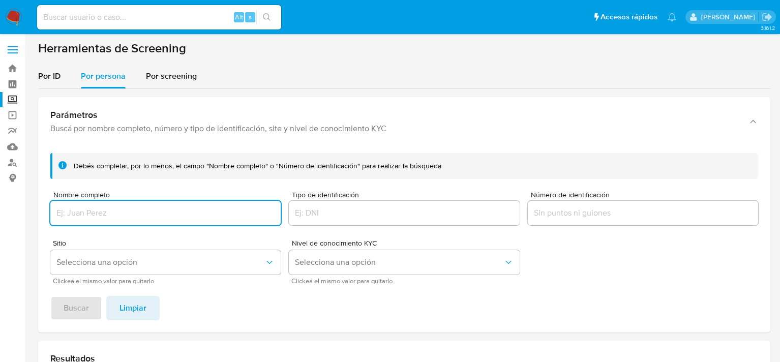
click at [116, 207] on input "Nombre completo" at bounding box center [165, 212] width 230 height 13
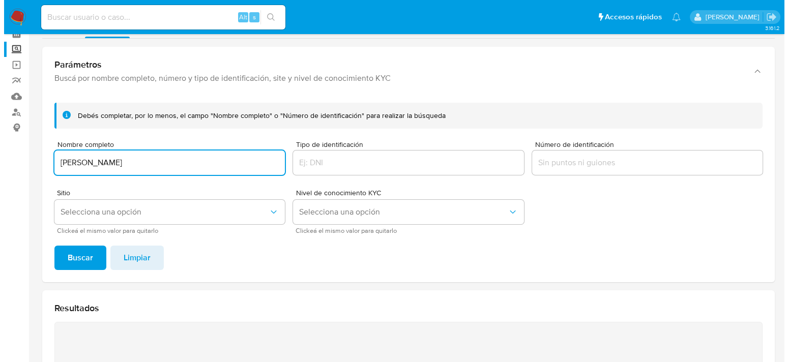
scroll to position [51, 0]
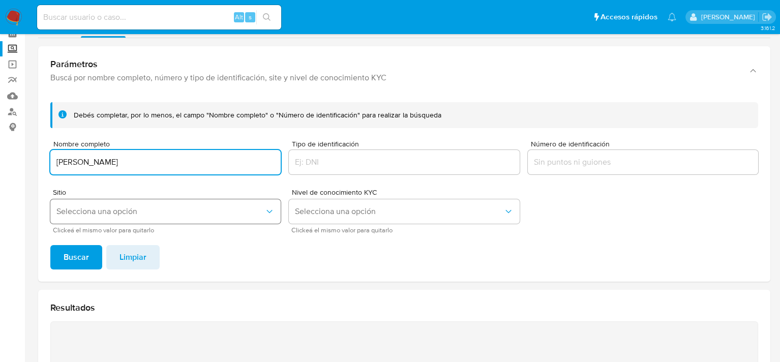
type input "[PERSON_NAME]"
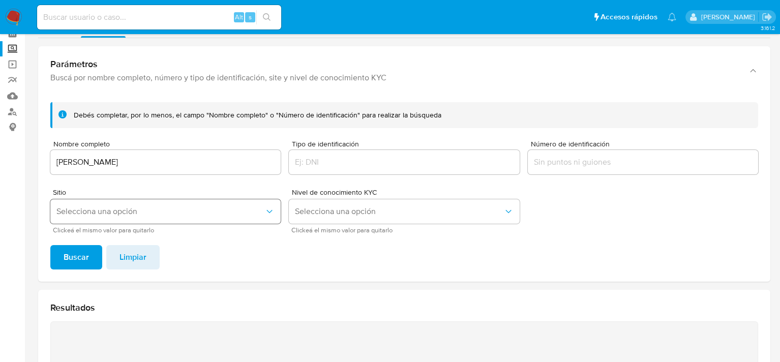
click at [95, 213] on span "Selecciona una opción" at bounding box center [160, 211] width 208 height 10
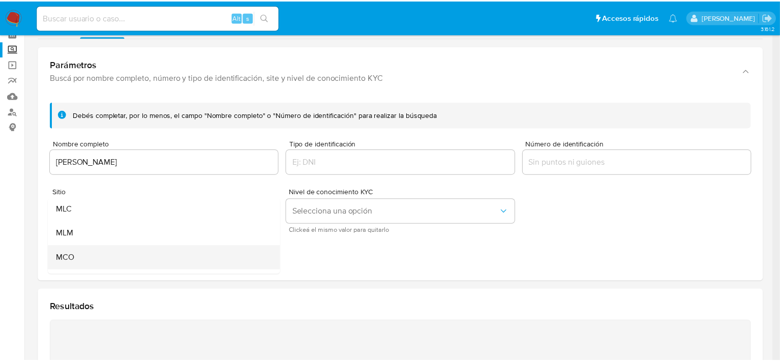
scroll to position [70, 0]
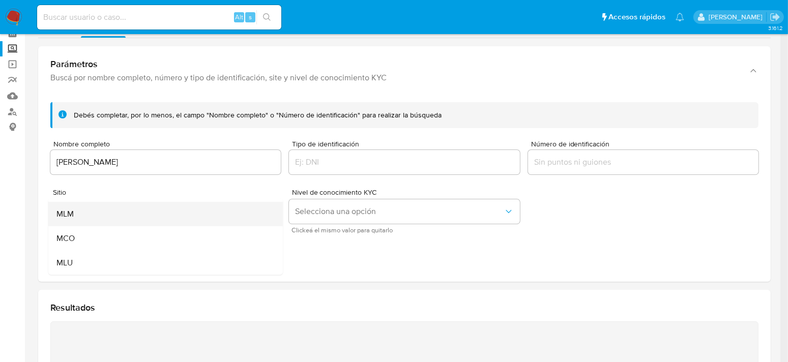
click at [70, 218] on span "MLM" at bounding box center [64, 214] width 17 height 10
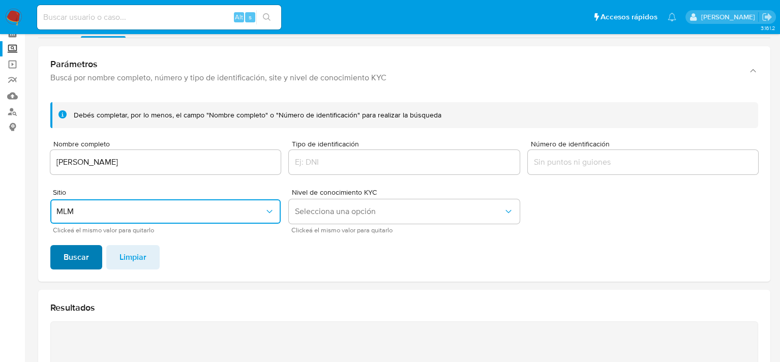
click at [85, 261] on span "Buscar" at bounding box center [76, 257] width 25 height 22
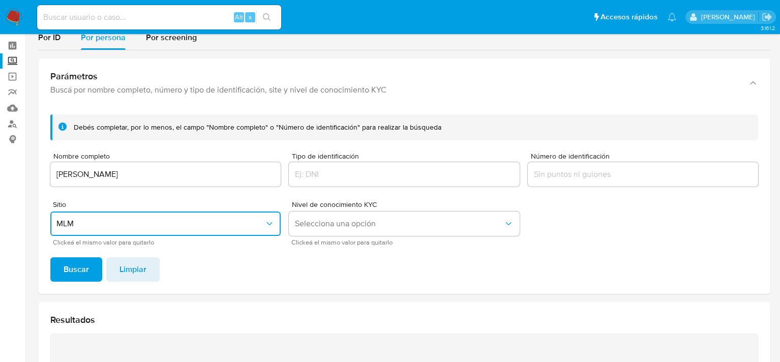
scroll to position [102, 0]
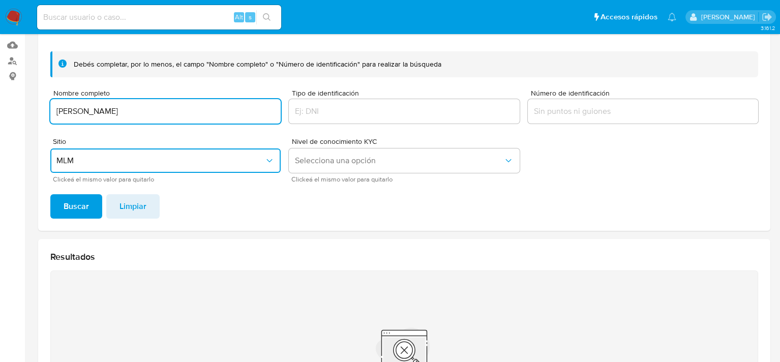
click at [197, 108] on input "GRISELDA OSORIO ROMERO" at bounding box center [165, 111] width 230 height 13
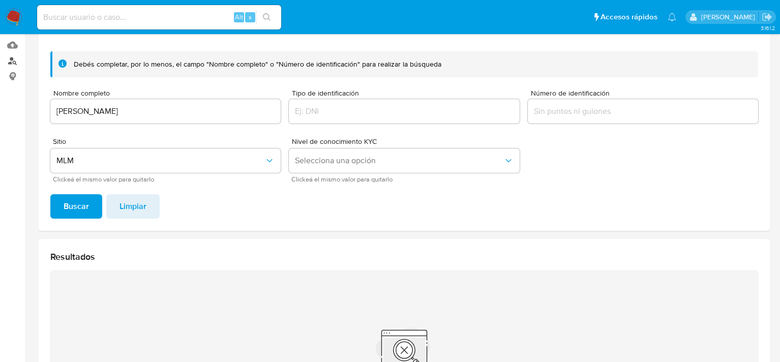
click at [12, 57] on link "Buscador de personas" at bounding box center [60, 61] width 121 height 16
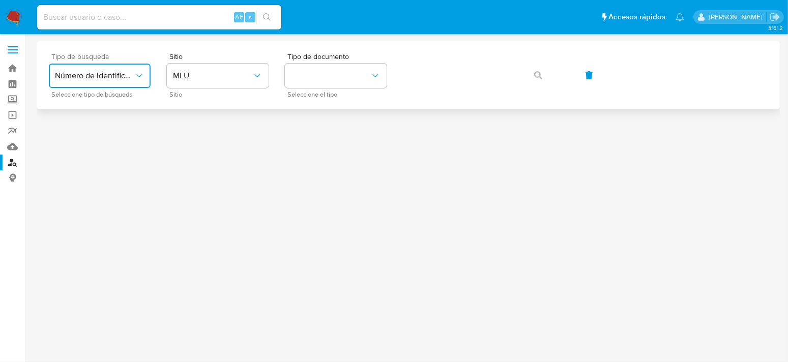
click at [136, 72] on icon "typeSearch" at bounding box center [139, 76] width 10 height 10
click at [243, 81] on button "MLU" at bounding box center [218, 76] width 102 height 24
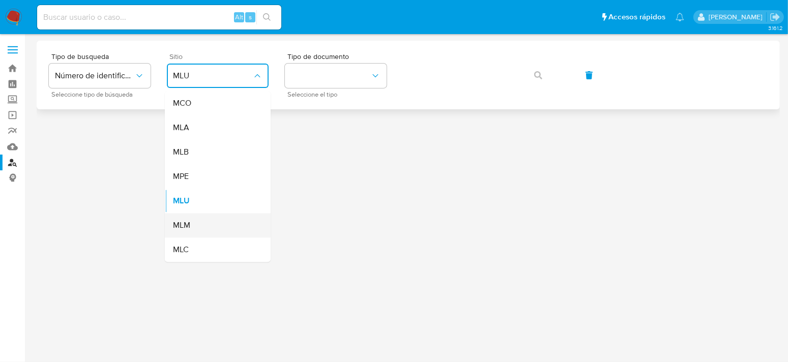
click at [188, 220] on div "MLM" at bounding box center [214, 225] width 83 height 24
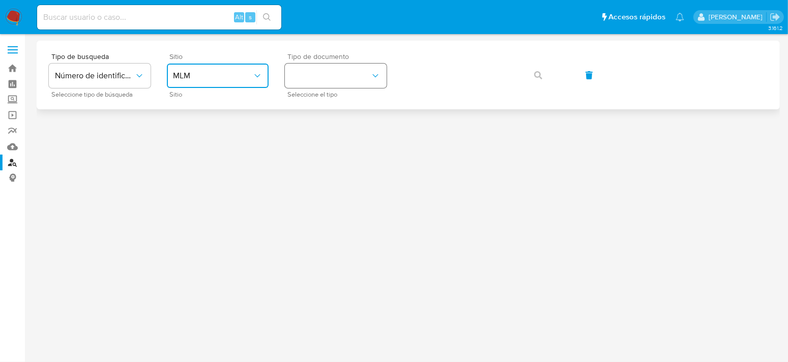
click at [327, 79] on button "identificationType" at bounding box center [336, 76] width 102 height 24
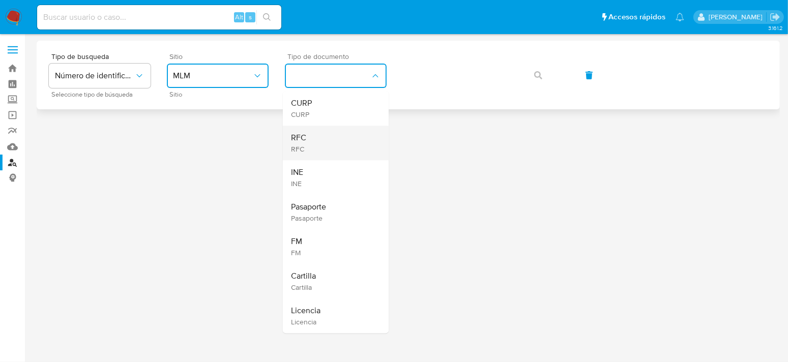
click at [314, 145] on div "RFC RFC" at bounding box center [332, 143] width 83 height 35
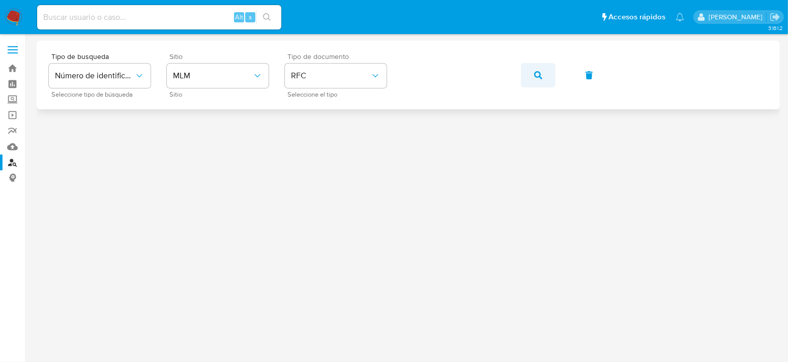
click at [542, 73] on icon "button" at bounding box center [538, 75] width 8 height 8
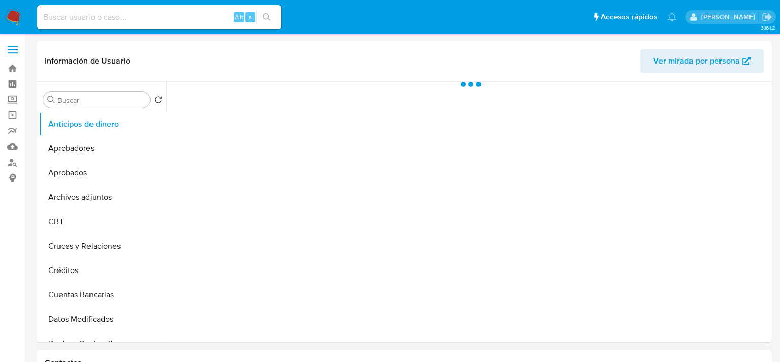
select select "10"
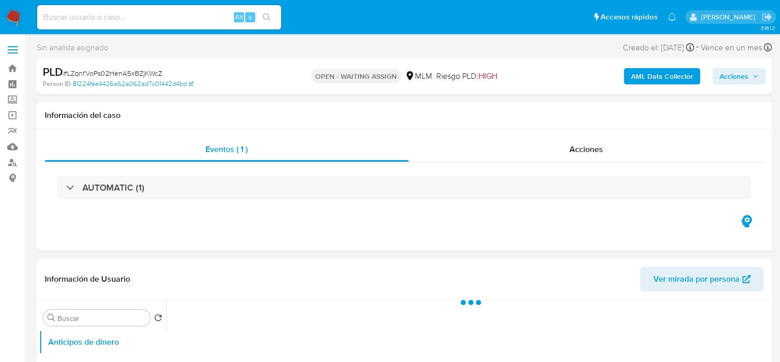
select select "10"
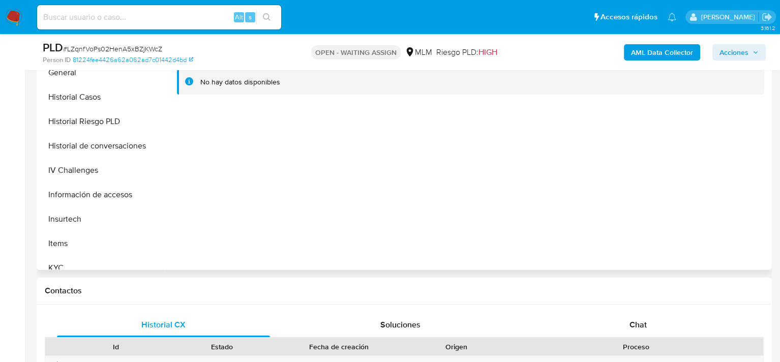
scroll to position [407, 0]
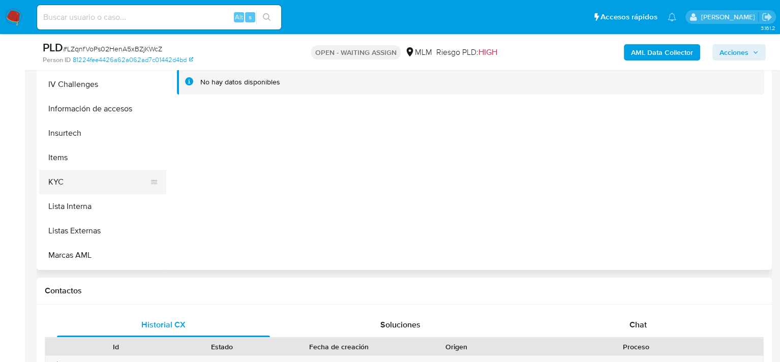
click at [68, 182] on button "KYC" at bounding box center [98, 182] width 119 height 24
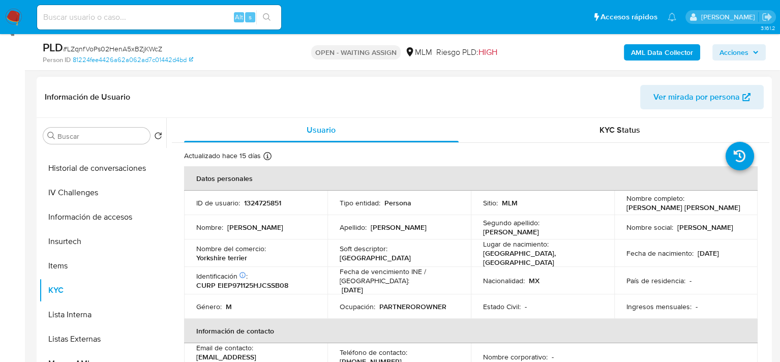
scroll to position [153, 0]
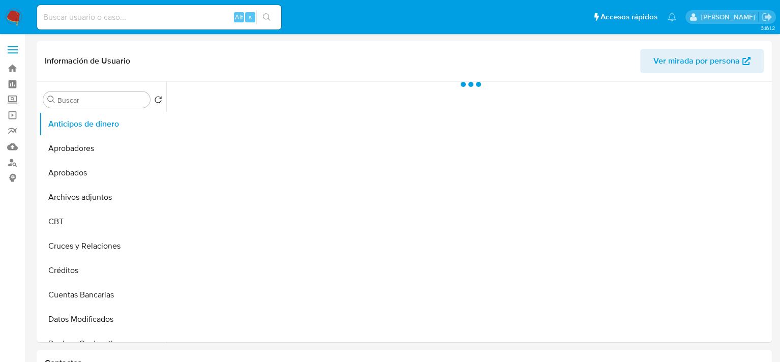
select select "10"
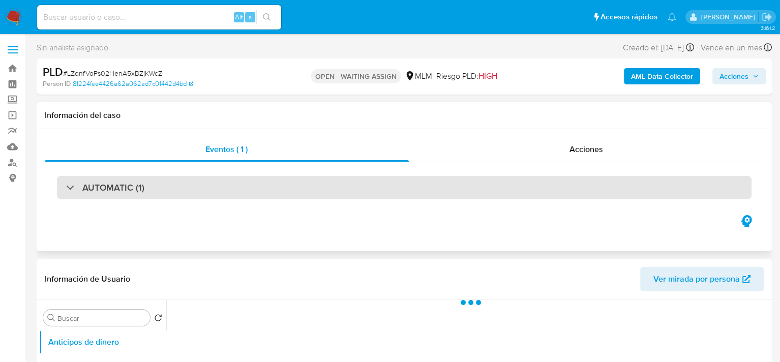
select select "10"
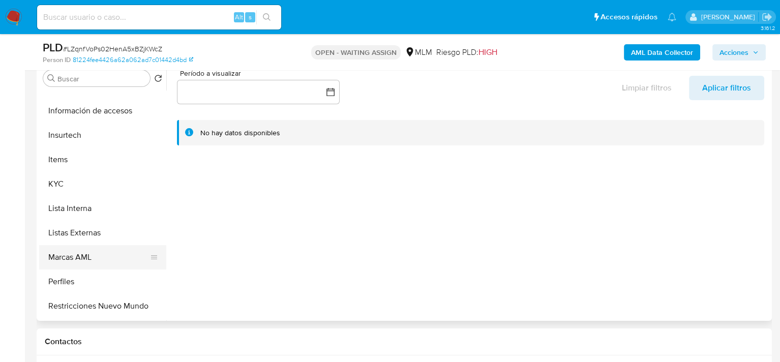
scroll to position [458, 0]
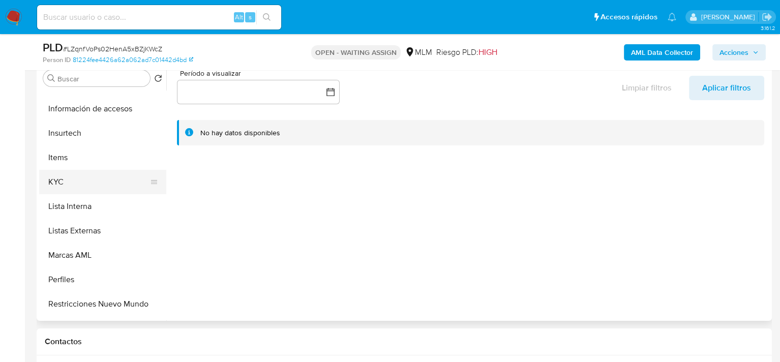
click at [76, 184] on button "KYC" at bounding box center [98, 182] width 119 height 24
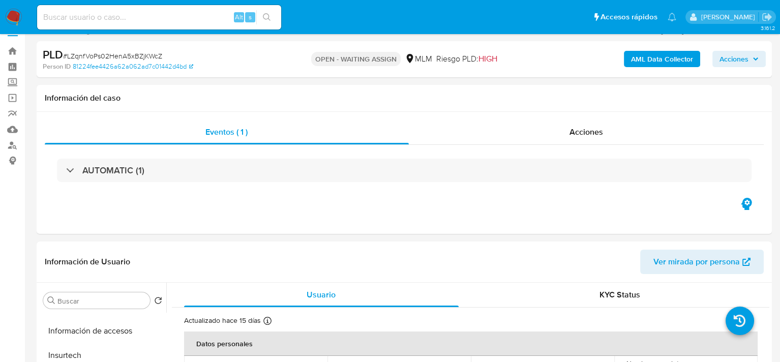
scroll to position [0, 0]
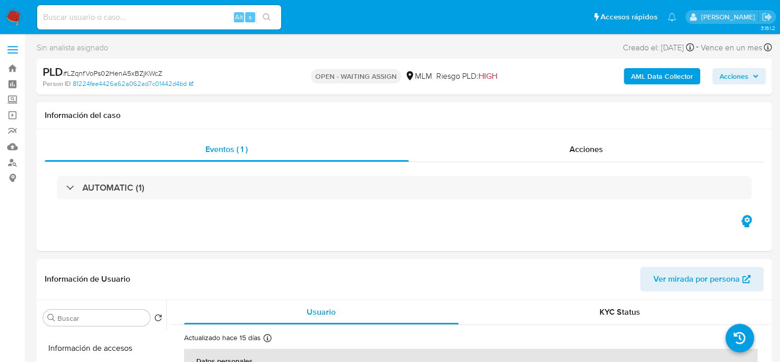
click at [13, 15] on img at bounding box center [13, 17] width 17 height 17
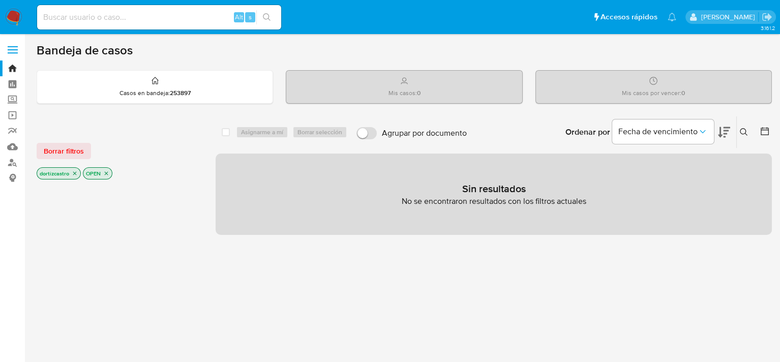
click at [63, 153] on span "Borrar filtros" at bounding box center [64, 151] width 40 height 14
click at [78, 144] on span "Borrar filtros" at bounding box center [64, 151] width 40 height 14
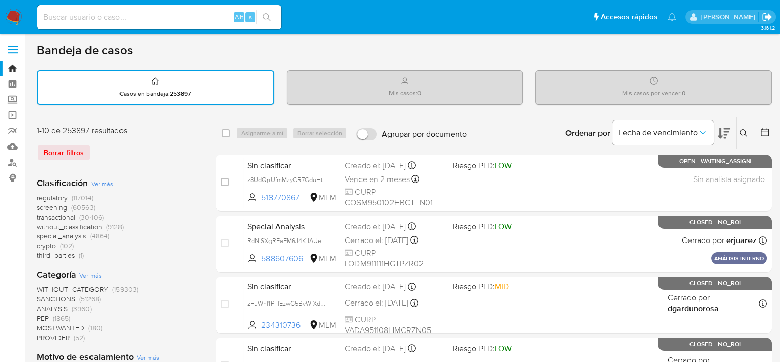
click at [769, 18] on icon "Salir" at bounding box center [766, 17] width 9 height 8
